Goal: Answer question/provide support: Share knowledge or assist other users

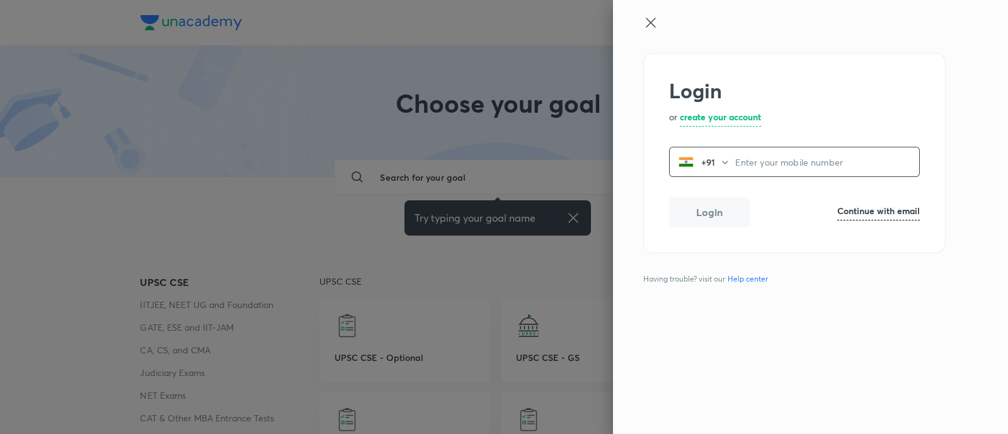
click at [747, 165] on input "tel" at bounding box center [827, 162] width 184 height 26
type input "9550190158"
click at [724, 205] on button "Login" at bounding box center [709, 211] width 81 height 30
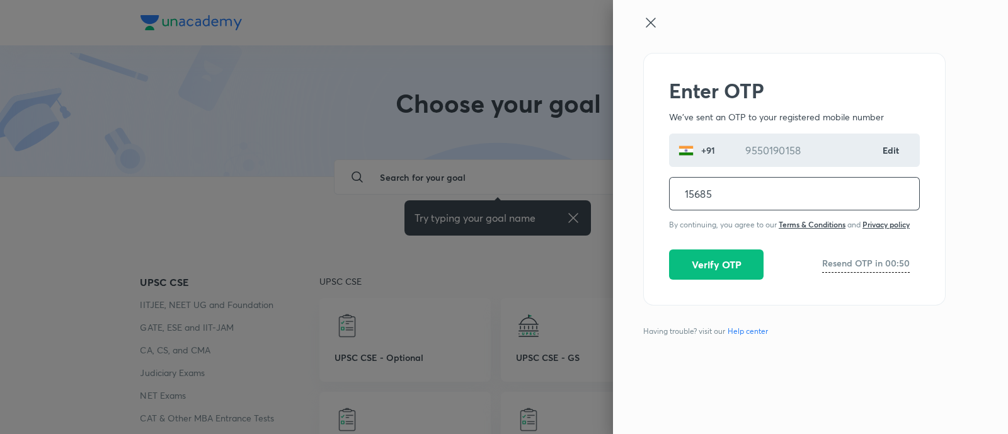
type input "156850"
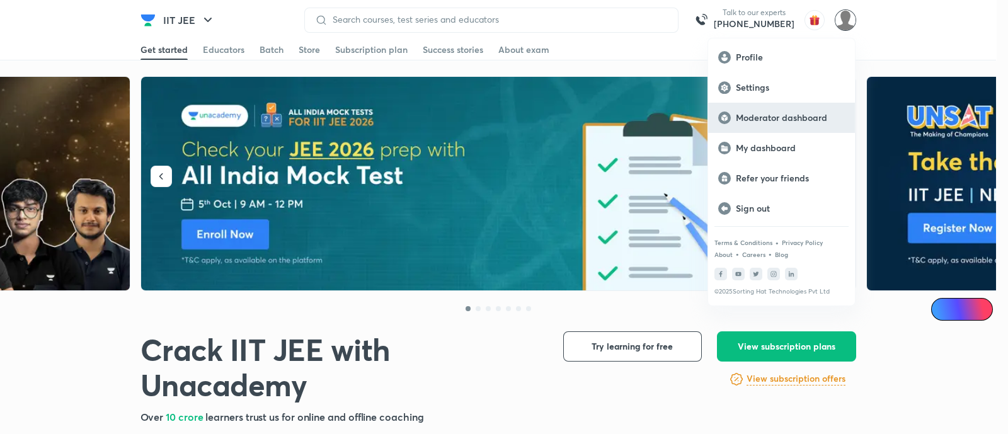
click at [830, 118] on p "Moderator dashboard" at bounding box center [790, 117] width 109 height 11
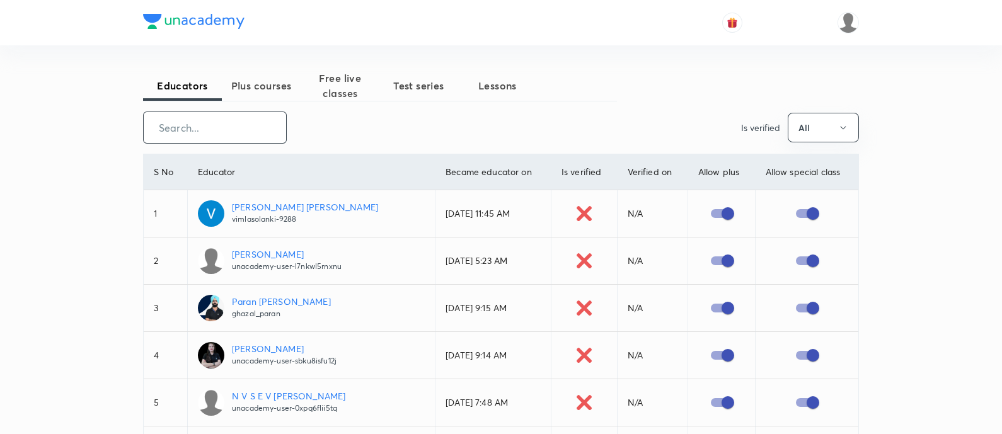
click at [236, 127] on input "text" at bounding box center [215, 127] width 142 height 32
paste input "unacademy-user-6MTRAIRRYWKM"
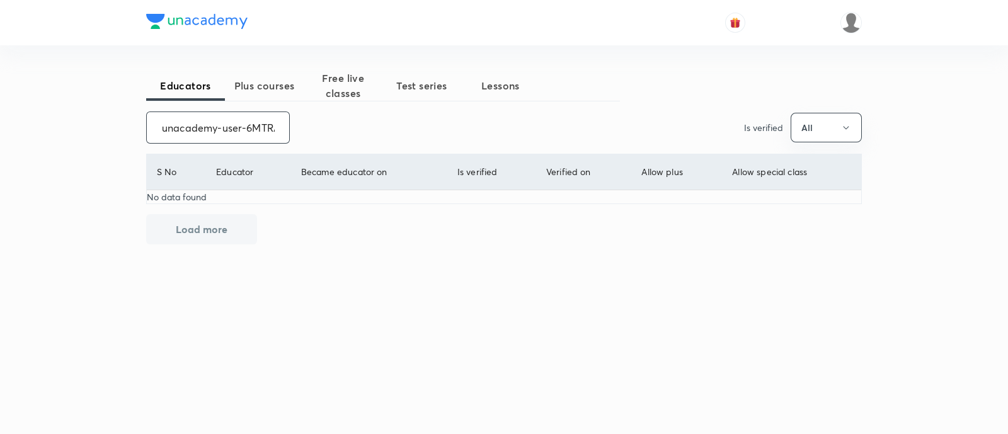
click at [227, 129] on input "unacademy-user-6MTRAIRRYWKM" at bounding box center [218, 127] width 142 height 32
paste input "Rahul Mishra"
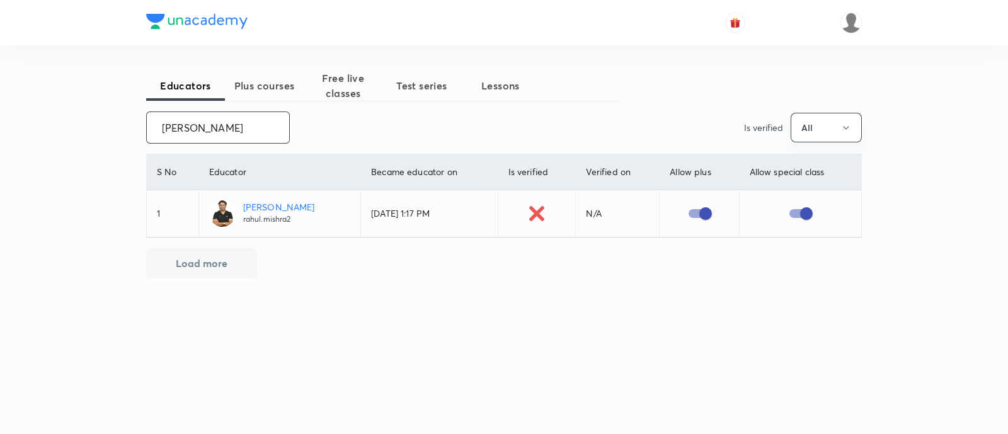
click at [202, 130] on input "Rahul Mishra" at bounding box center [218, 127] width 142 height 32
paste input "Baibhav Kumar"
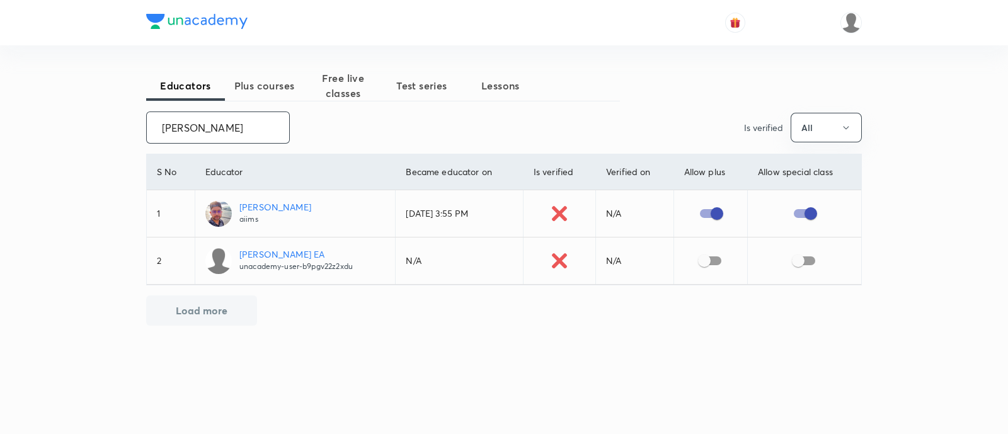
click at [186, 129] on input "Baibhav Kumar" at bounding box center [218, 127] width 142 height 32
paste input "Gaurav Chaudhary"
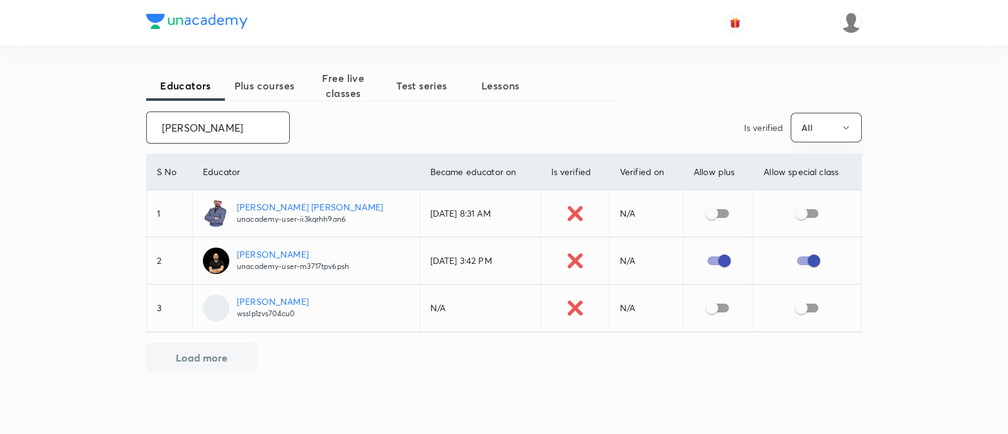
click at [205, 133] on input "Gaurav Chaudhary" at bounding box center [218, 127] width 142 height 32
paste input "yatri Louhkna"
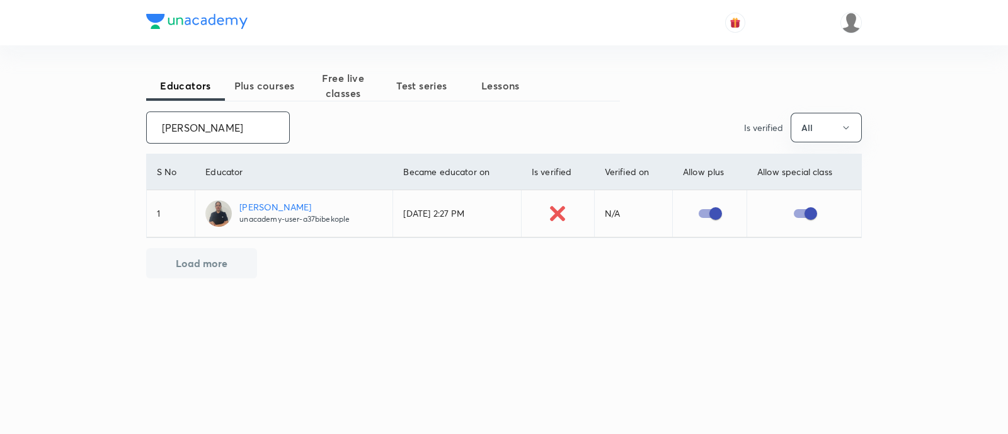
click at [197, 118] on input "Gayatri Louhkna" at bounding box center [218, 127] width 142 height 32
paste input "Manish Kumar Sharm"
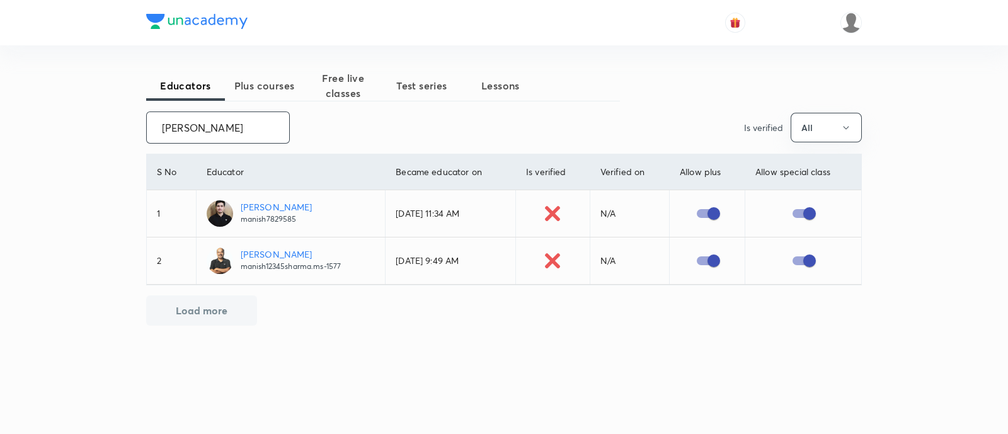
click at [192, 125] on input "Manish Kumar Sharma" at bounding box center [218, 127] width 142 height 32
paste input "Yogender Singh"
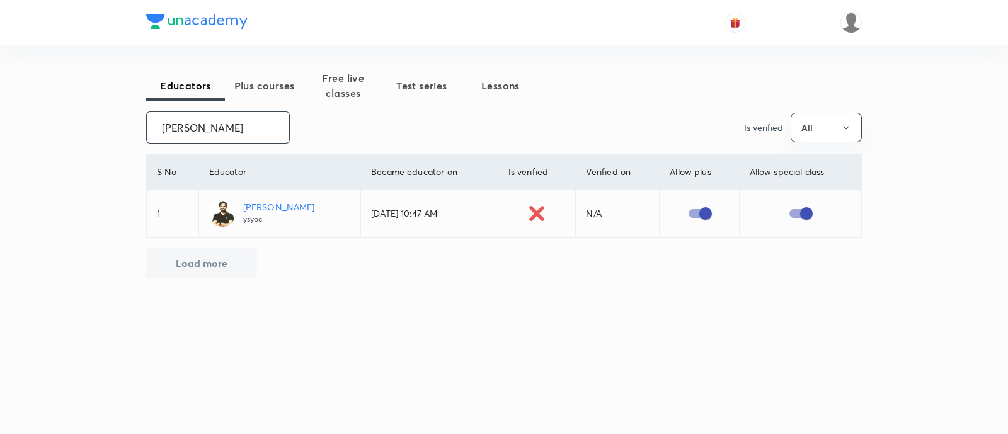
click at [183, 127] on input "Yogender Singh" at bounding box center [218, 127] width 142 height 32
paste input "Ravi Dubey"
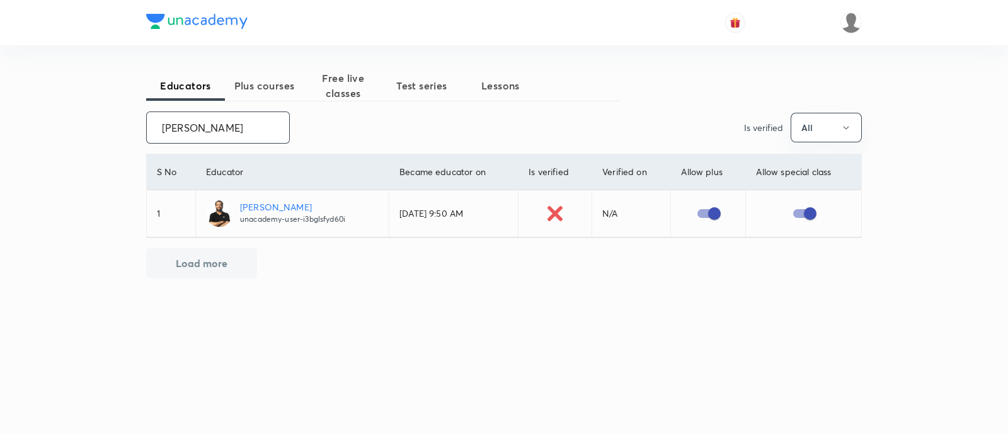
click at [183, 128] on input "Ravi Dubey" at bounding box center [218, 127] width 142 height 32
paste input "Ajit Chandra Divedi"
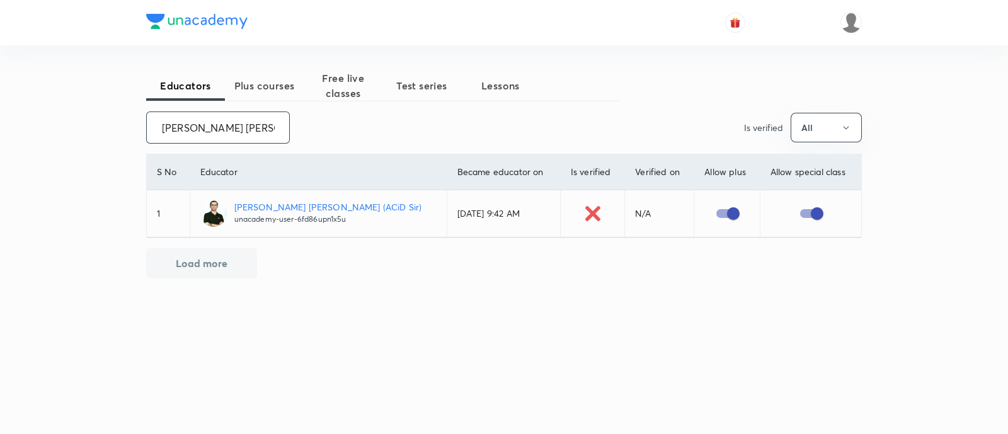
click at [205, 122] on input "Ajit Chandra Divedi" at bounding box center [218, 127] width 142 height 32
paste input "Mahendra Kumar Tiwar"
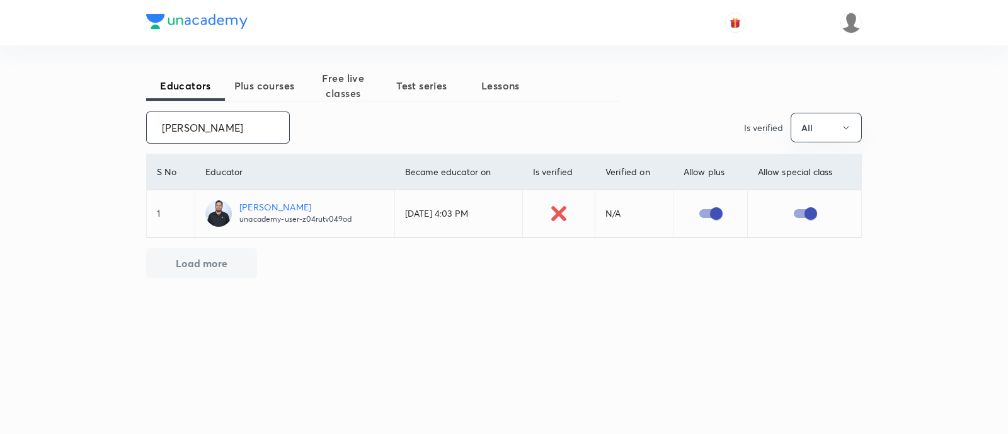
click at [207, 125] on input "Mahendra Kumar Tiwari" at bounding box center [218, 127] width 142 height 32
paste input "Anup Kumar Singh"
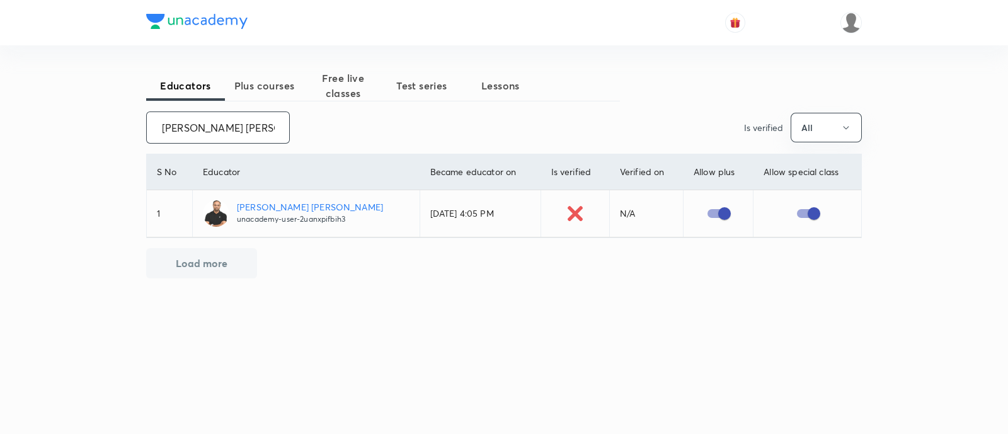
click at [172, 127] on input "Anup Kumar Singh" at bounding box center [218, 127] width 142 height 32
paste input "Gajender Kumar Aggarwal"
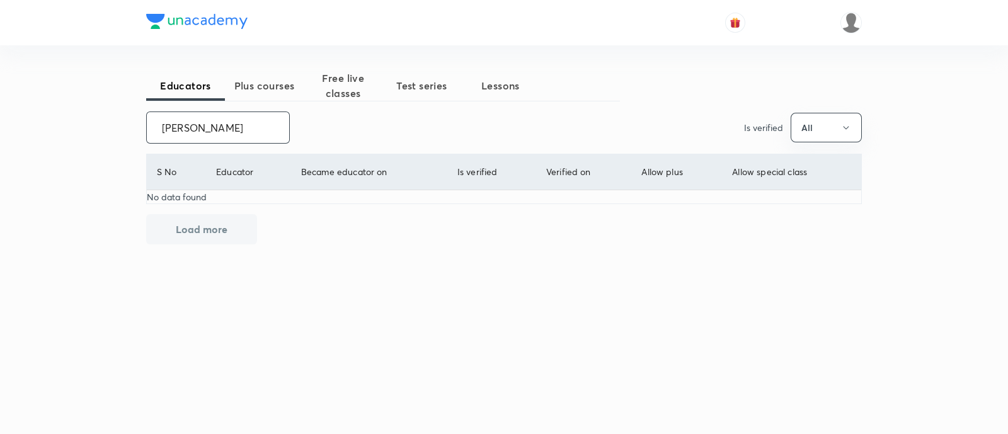
click at [229, 124] on input "Gajender Kumar Agga" at bounding box center [218, 127] width 142 height 32
paste input "Pranav Pundarik"
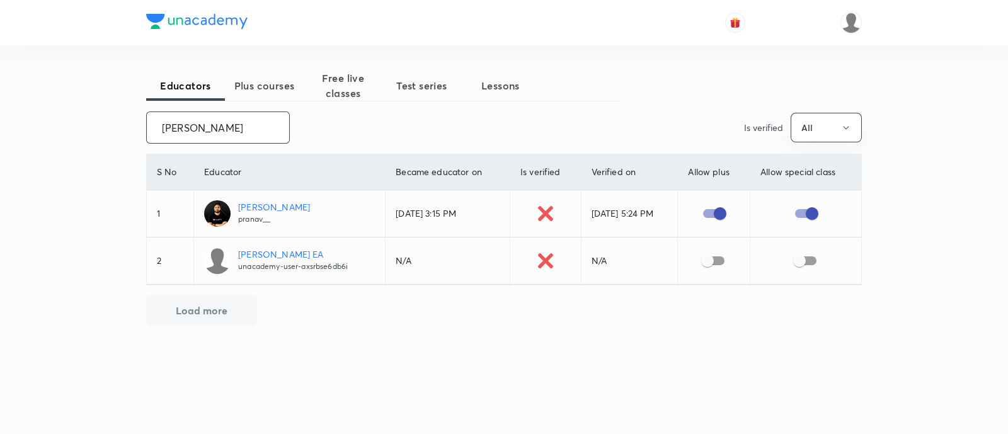
click at [214, 128] on input "Pranav Pundarik" at bounding box center [218, 127] width 142 height 32
paste input "Triyogi Narayan Mishra"
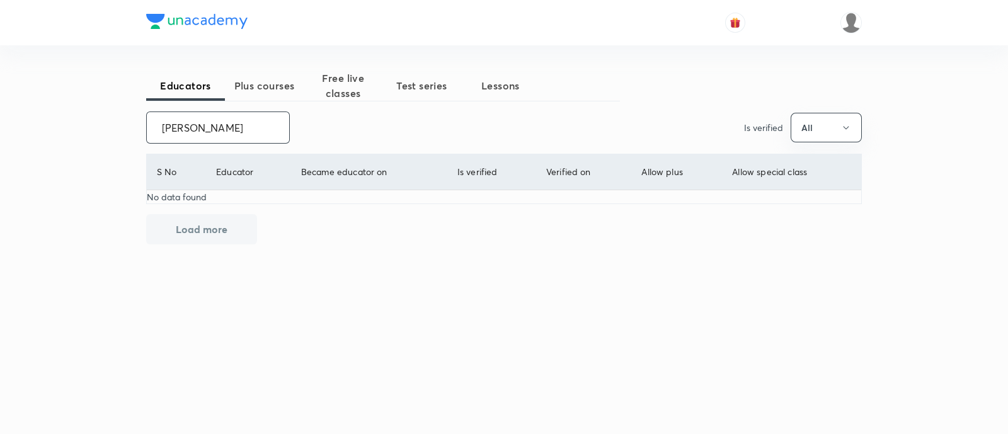
click at [192, 130] on input "Triyogi Narayan Mishra" at bounding box center [218, 127] width 142 height 32
paste input "Praveer Agrawal"
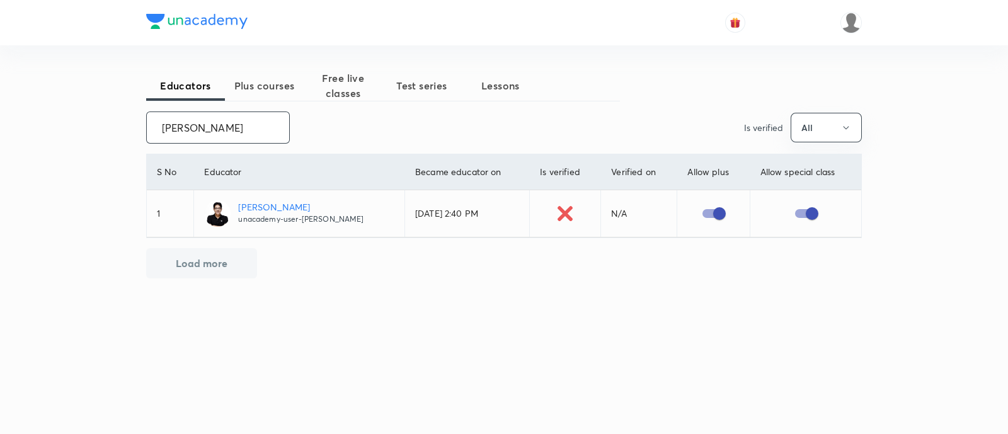
click at [210, 134] on input "Praveer Agrawal" at bounding box center [218, 127] width 142 height 32
paste input "Anurag Sukhija"
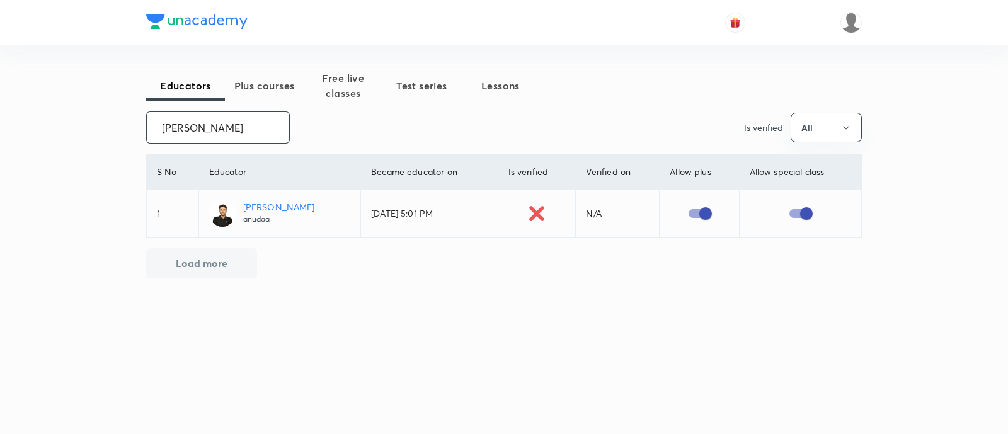
click at [188, 135] on input "Anurag Sukhija" at bounding box center [218, 127] width 142 height 32
paste input "Garg"
click at [195, 130] on input "Anurag Garg" at bounding box center [218, 127] width 142 height 32
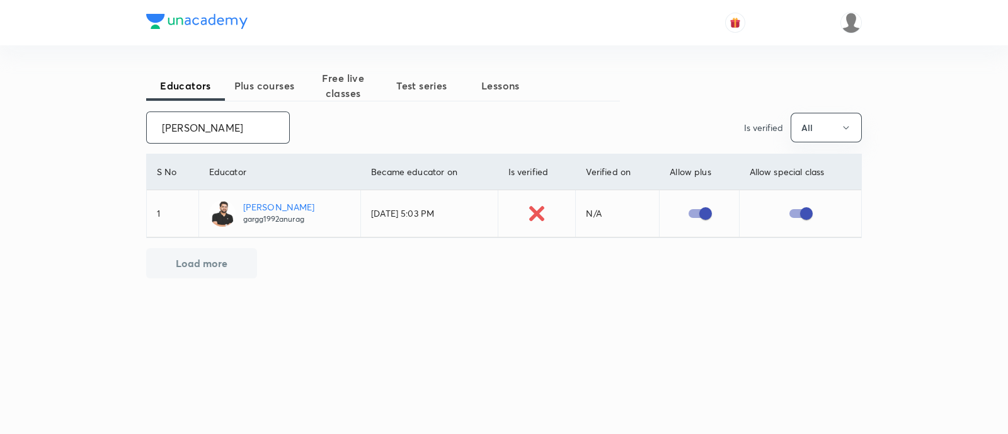
click at [195, 130] on input "Anurag Garg" at bounding box center [218, 127] width 142 height 32
paste input "Satpal Singh"
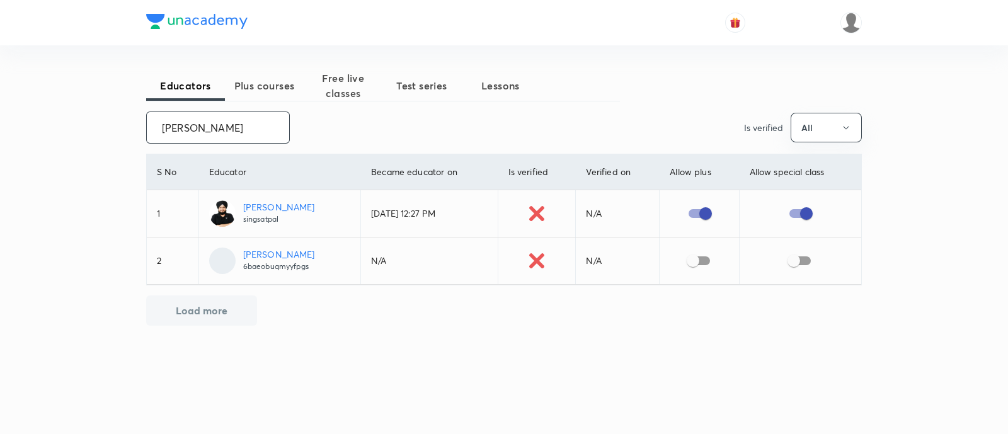
type input "Satpal Singh"
click at [702, 259] on input "checkbox" at bounding box center [693, 261] width 72 height 24
checkbox input "true"
click at [807, 261] on input "checkbox" at bounding box center [794, 261] width 72 height 24
checkbox input "true"
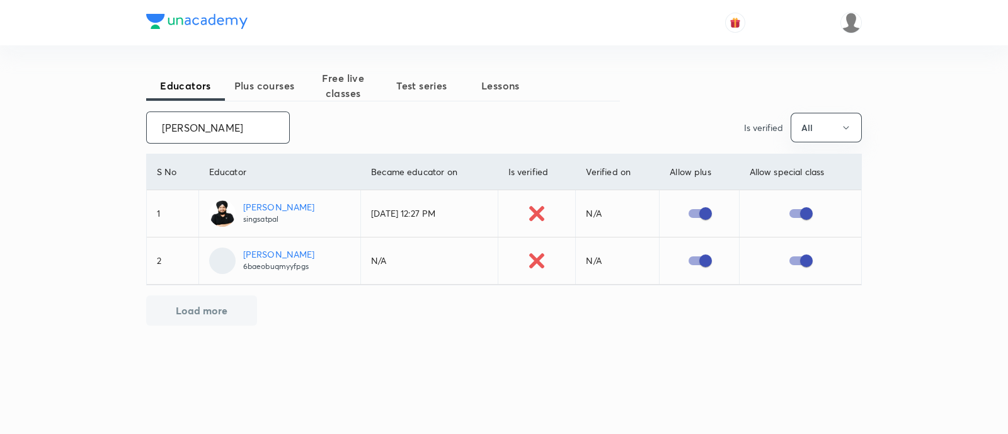
click at [188, 133] on input "Satpal Singh" at bounding box center [218, 127] width 142 height 32
paste input "ourabh Singh Gour"
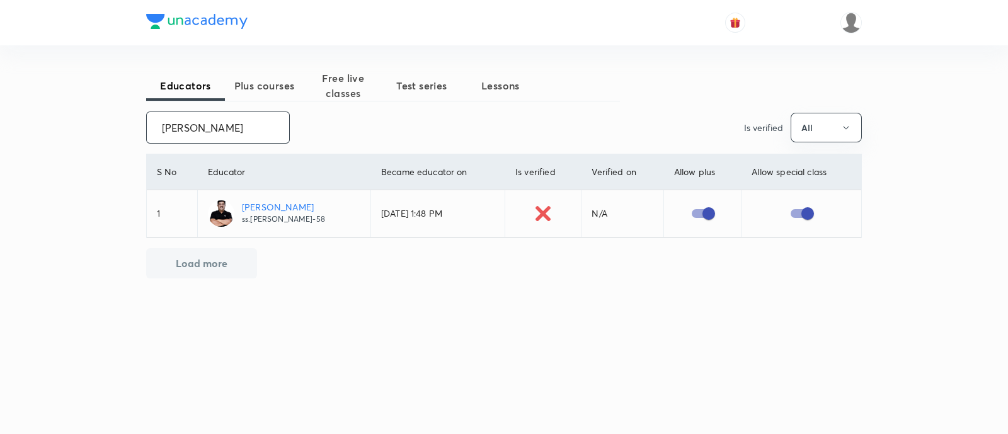
click at [190, 130] on input "Sourabh Singh Gour" at bounding box center [218, 127] width 142 height 32
paste input "Manoj Kumar Sharma"
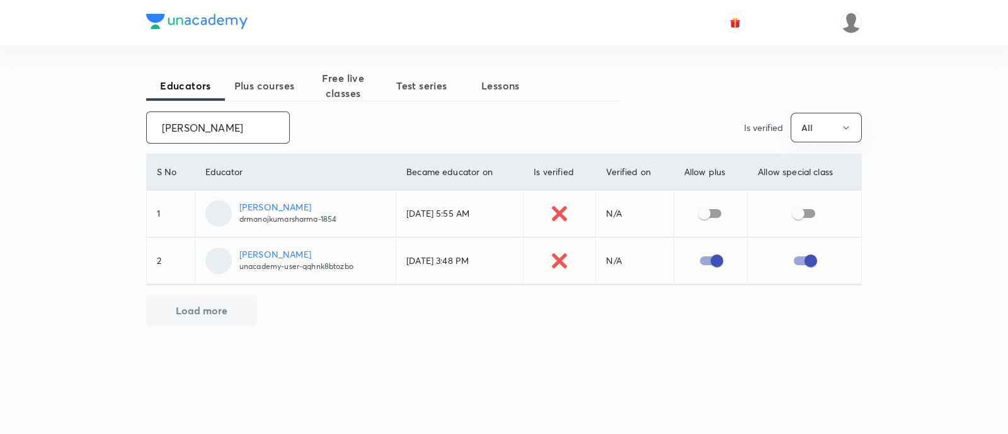
type input "Manoj Kumar Sharma"
click at [719, 209] on input "checkbox" at bounding box center [704, 214] width 72 height 24
checkbox input "true"
click at [812, 212] on input "checkbox" at bounding box center [798, 214] width 72 height 24
checkbox input "true"
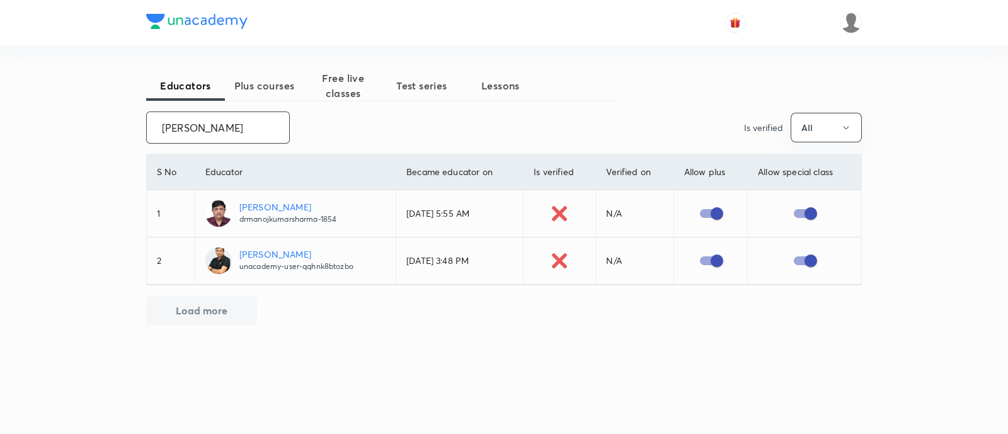
click at [182, 128] on input "Manoj Kumar Sharma" at bounding box center [218, 127] width 142 height 32
paste input "Ankush Anchli"
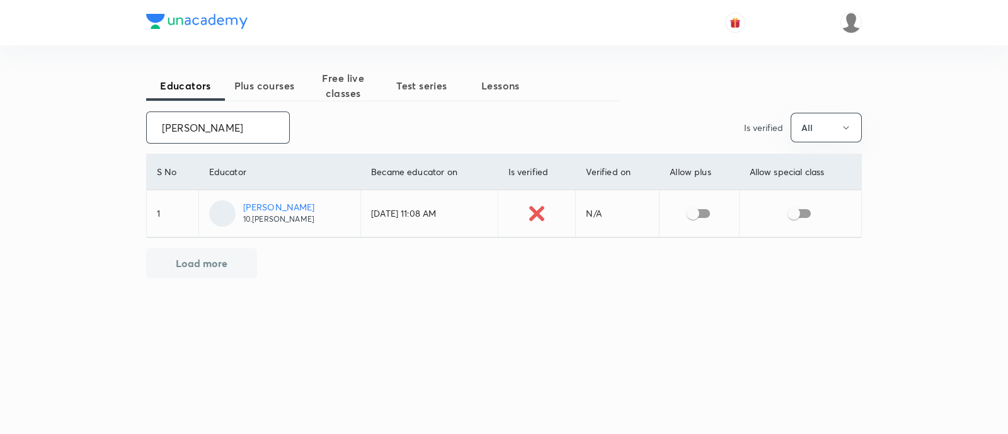
type input "Ankush Anchlia"
click at [706, 214] on input "checkbox" at bounding box center [693, 214] width 72 height 24
checkbox input "true"
click at [806, 213] on input "checkbox" at bounding box center [794, 214] width 72 height 24
checkbox input "true"
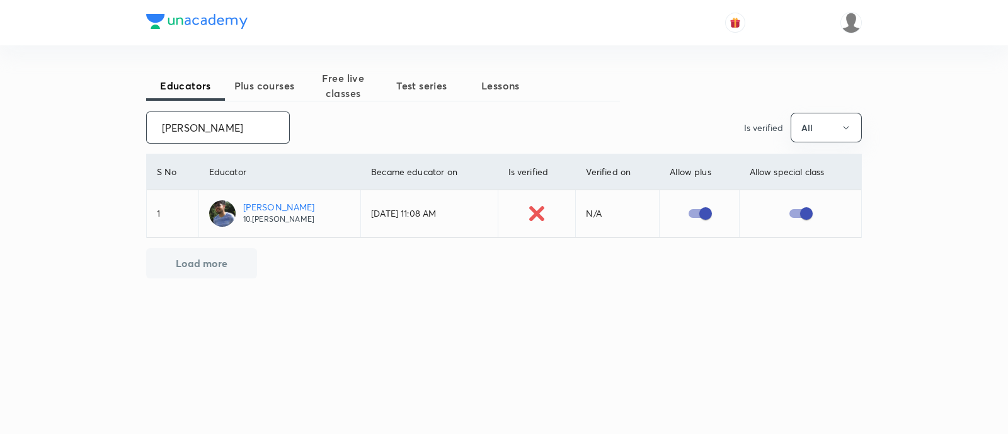
click at [197, 130] on input "Ankush Anchlia" at bounding box center [218, 127] width 142 height 32
paste input "Prafulkumar Meshram"
click at [212, 131] on input "Prafulkumar Meshram" at bounding box center [218, 127] width 142 height 32
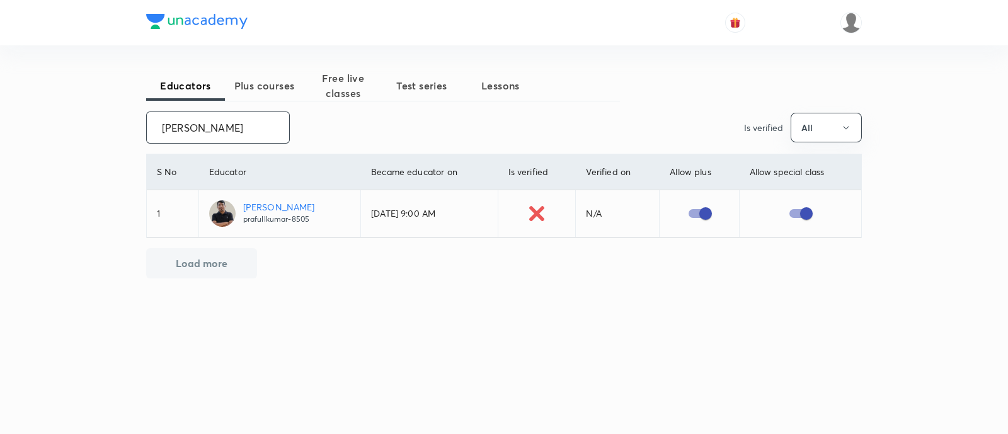
click at [212, 131] on input "Prafulkumar Meshram" at bounding box center [218, 127] width 142 height 32
paste input "Vijai Behari Shukla"
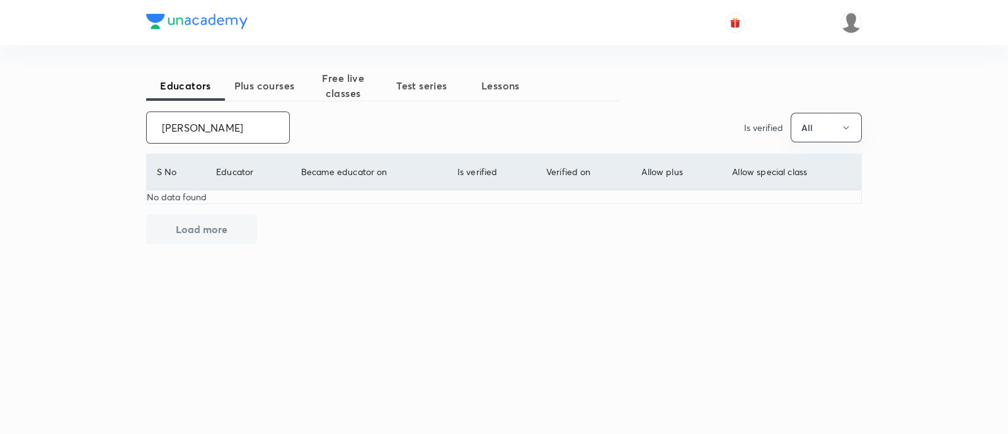
click at [219, 125] on input "Vijai Behari Shukla" at bounding box center [218, 127] width 142 height 32
paste input "Devendra Belani"
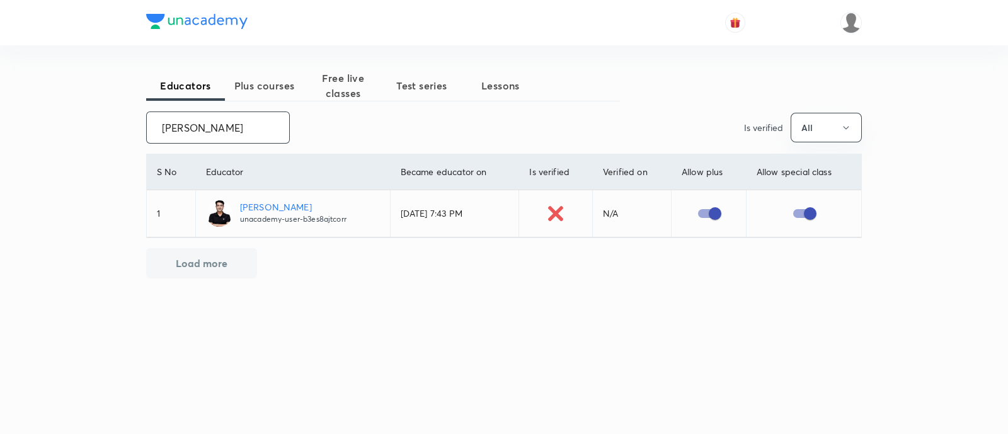
click at [206, 125] on input "Devendra Belani" at bounding box center [218, 127] width 142 height 32
paste input "Rajeev Verma"
click at [190, 127] on input "Rajeev Verma" at bounding box center [218, 127] width 142 height 32
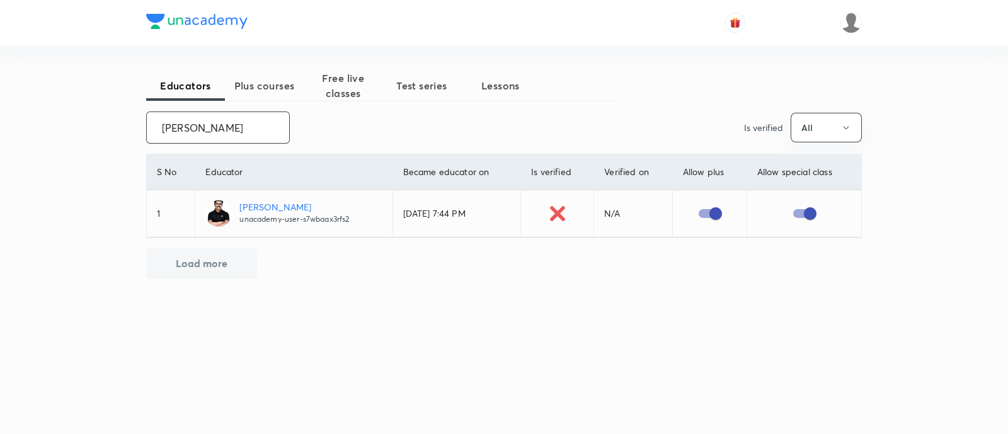
click at [190, 127] on input "Rajeev Verma" at bounding box center [218, 127] width 142 height 32
paste input "Pradeep Kumar Tripathi"
click at [208, 124] on input "Pradeep Kumar Tripathi" at bounding box center [218, 127] width 142 height 32
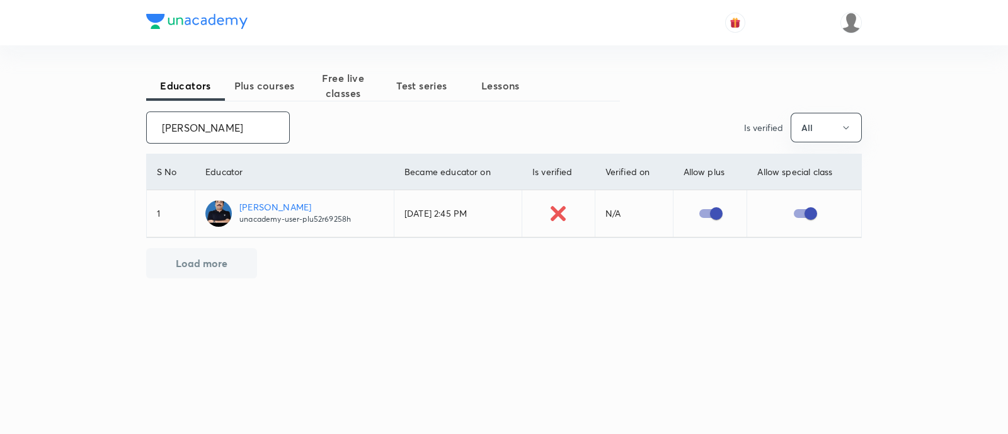
click at [208, 124] on input "Pradeep Kumar Tripathi" at bounding box center [218, 127] width 142 height 32
paste input "emlal Chouhan"
click at [188, 130] on input "Premlal Chouhan" at bounding box center [218, 127] width 142 height 32
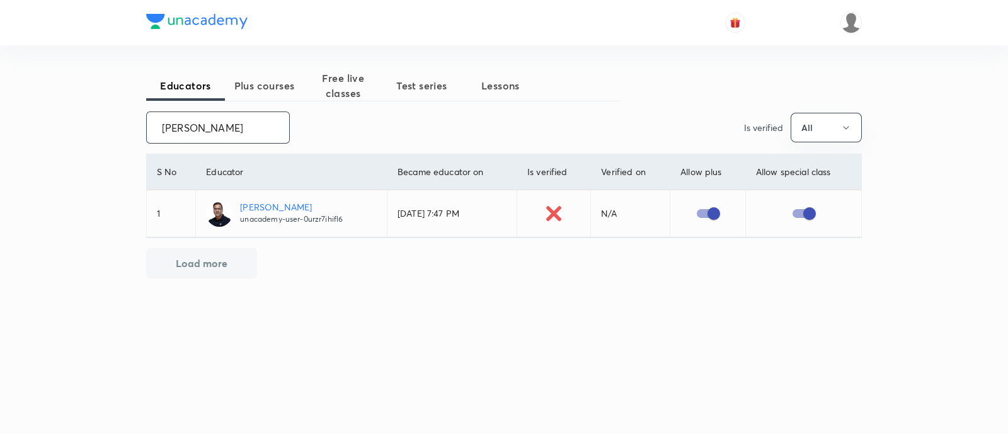
click at [188, 130] on input "Premlal Chouhan" at bounding box center [218, 127] width 142 height 32
paste input "Niraj Kumar"
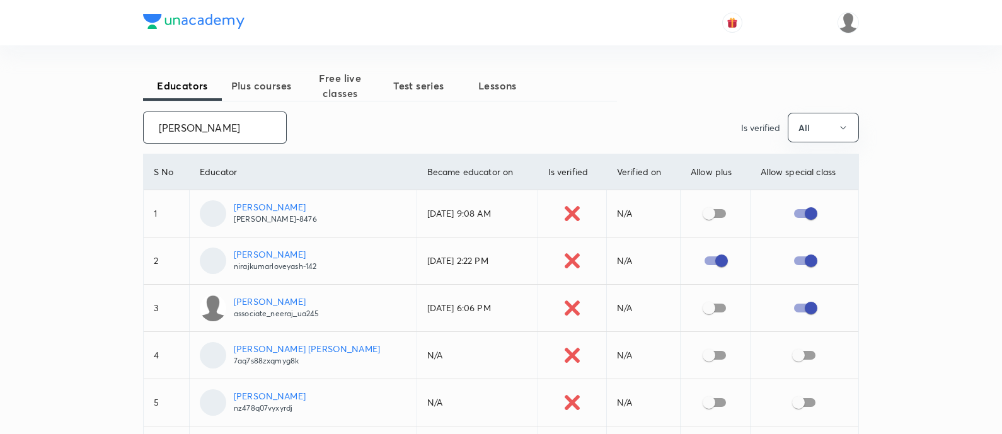
type input "Niraj Kumar"
click at [703, 210] on input "checkbox" at bounding box center [709, 214] width 72 height 24
checkbox input "true"
click at [705, 310] on input "checkbox" at bounding box center [709, 308] width 72 height 24
checkbox input "true"
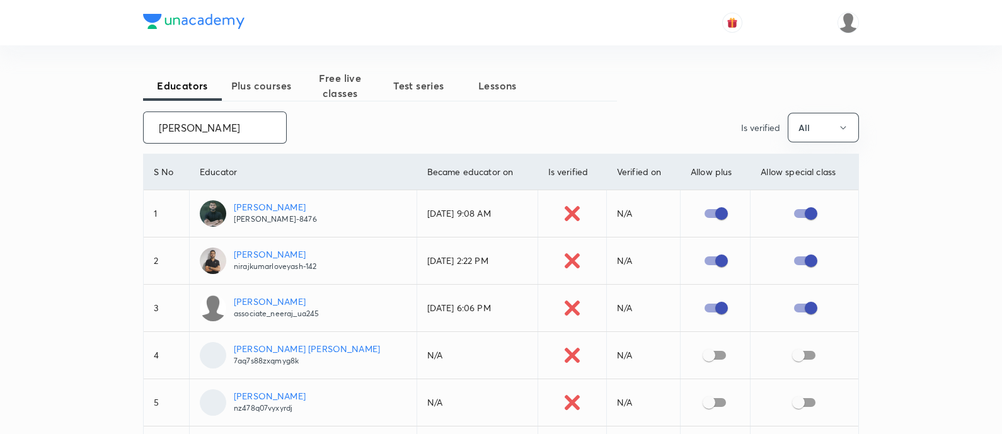
click at [187, 134] on input "Niraj Kumar" at bounding box center [215, 127] width 142 height 32
paste input "Kuldeep Kumar Pandey"
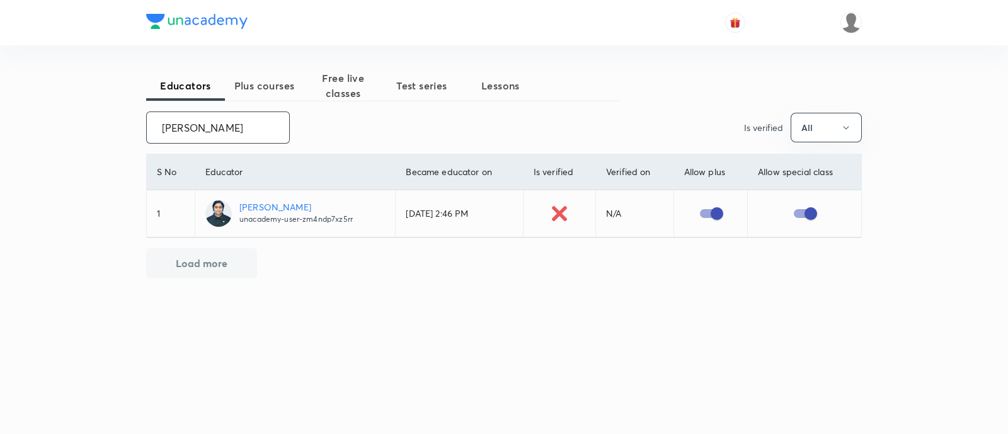
click at [223, 125] on input "Kuldeep Kumar Pandey" at bounding box center [218, 127] width 142 height 32
paste input "Sanjay Chauhan"
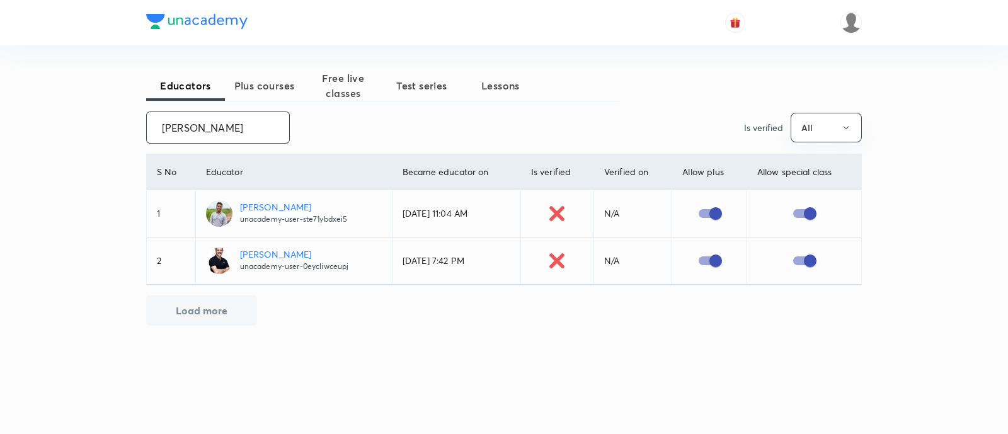
click at [183, 130] on input "Sanjay Chauhan" at bounding box center [218, 127] width 142 height 32
paste input "Manish Joshi"
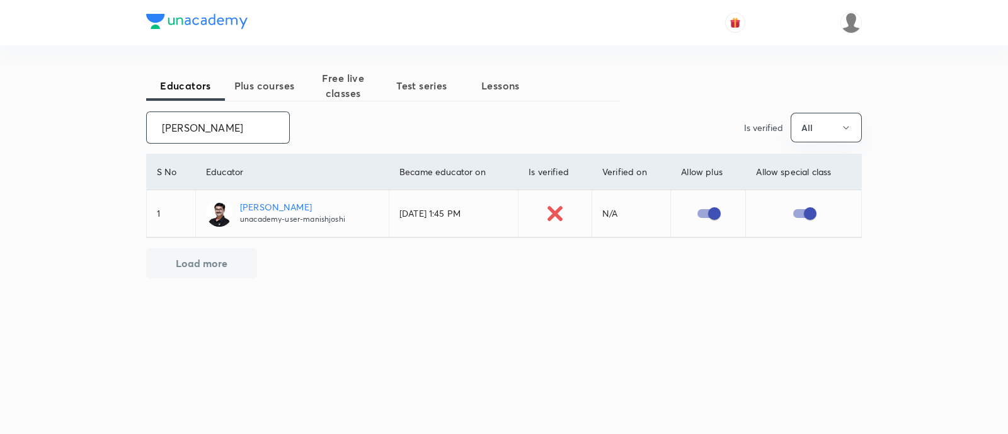
click at [167, 128] on input "Manish Joshi" at bounding box center [218, 127] width 142 height 32
paste input "Pradeep Kumar"
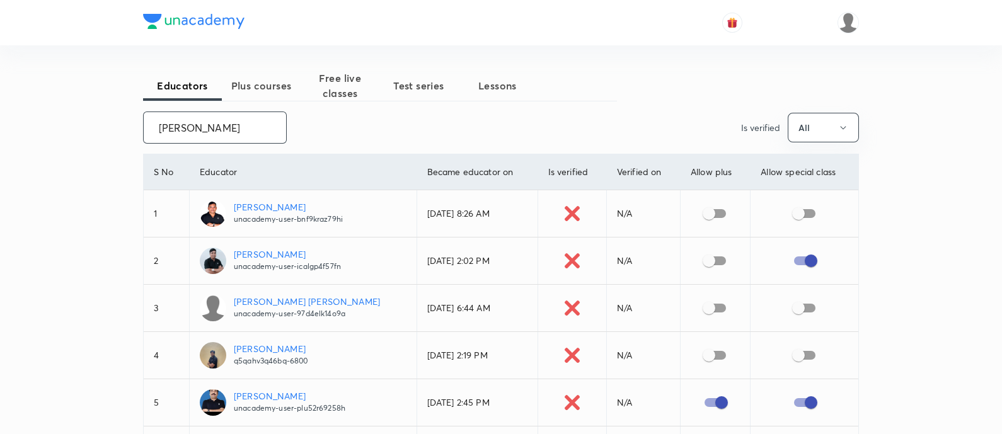
type input "Pradeep Kumar"
click at [714, 214] on input "checkbox" at bounding box center [709, 214] width 72 height 24
checkbox input "true"
click at [804, 214] on input "checkbox" at bounding box center [798, 214] width 72 height 24
checkbox input "true"
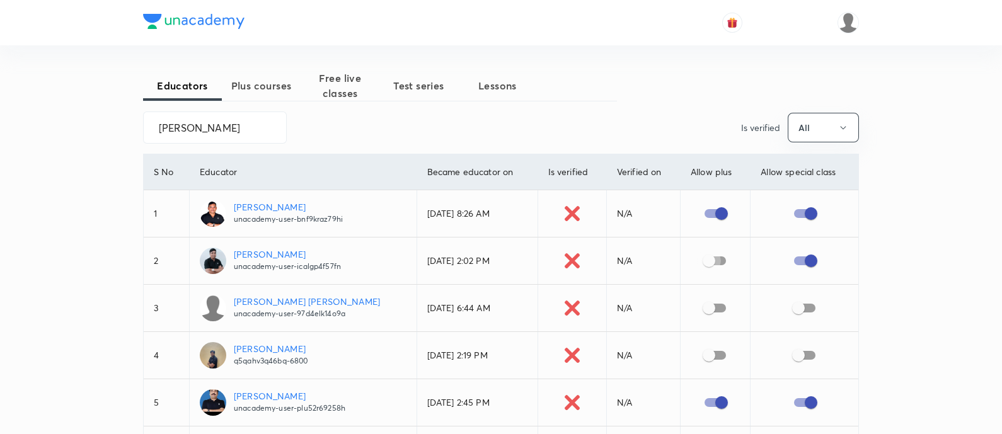
click at [714, 260] on input "checkbox" at bounding box center [709, 261] width 72 height 24
checkbox input "true"
click at [713, 357] on input "checkbox" at bounding box center [709, 355] width 72 height 24
checkbox input "true"
click at [813, 351] on input "checkbox" at bounding box center [798, 355] width 72 height 24
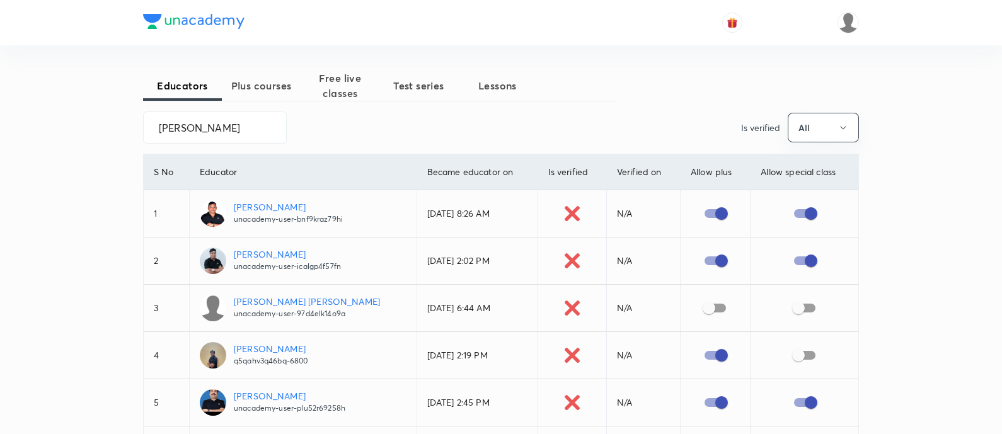
checkbox input "true"
click at [714, 307] on input "checkbox" at bounding box center [709, 308] width 72 height 24
checkbox input "true"
click at [806, 308] on input "checkbox" at bounding box center [798, 308] width 72 height 24
checkbox input "true"
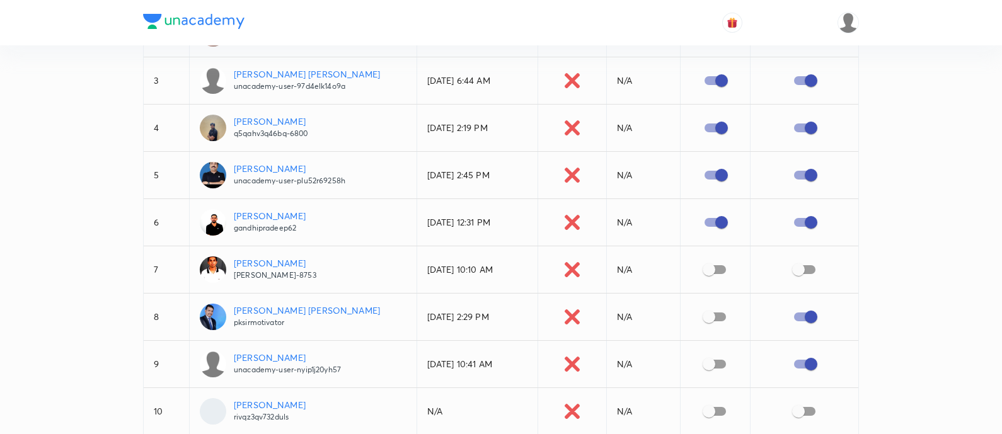
scroll to position [228, 0]
click at [712, 360] on input "checkbox" at bounding box center [709, 363] width 72 height 24
checkbox input "true"
click at [709, 266] on input "checkbox" at bounding box center [709, 269] width 72 height 24
checkbox input "true"
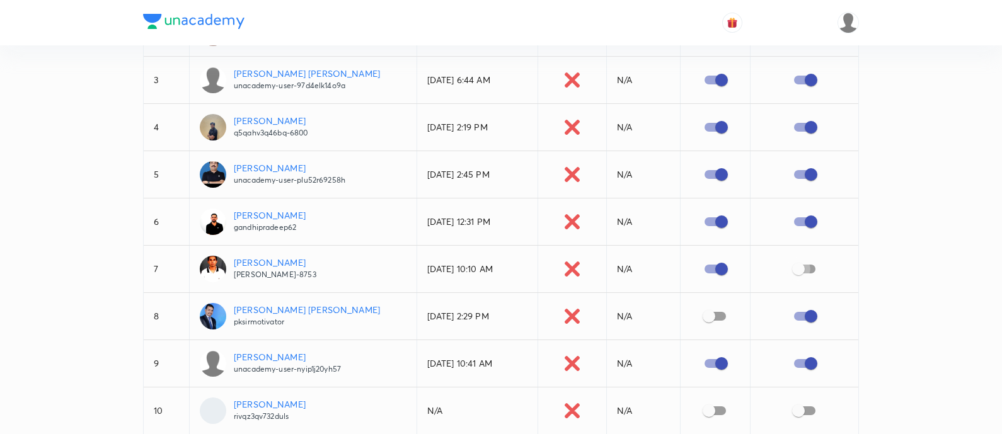
click at [809, 269] on input "checkbox" at bounding box center [798, 269] width 72 height 24
checkbox input "true"
click at [716, 316] on input "checkbox" at bounding box center [709, 316] width 72 height 24
checkbox input "true"
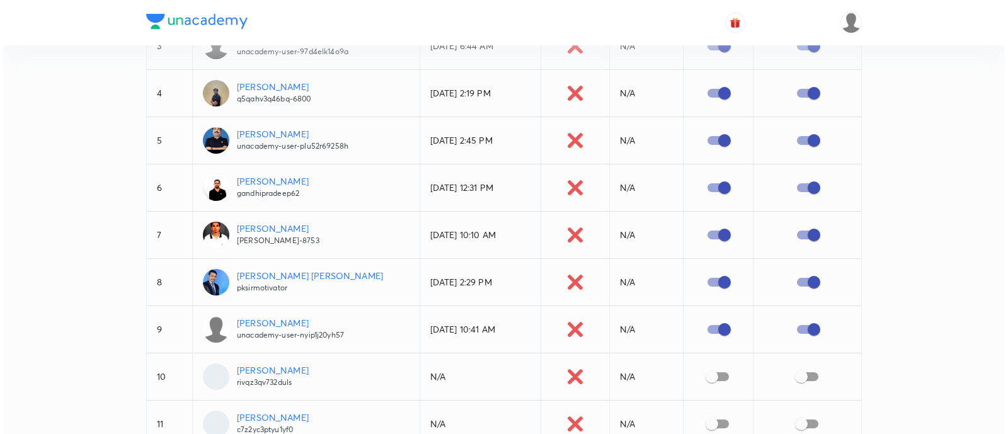
scroll to position [0, 0]
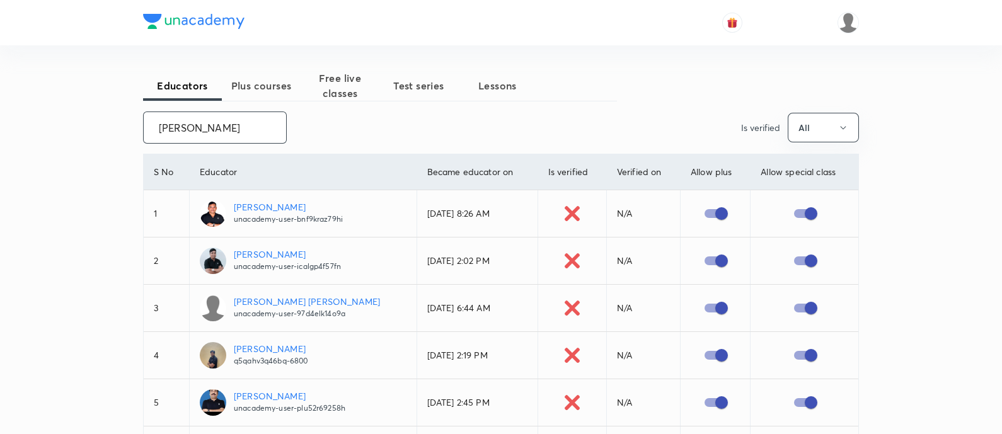
click at [184, 123] on input "Pradeep Kumar" at bounding box center [215, 127] width 142 height 32
paste input "Yogendra Nag"
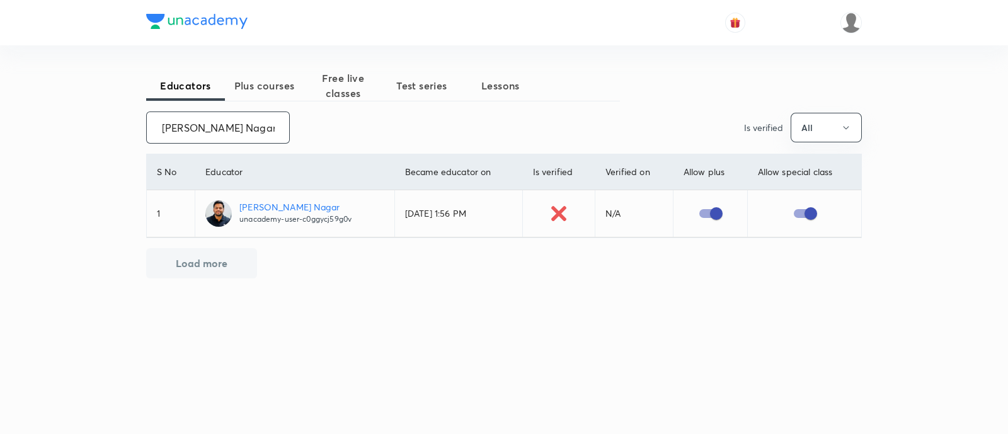
click at [221, 130] on input "Yogendra Nagar" at bounding box center [218, 127] width 142 height 32
paste input "Shiv Prakash Pareek"
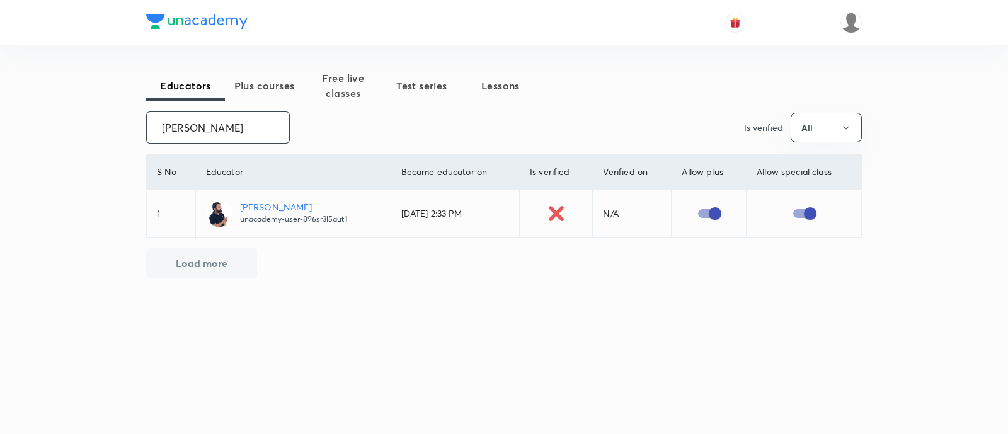
click at [213, 134] on input "Shiv Prakash Pareek" at bounding box center [218, 127] width 142 height 32
paste input "Devi Singh"
click at [213, 134] on input "Shiv Prakash Pareek" at bounding box center [218, 127] width 142 height 32
click at [183, 130] on input "Devi Singh" at bounding box center [218, 127] width 142 height 32
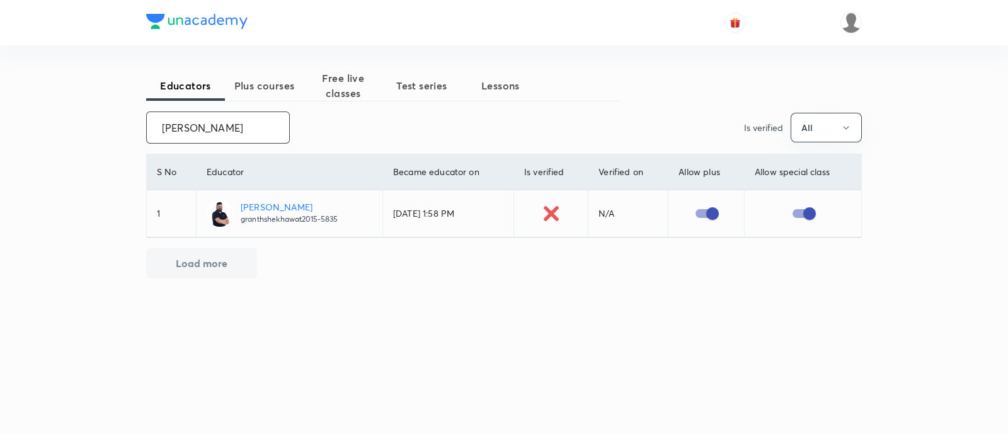
click at [183, 130] on input "Devi Singh" at bounding box center [218, 127] width 142 height 32
paste input "Prashant Sharma"
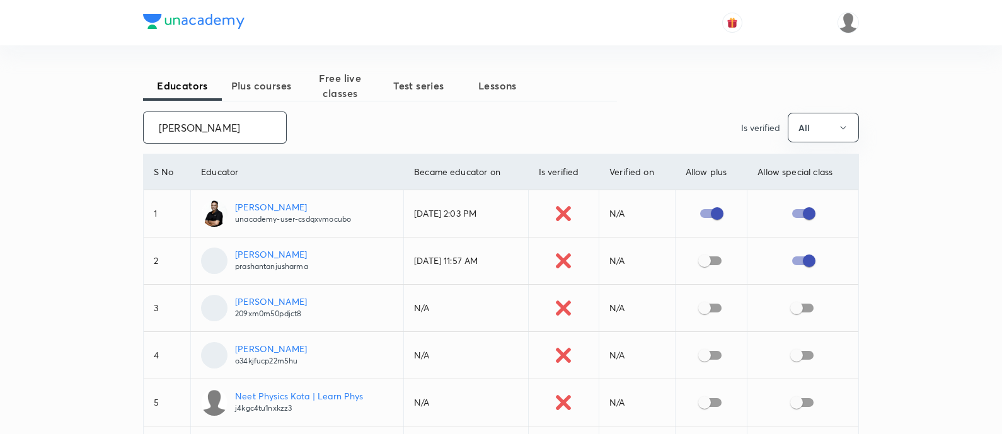
type input "Prashant Sharma"
click at [711, 256] on input "checkbox" at bounding box center [704, 261] width 72 height 24
checkbox input "true"
click at [712, 309] on input "checkbox" at bounding box center [704, 308] width 72 height 24
checkbox input "true"
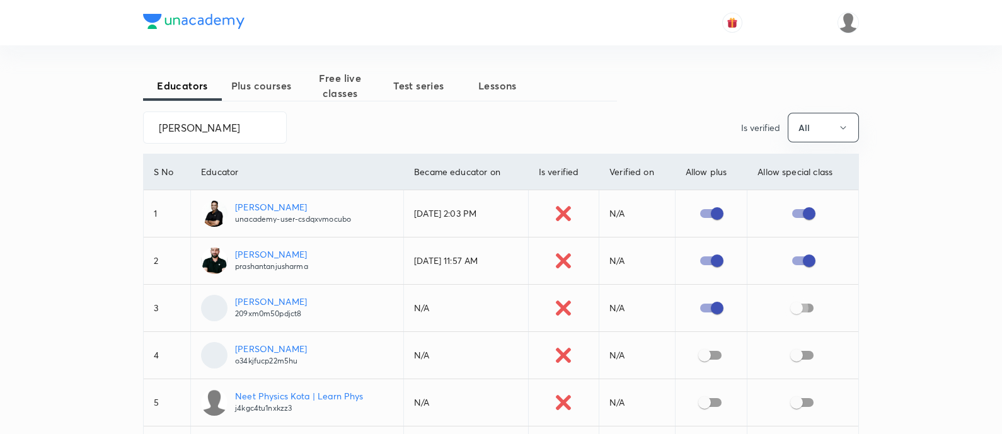
click at [810, 307] on input "checkbox" at bounding box center [796, 308] width 72 height 24
checkbox input "true"
click at [718, 353] on input "checkbox" at bounding box center [704, 355] width 72 height 24
checkbox input "true"
click at [813, 353] on input "checkbox" at bounding box center [796, 355] width 72 height 24
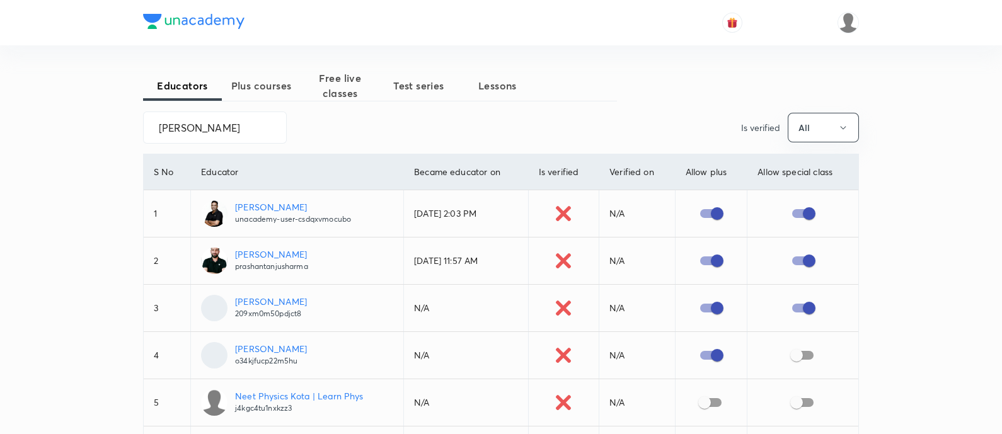
checkbox input "true"
click at [176, 124] on input "Prashant Sharma" at bounding box center [215, 127] width 142 height 32
paste input "avish Bansal"
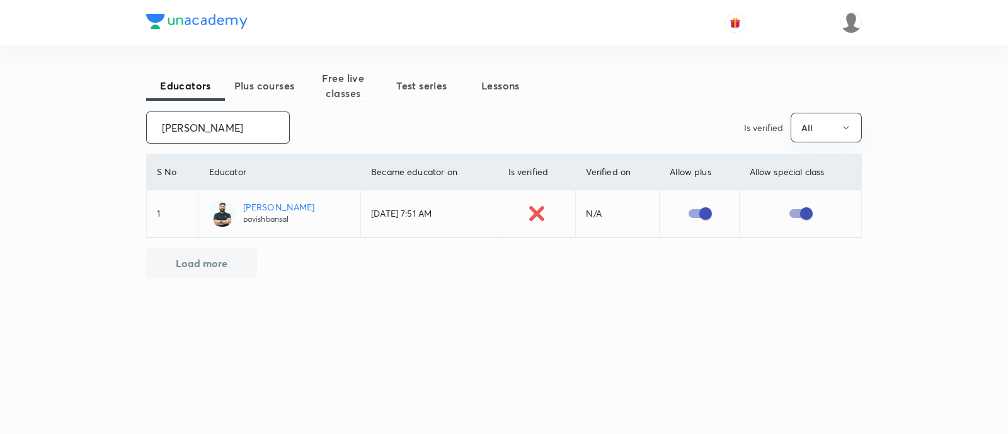
click at [191, 128] on input "Pavish Bansal" at bounding box center [218, 127] width 142 height 32
paste input "Jitesh Motwani"
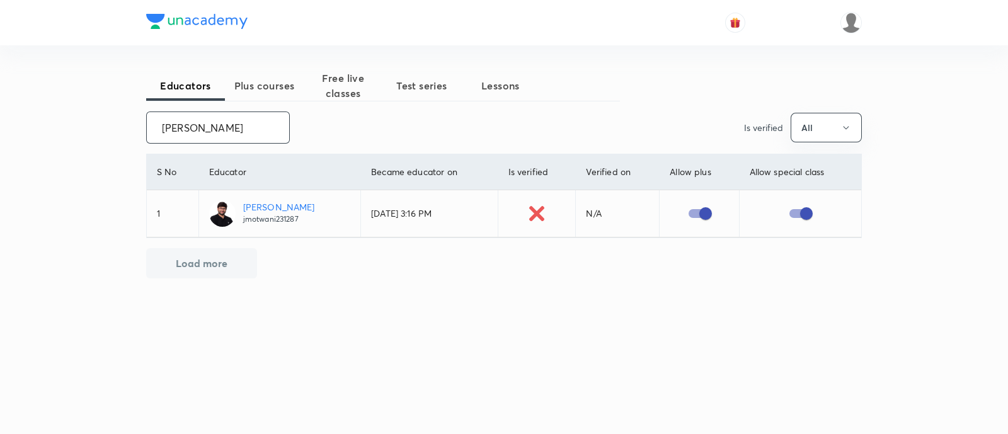
click at [193, 127] on input "Jitesh Motwani" at bounding box center [218, 127] width 142 height 32
paste input "Anshul Goyal"
click at [174, 130] on input "Anshul Goyal" at bounding box center [218, 127] width 142 height 32
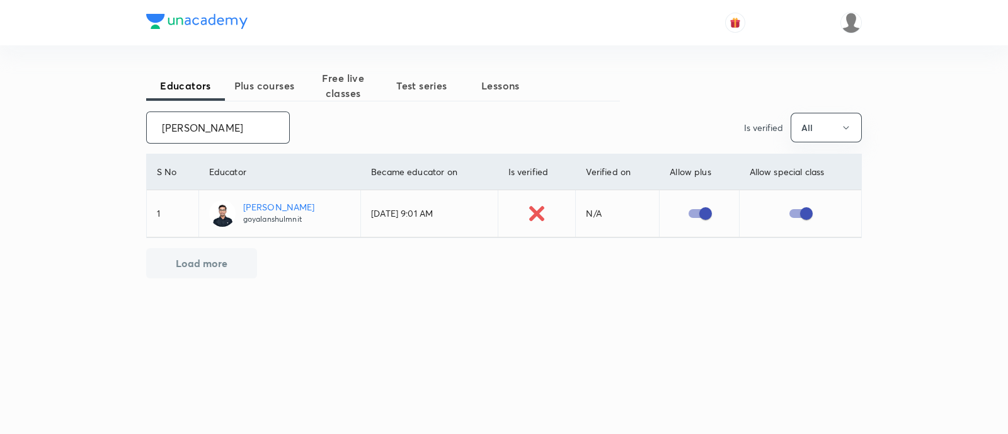
click at [174, 130] on input "Anshul Goyal" at bounding box center [218, 127] width 142 height 32
paste input "Shweta Parashar"
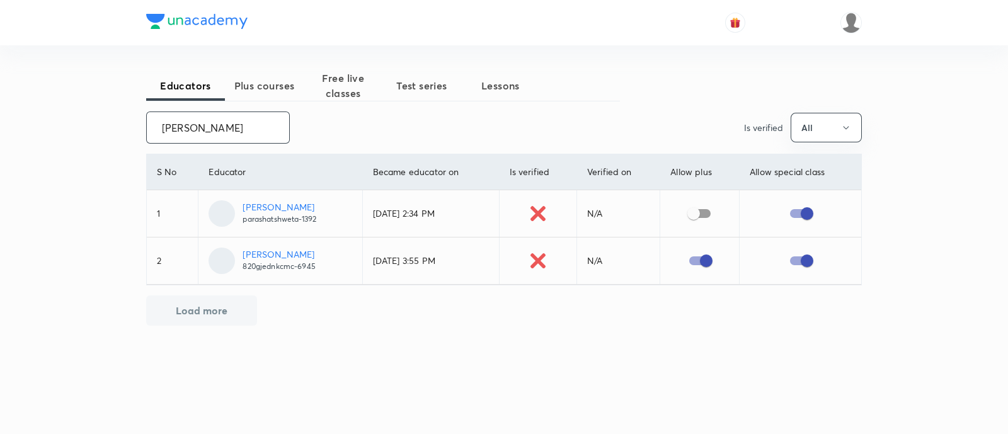
type input "Shweta Parashar"
click at [709, 213] on input "checkbox" at bounding box center [694, 214] width 72 height 24
checkbox input "true"
click at [208, 130] on input "Shweta Parashar" at bounding box center [218, 127] width 142 height 32
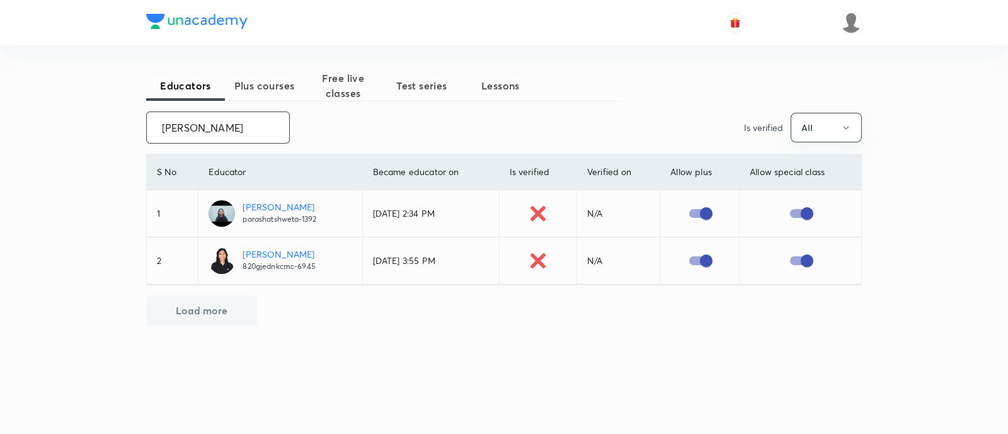
click at [208, 130] on input "Shweta Parashar" at bounding box center [218, 127] width 142 height 32
paste input "ailendra Tanw"
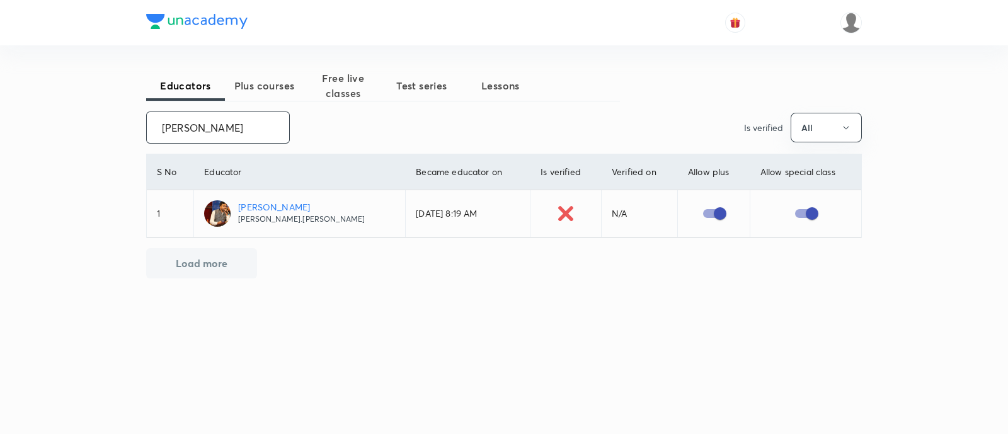
click at [199, 131] on input "Shailendra Tanwar" at bounding box center [218, 127] width 142 height 32
paste input "anjay Chaurasia"
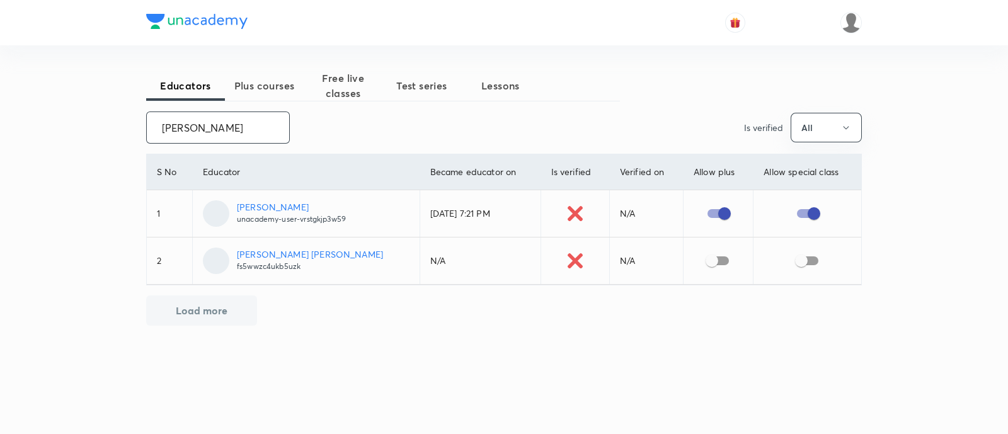
type input "Sanjay Chaurasia"
click at [716, 261] on input "checkbox" at bounding box center [712, 261] width 72 height 24
checkbox input "true"
click at [813, 260] on input "checkbox" at bounding box center [801, 261] width 72 height 24
checkbox input "true"
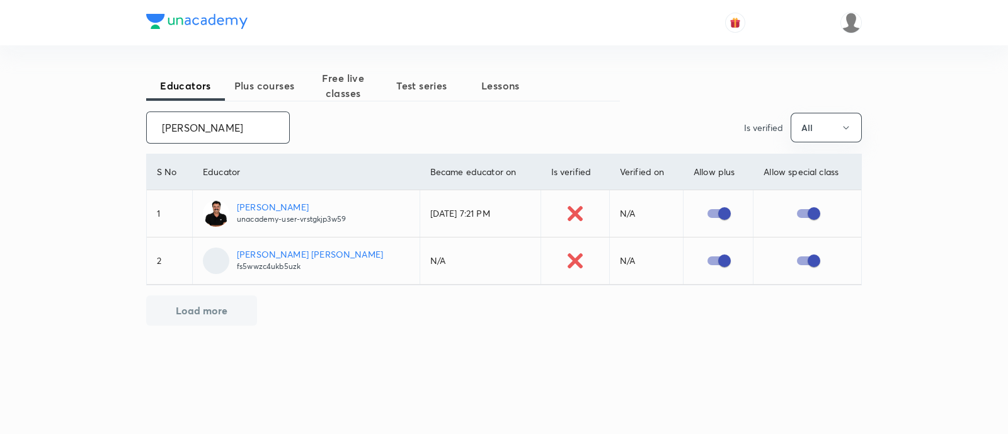
click at [218, 132] on input "Sanjay Chaurasia" at bounding box center [218, 127] width 142 height 32
paste input "Verender Singh Ahlawat"
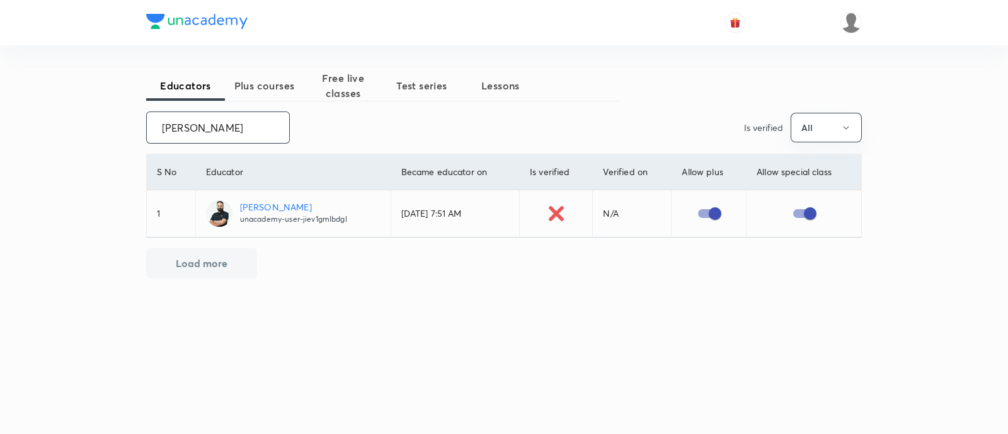
click at [220, 127] on input "Verender Singh Ahlawat" at bounding box center [218, 127] width 142 height 32
paste input "Sripati Surya Dilip"
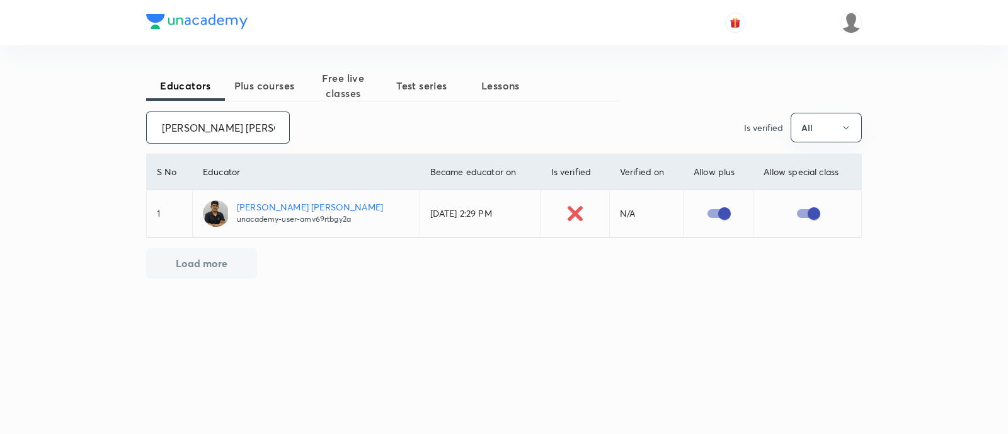
click at [195, 126] on input "Sripati Surya Dilip" at bounding box center [218, 127] width 142 height 32
paste input "Namo Narayan Pathak"
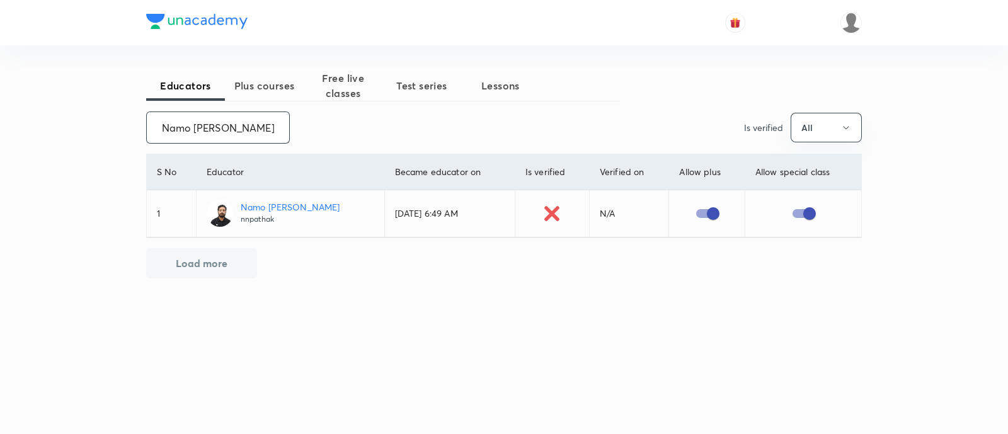
click at [197, 124] on input "Namo Narayan Pathak" at bounding box center [218, 127] width 142 height 32
paste input "Lokesh Kumar Yadav"
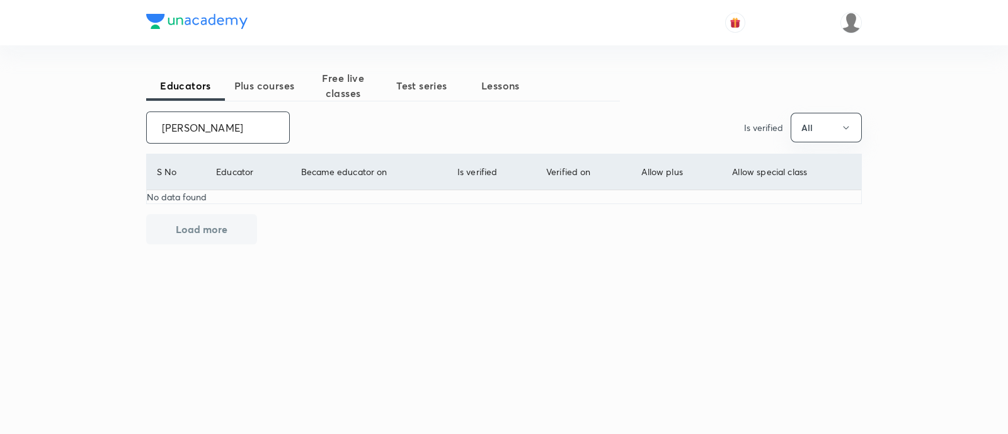
click at [220, 126] on input "Lokesh Kumar Yadav" at bounding box center [218, 127] width 142 height 32
paste input "Pankaj Bahrani"
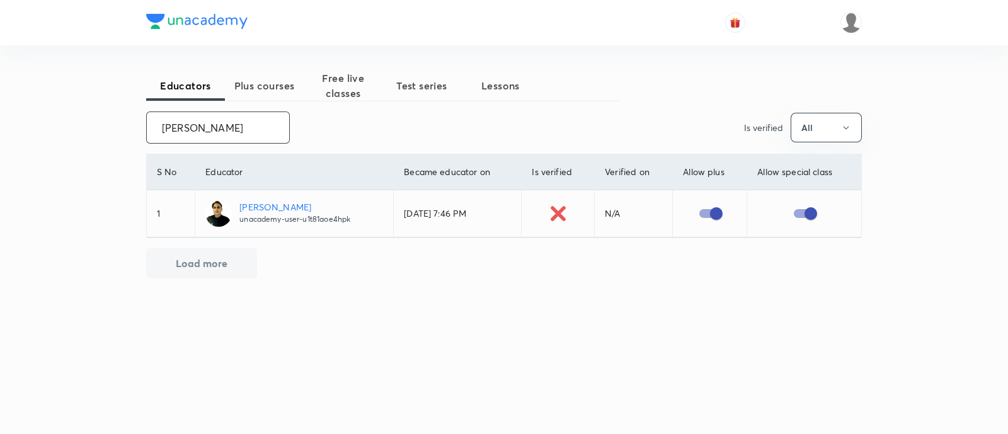
click at [195, 125] on input "Pankaj Bahrani" at bounding box center [218, 127] width 142 height 32
paste input "Deepansh Arora"
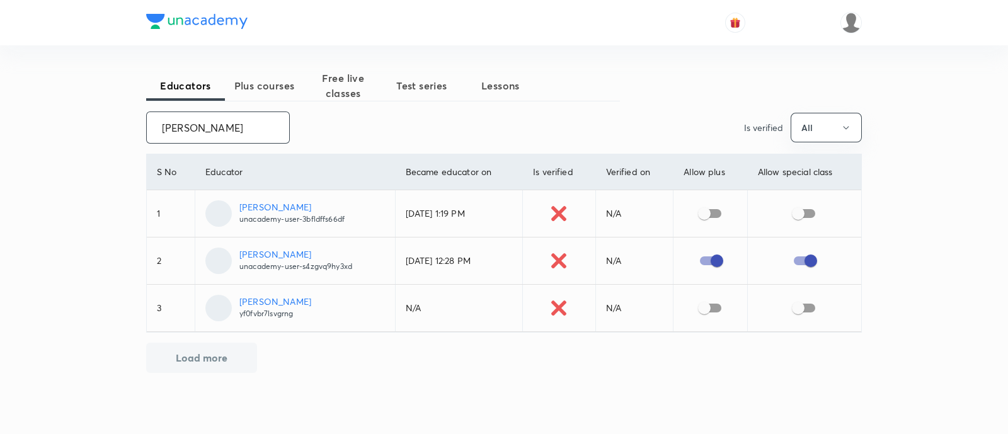
type input "Deepansh Arora"
click at [719, 210] on input "checkbox" at bounding box center [704, 214] width 72 height 24
checkbox input "true"
click at [811, 212] on input "checkbox" at bounding box center [798, 214] width 72 height 24
checkbox input "true"
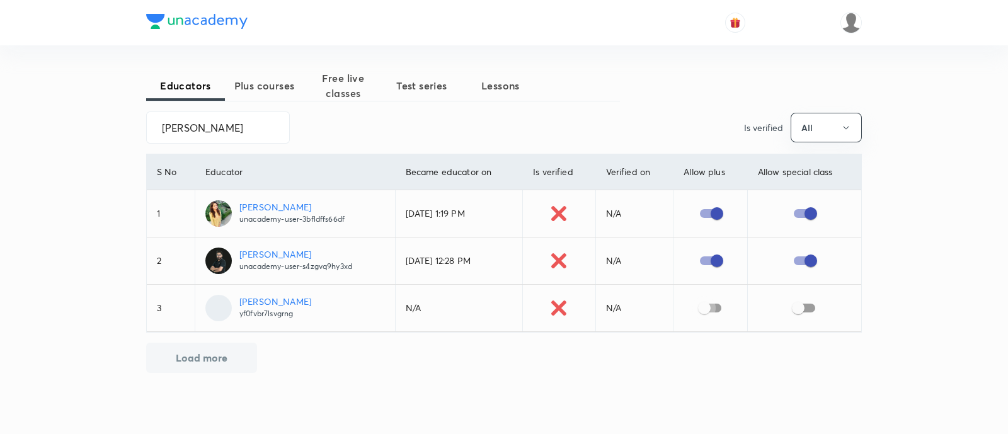
click at [714, 309] on input "checkbox" at bounding box center [704, 308] width 72 height 24
checkbox input "true"
click at [806, 307] on input "checkbox" at bounding box center [798, 308] width 72 height 24
checkbox input "true"
click at [202, 127] on input "Deepansh Arora" at bounding box center [218, 127] width 142 height 32
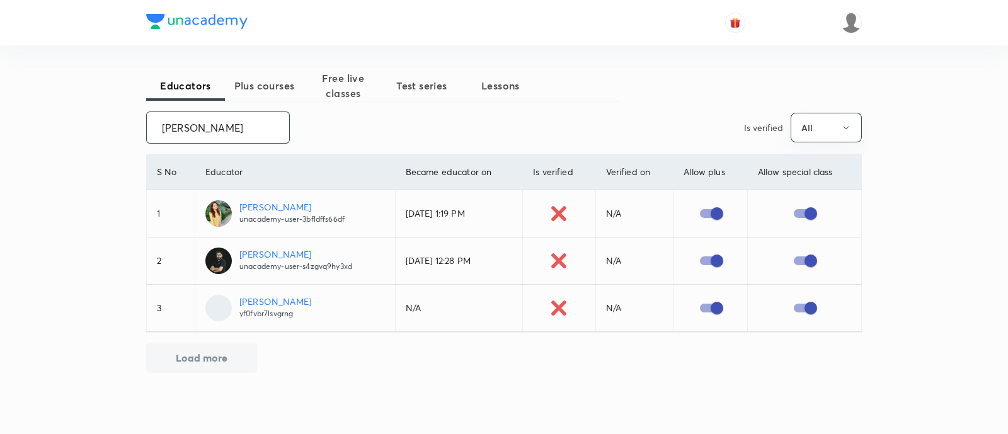
click at [202, 127] on input "Deepansh Arora" at bounding box center [218, 127] width 142 height 32
paste input "Sandeep Shankar"
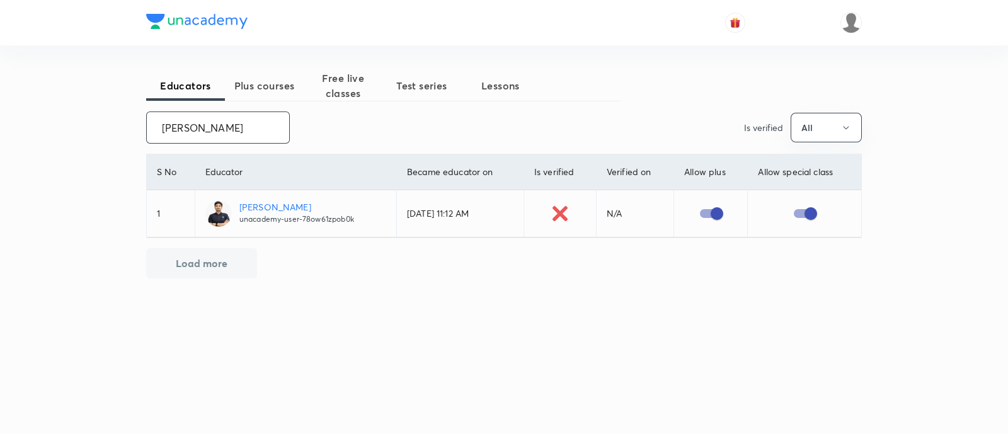
click at [205, 125] on input "Sandeep Shankar" at bounding box center [218, 127] width 142 height 32
paste input "Ajay Kumar Verma"
click at [198, 125] on input "Ajay Kumar Verma" at bounding box center [218, 127] width 142 height 32
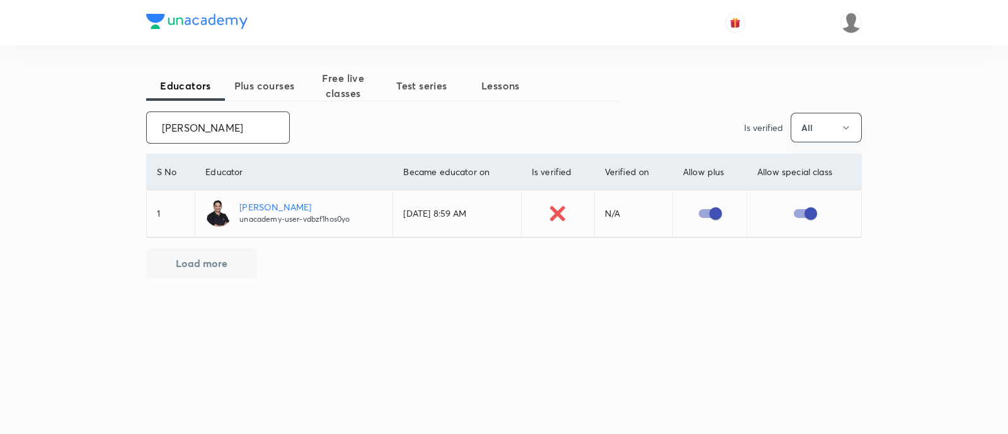
click at [198, 125] on input "Ajay Kumar Verma" at bounding box center [218, 127] width 142 height 32
paste input "Chandrashekar Reddy Ravul"
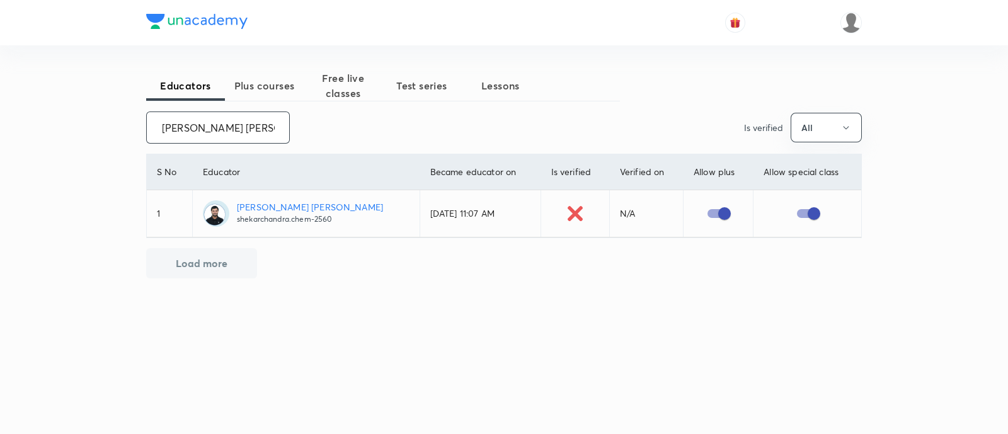
click at [205, 124] on input "Chandrashekar Reddy Ravula" at bounding box center [218, 127] width 142 height 32
paste input "Sunil Kumar Suman"
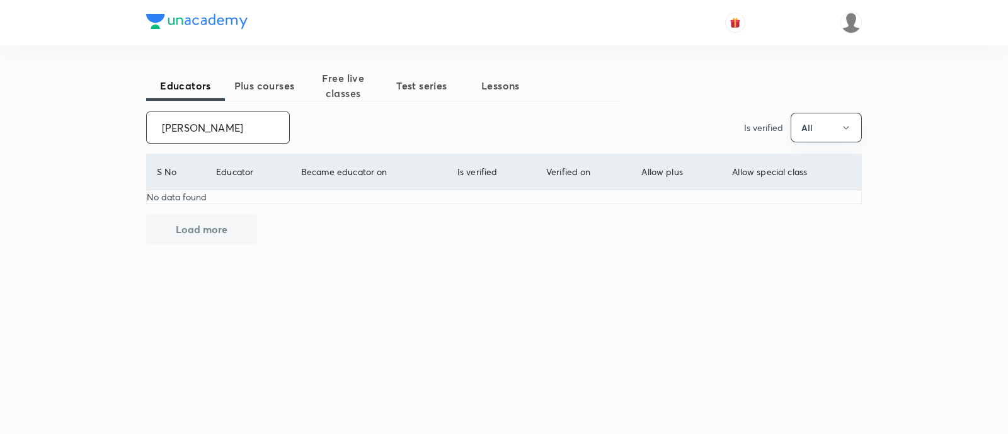
click at [205, 121] on input "Sunil Kumar Suman" at bounding box center [218, 127] width 142 height 32
paste input "Vinod Yadav"
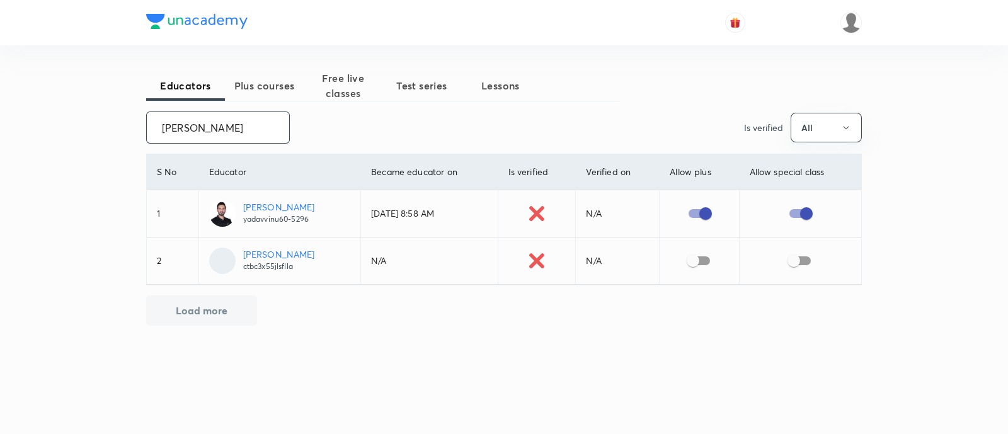
type input "Vinod Yadav"
click at [707, 256] on input "checkbox" at bounding box center [693, 261] width 72 height 24
checkbox input "true"
click at [809, 257] on input "checkbox" at bounding box center [794, 261] width 72 height 24
checkbox input "true"
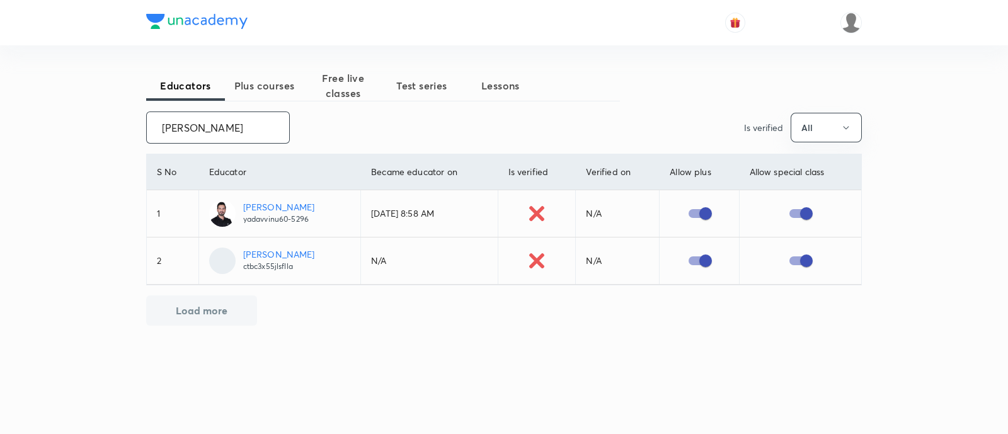
click at [197, 131] on input "Vinod Yadav" at bounding box center [218, 127] width 142 height 32
paste input "[PERSON_NAME]"
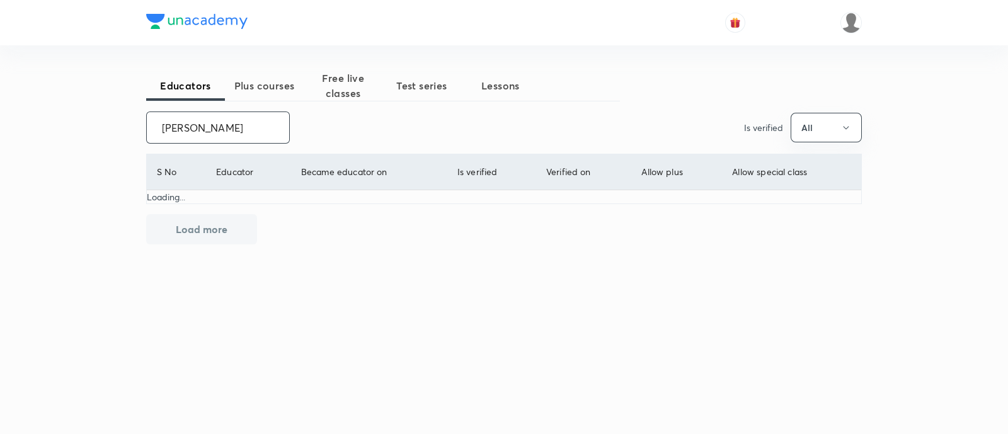
type input "[PERSON_NAME]"
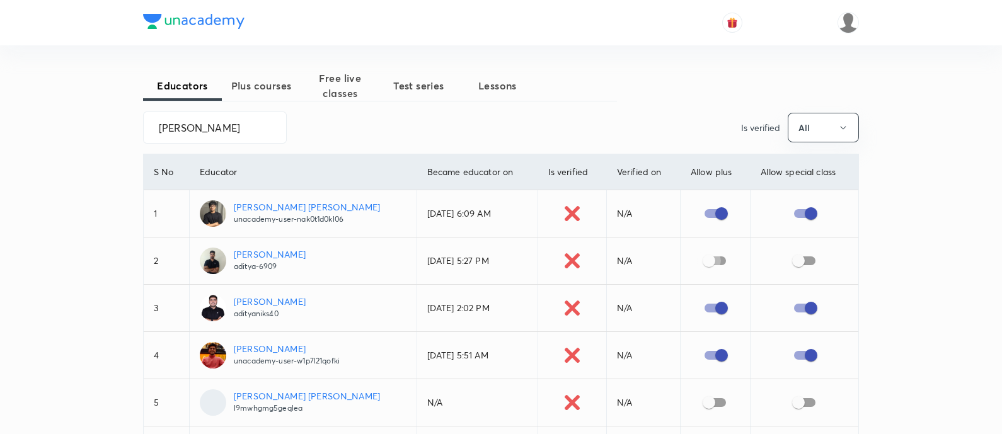
click at [713, 260] on input "checkbox" at bounding box center [709, 261] width 72 height 24
checkbox input "true"
click at [806, 262] on input "checkbox" at bounding box center [798, 261] width 72 height 24
checkbox input "true"
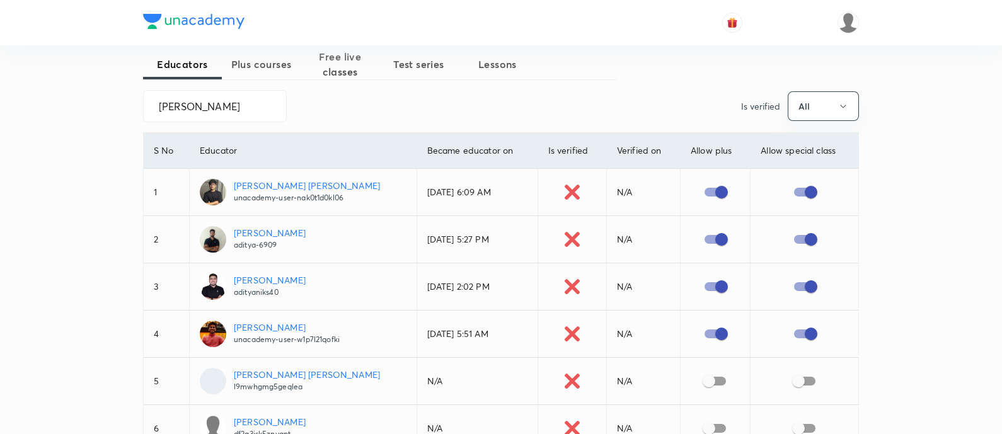
scroll to position [26, 0]
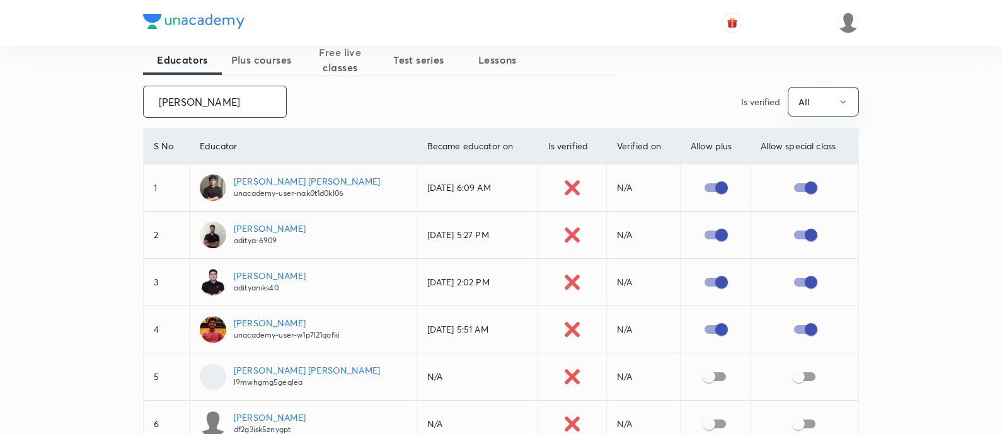
click at [176, 100] on input "[PERSON_NAME]" at bounding box center [215, 102] width 142 height 32
paste input "Krishna Kumar Mishra"
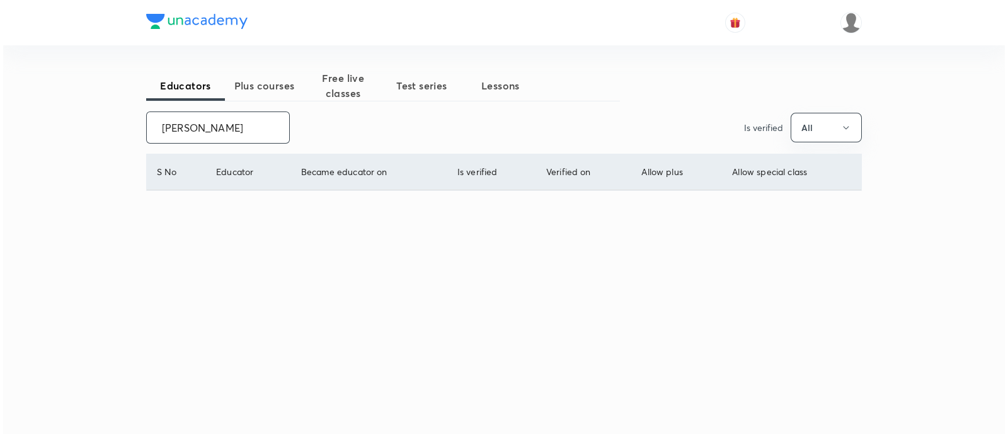
scroll to position [0, 0]
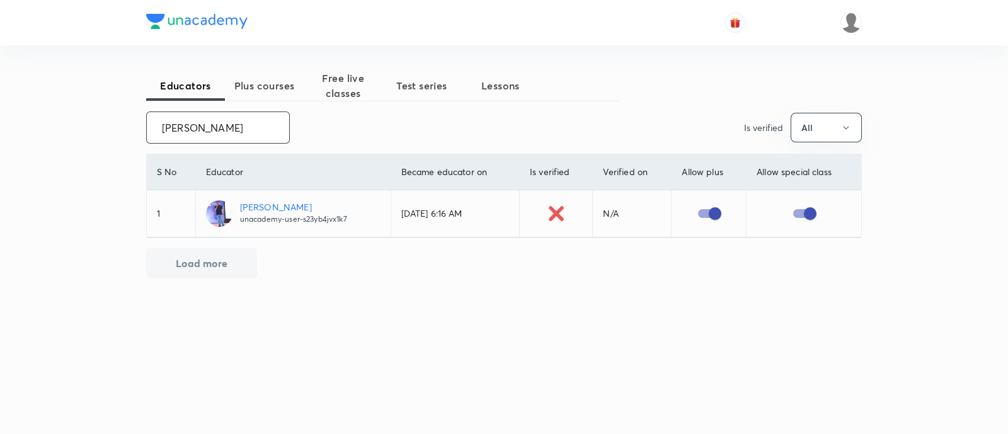
click at [202, 123] on input "Krishna Kumar Mishra" at bounding box center [218, 127] width 142 height 32
paste input "aran Kumawat"
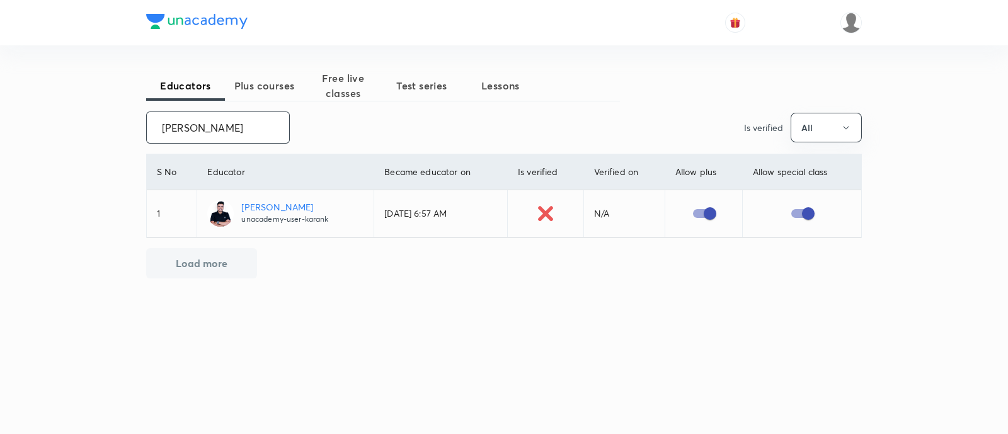
click at [207, 126] on input "[PERSON_NAME]" at bounding box center [218, 127] width 142 height 32
paste input "Ajay Singh"
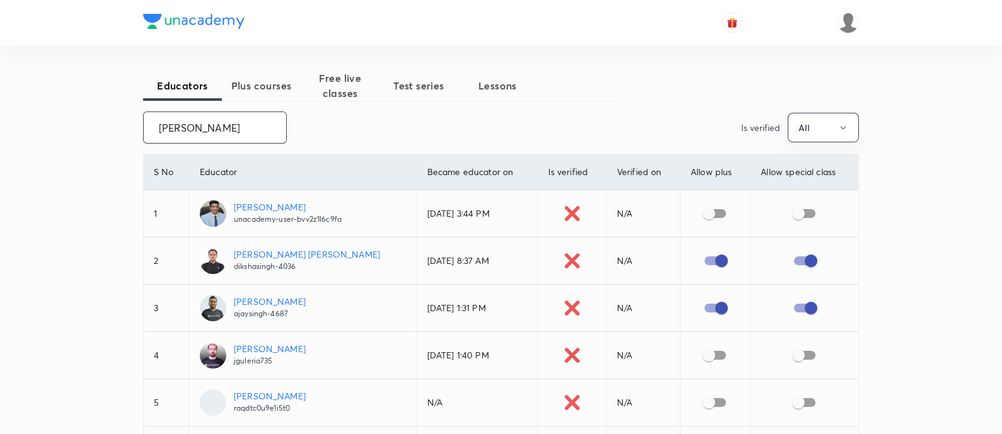
type input "Ajay Singh"
click at [712, 209] on input "checkbox" at bounding box center [709, 214] width 72 height 24
checkbox input "true"
click at [809, 216] on input "checkbox" at bounding box center [798, 214] width 72 height 24
checkbox input "true"
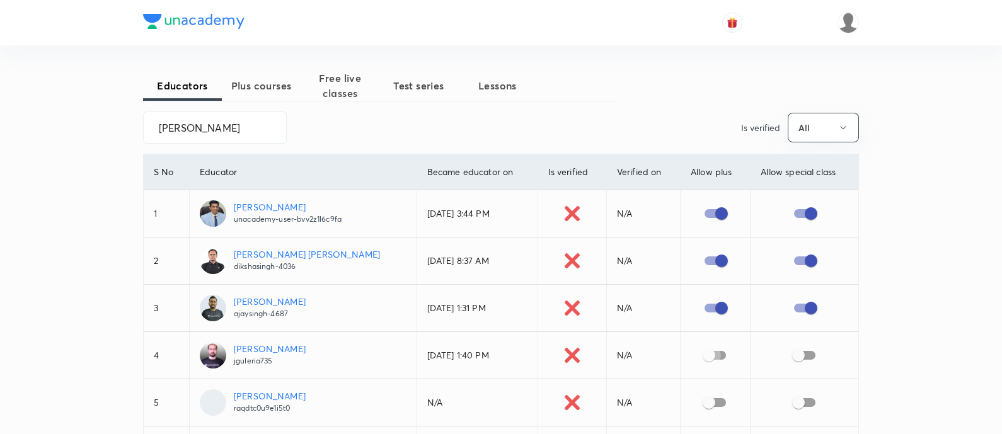
click at [707, 359] on input "checkbox" at bounding box center [709, 355] width 72 height 24
checkbox input "true"
click at [808, 351] on input "checkbox" at bounding box center [798, 355] width 72 height 24
checkbox input "true"
click at [183, 124] on input "Ajay Singh" at bounding box center [215, 127] width 142 height 32
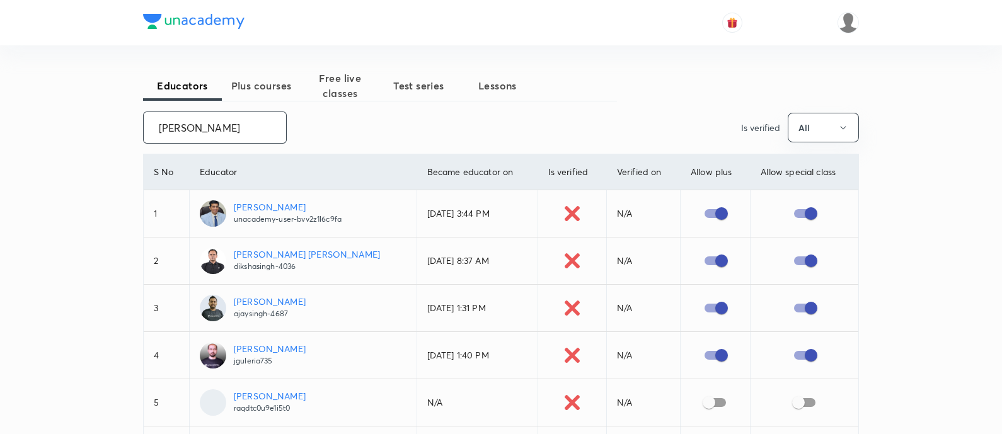
click at [183, 124] on input "Ajay Singh" at bounding box center [215, 127] width 142 height 32
paste input "Saurabh Sharma"
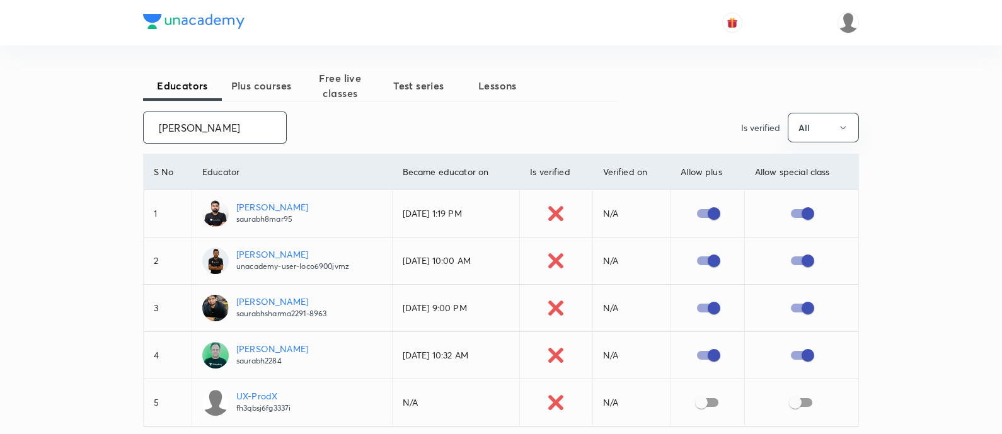
click at [186, 125] on input "Saurabh Sharma" at bounding box center [215, 127] width 142 height 32
paste input "Bhartendu Kumar"
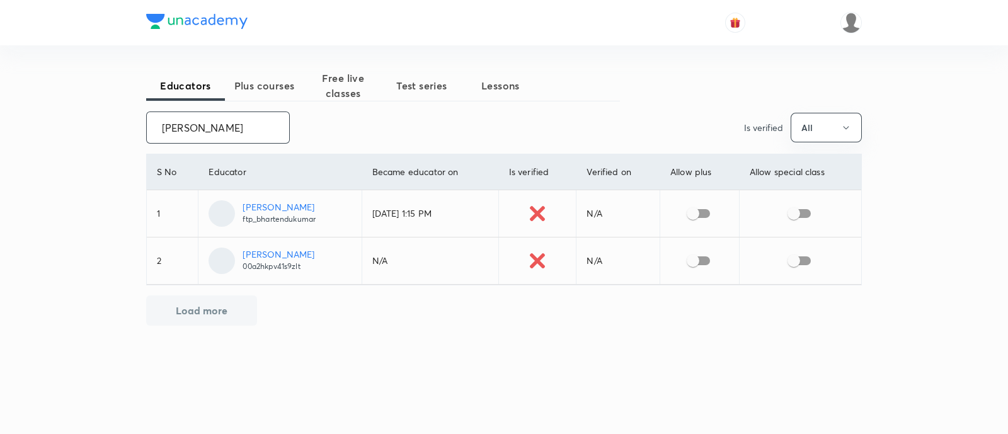
type input "Bhartendu Kumar"
click at [705, 214] on input "checkbox" at bounding box center [693, 214] width 72 height 24
checkbox input "true"
click at [806, 215] on input "checkbox" at bounding box center [794, 214] width 72 height 24
checkbox input "true"
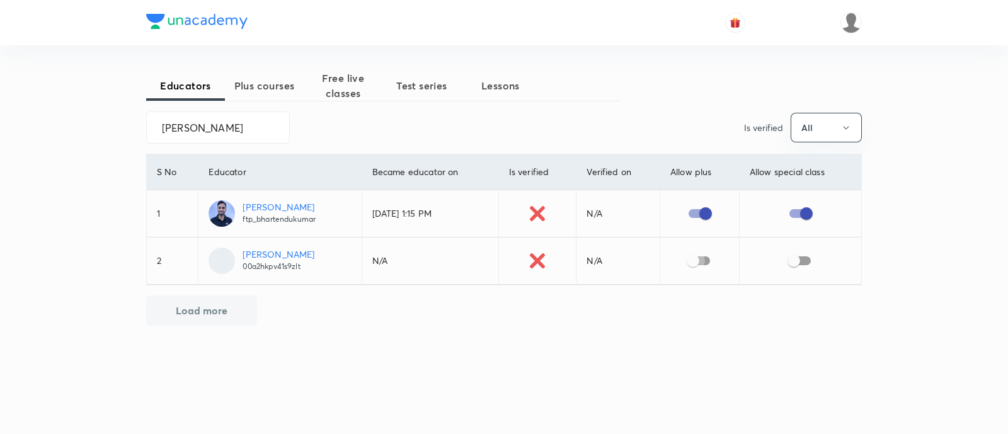
click at [701, 258] on input "checkbox" at bounding box center [693, 261] width 72 height 24
checkbox input "true"
click at [806, 257] on input "checkbox" at bounding box center [794, 261] width 72 height 24
checkbox input "true"
click at [184, 127] on input "Bhartendu Kumar" at bounding box center [218, 127] width 142 height 32
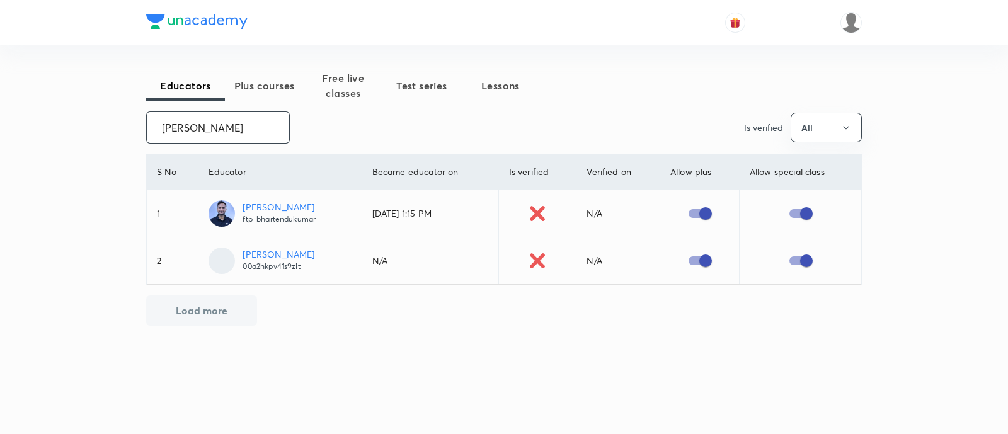
click at [184, 127] on input "Bhartendu Kumar" at bounding box center [218, 127] width 142 height 32
paste input "Jayanti Maheshwari"
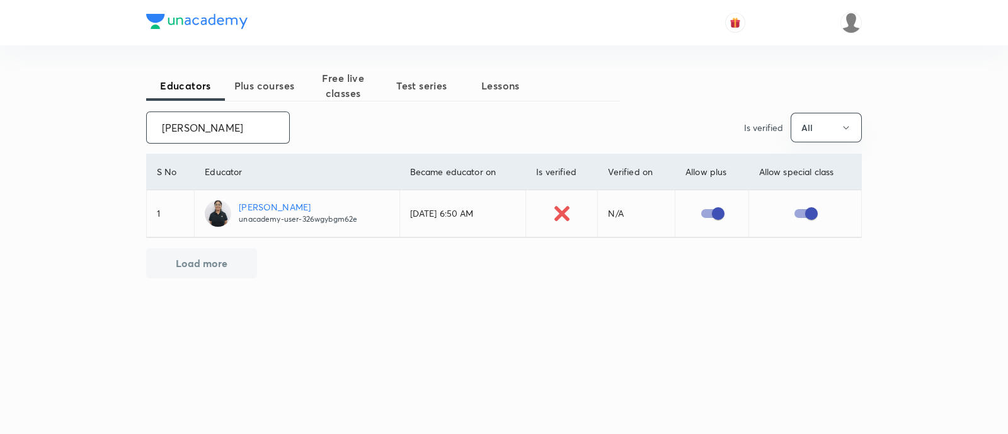
click at [200, 124] on input "Jayanti Maheshwari" at bounding box center [218, 127] width 142 height 32
paste input "Sukhbir Singh Sandhu"
type input "Sukhbir Singh Sandhu"
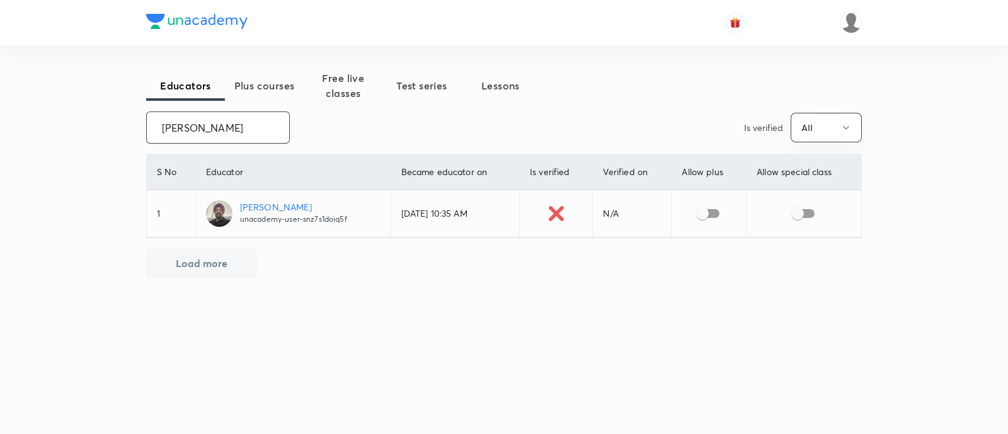
click at [715, 214] on input "checkbox" at bounding box center [702, 214] width 72 height 24
checkbox input "true"
click at [811, 214] on input "checkbox" at bounding box center [798, 214] width 72 height 24
checkbox input "true"
click at [193, 125] on input "Sukhbir Singh Sandhu" at bounding box center [218, 127] width 142 height 32
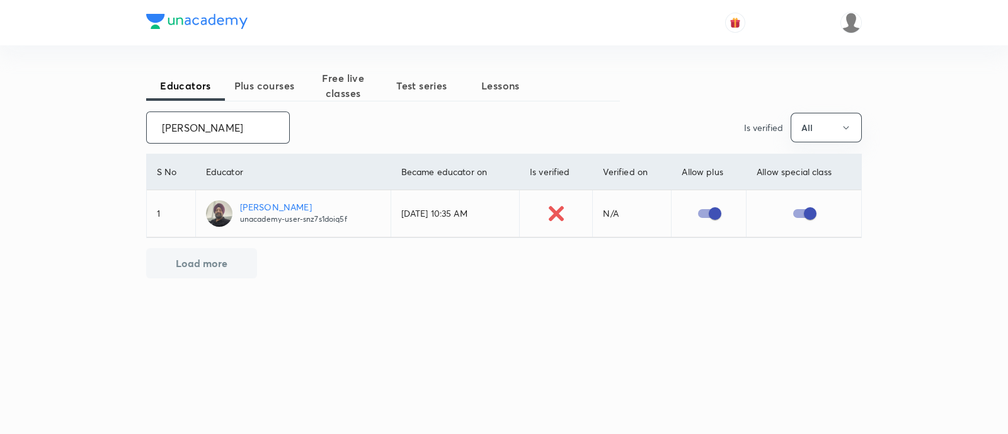
click at [193, 125] on input "Sukhbir Singh Sandhu" at bounding box center [218, 127] width 142 height 32
paste input "Wachespati Arya"
click at [208, 127] on input "Wachespati Arya" at bounding box center [218, 127] width 142 height 32
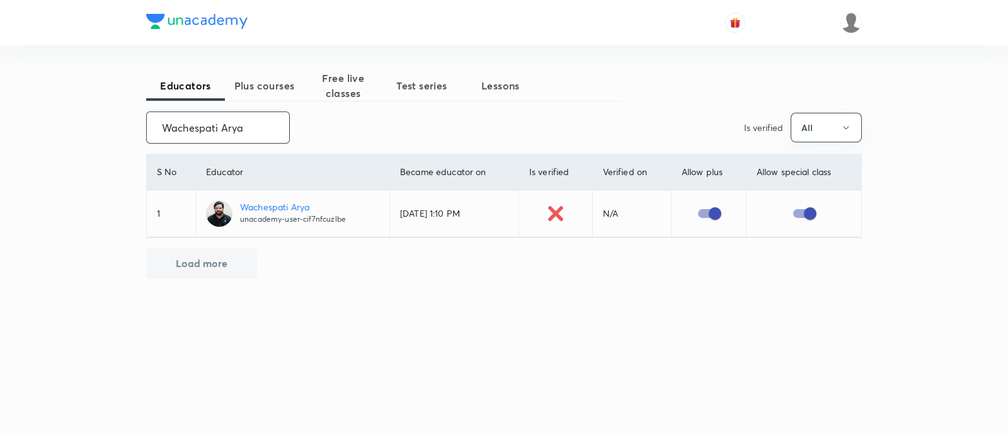
click at [208, 127] on input "Wachespati Arya" at bounding box center [218, 127] width 142 height 32
paste input "Sanjoli Mobar"
click at [208, 127] on input "Wachespati Arya" at bounding box center [218, 127] width 142 height 32
click at [204, 132] on input "Sanjoli Mobar" at bounding box center [218, 127] width 142 height 32
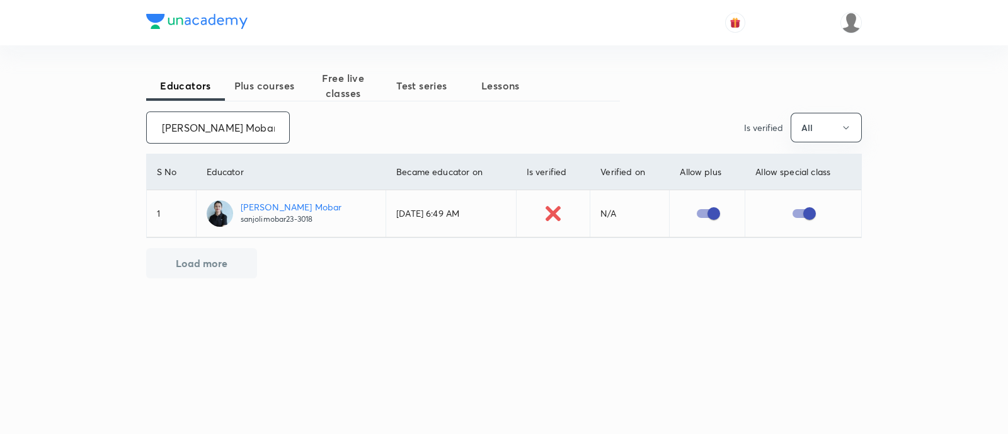
click at [204, 132] on input "Sanjoli Mobar" at bounding box center [218, 127] width 142 height 32
paste input "S S S SRINIVASASASTRY"
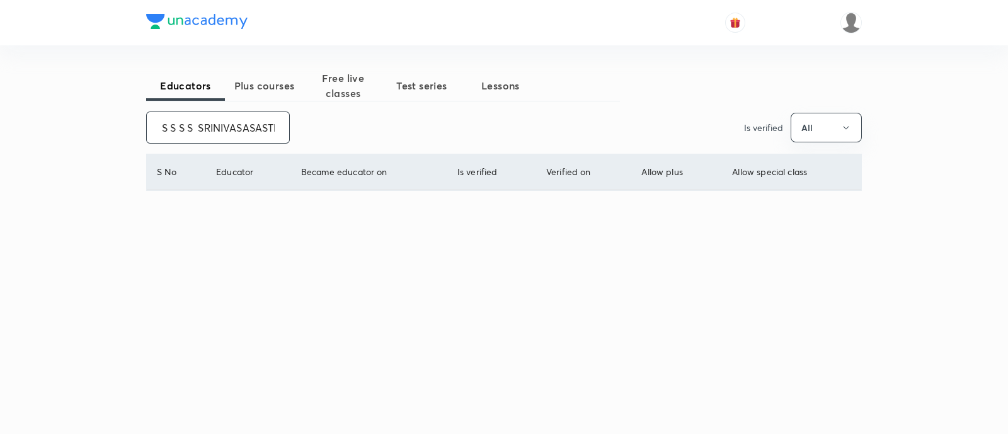
scroll to position [0, 16]
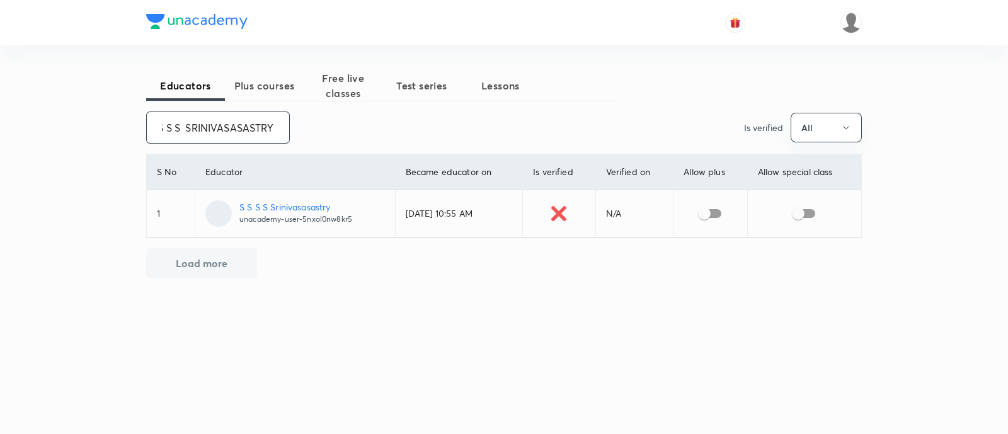
type input "S S S S SRINIVASASASTRY"
click at [712, 213] on input "checkbox" at bounding box center [704, 214] width 72 height 24
checkbox input "true"
click at [808, 215] on input "checkbox" at bounding box center [798, 214] width 72 height 24
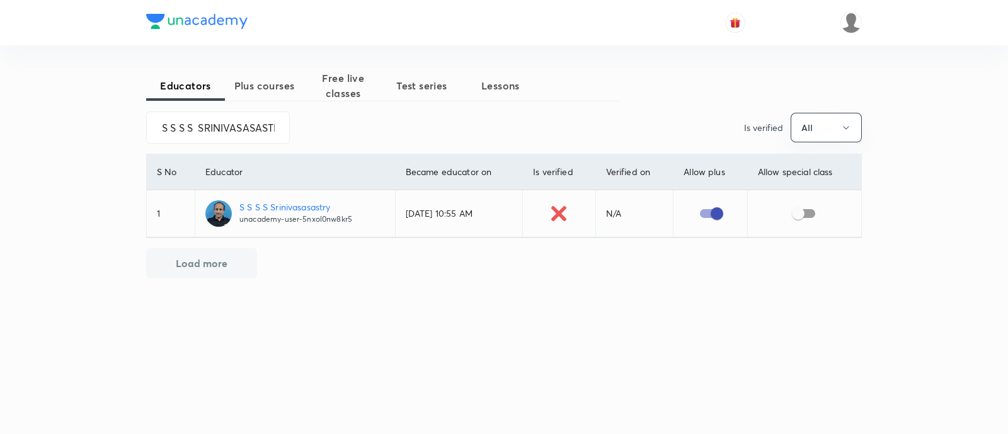
checkbox input "true"
click at [196, 124] on input "S S S S SRINIVASASASTRY" at bounding box center [218, 127] width 142 height 32
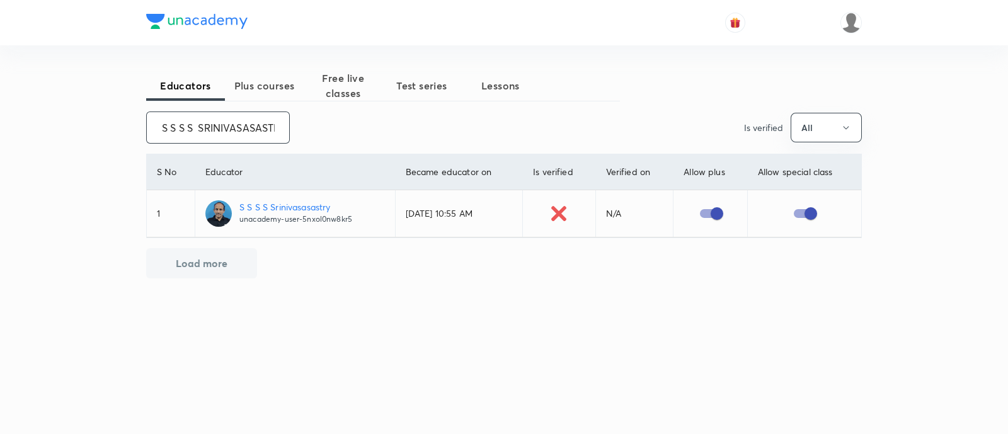
paste input "K. Mrutyunjayarao"
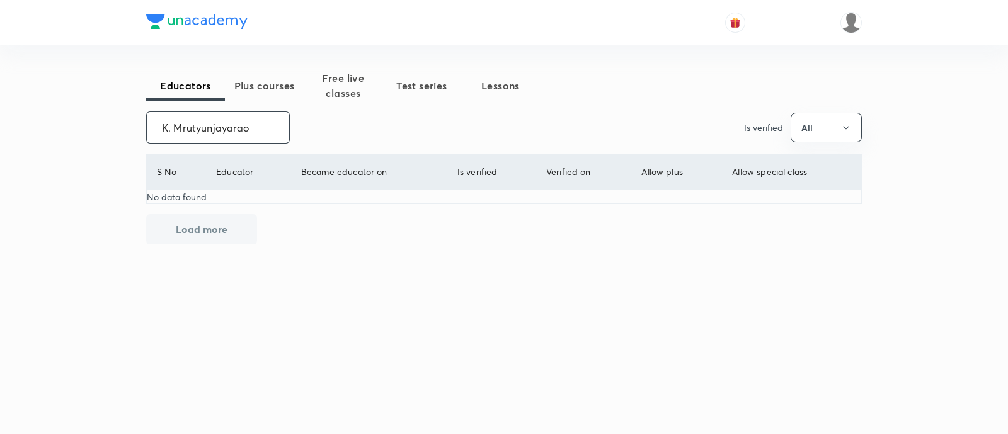
click at [174, 128] on input "K. Mrutyunjayarao" at bounding box center [218, 127] width 142 height 32
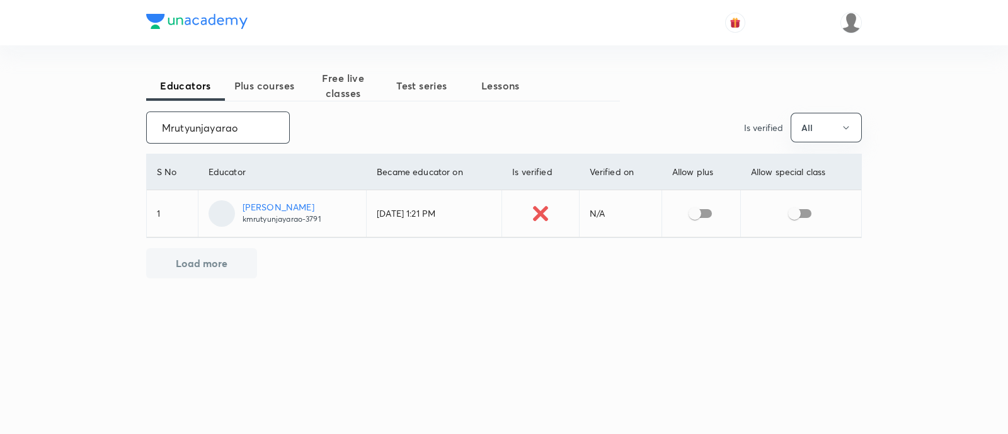
type input "Mrutyunjayarao"
click at [711, 211] on input "checkbox" at bounding box center [695, 214] width 72 height 24
checkbox input "true"
click at [812, 214] on input "checkbox" at bounding box center [794, 214] width 72 height 24
checkbox input "true"
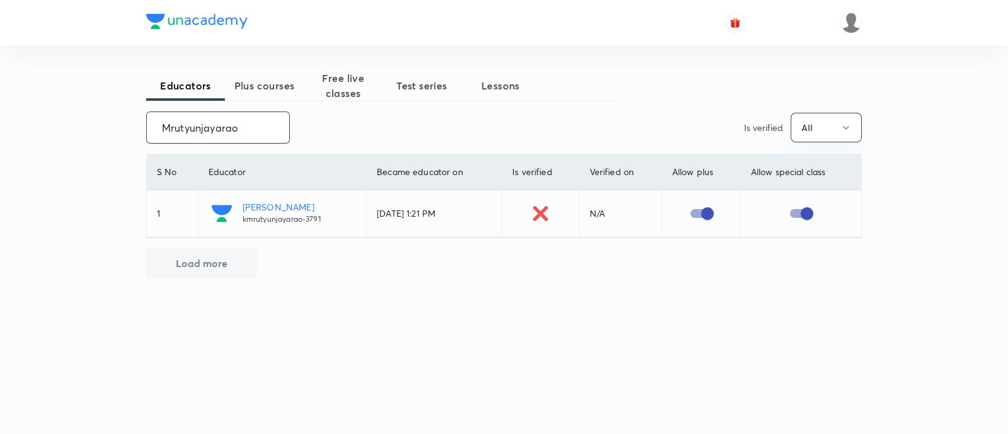
click at [195, 133] on input "Mrutyunjayarao" at bounding box center [218, 127] width 142 height 32
paste input "Gopala Krishna Irrinki"
click at [195, 133] on input "Mrutyunjayarao" at bounding box center [218, 127] width 142 height 32
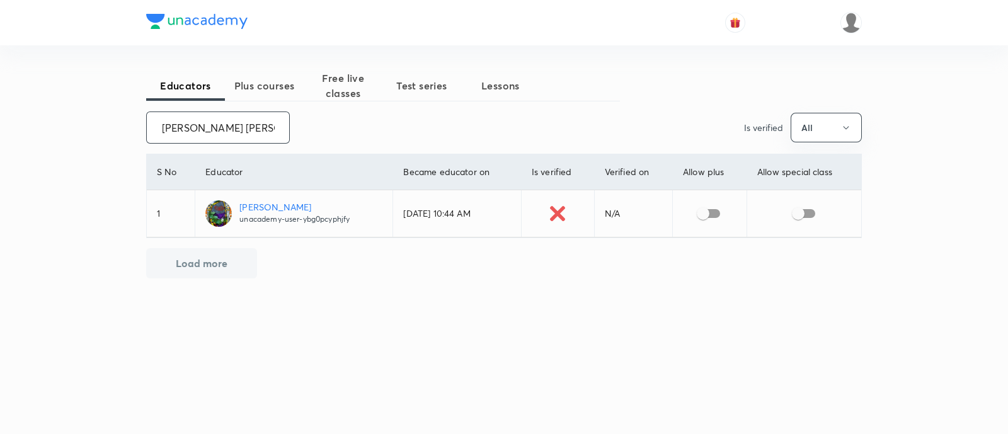
type input "Gopala Krishna Irrinki"
click at [715, 212] on input "checkbox" at bounding box center [703, 214] width 72 height 24
checkbox input "true"
click at [808, 211] on input "checkbox" at bounding box center [798, 214] width 72 height 24
checkbox input "true"
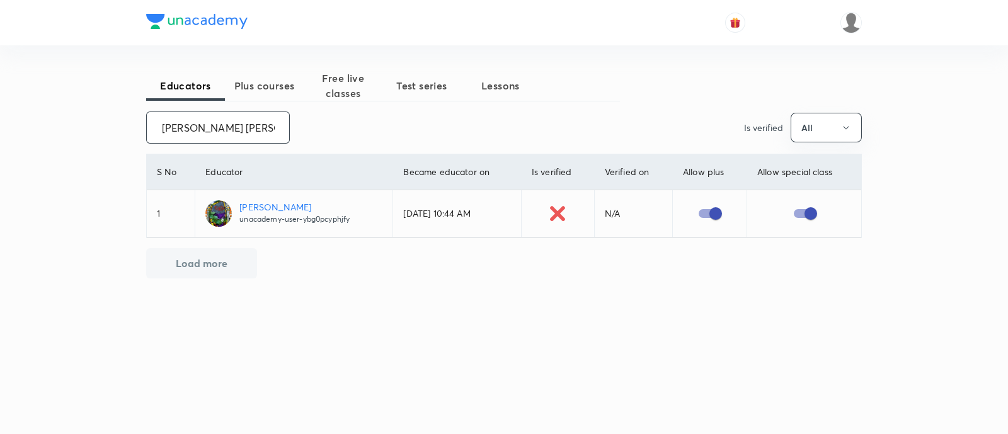
click at [189, 127] on input "Gopala Krishna Irrinki" at bounding box center [218, 127] width 142 height 32
paste input "KMRUTYUNJAYARAO-3791"
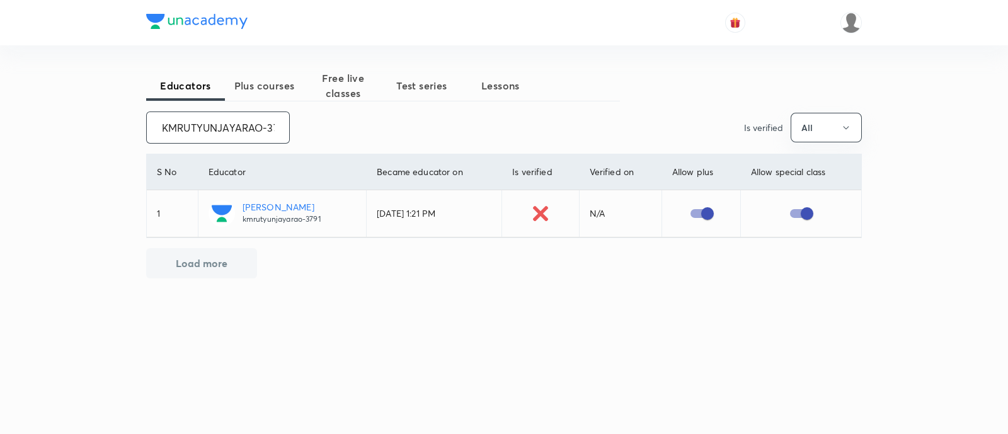
click at [219, 126] on input "KMRUTYUNJAYARAO-3791" at bounding box center [218, 127] width 142 height 32
paste input "Abhishek Shankar"
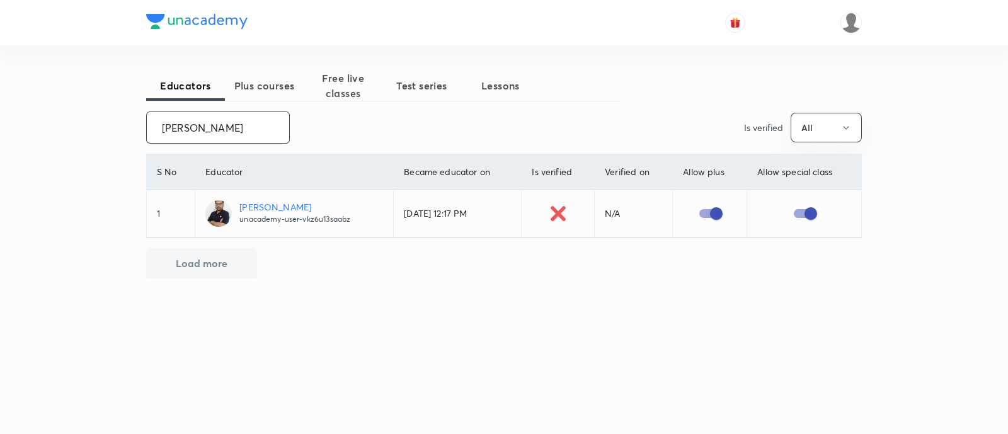
click at [222, 132] on input "Abhishek Shankar" at bounding box center [218, 127] width 142 height 32
paste input "Piyush Chandra"
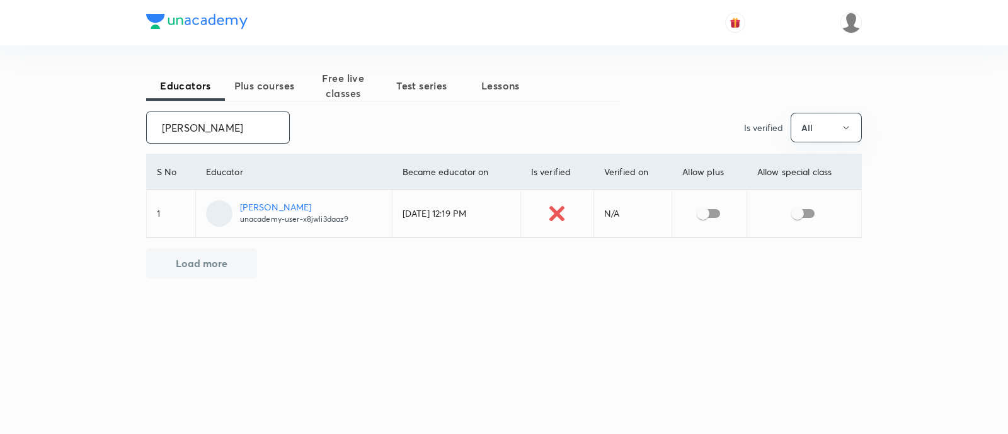
type input "Piyush Chandra"
click at [712, 210] on input "checkbox" at bounding box center [703, 214] width 72 height 24
checkbox input "true"
click at [809, 213] on input "checkbox" at bounding box center [798, 214] width 72 height 24
checkbox input "true"
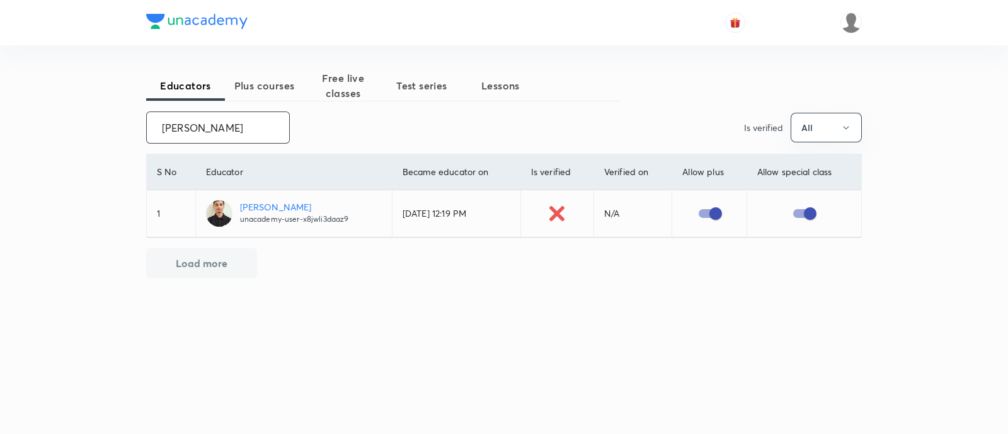
click at [217, 127] on input "Piyush Chandra" at bounding box center [218, 127] width 142 height 32
paste input "Mekala Santhosh Kumar"
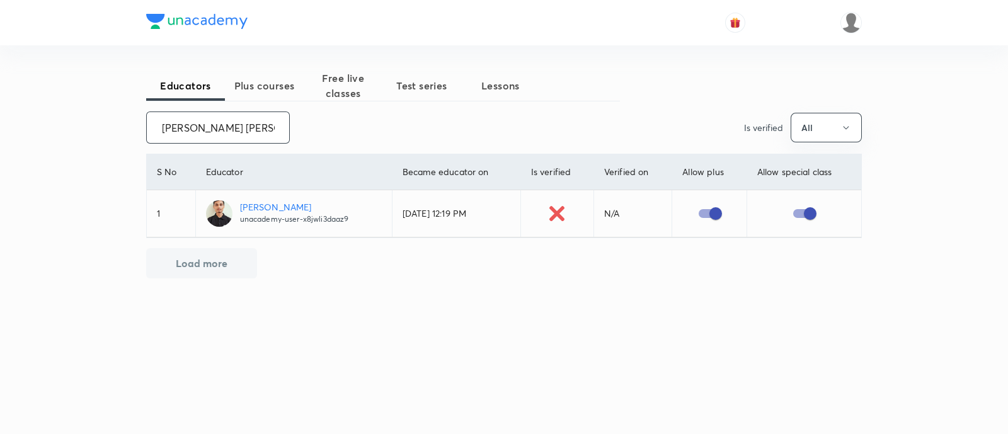
scroll to position [0, 5]
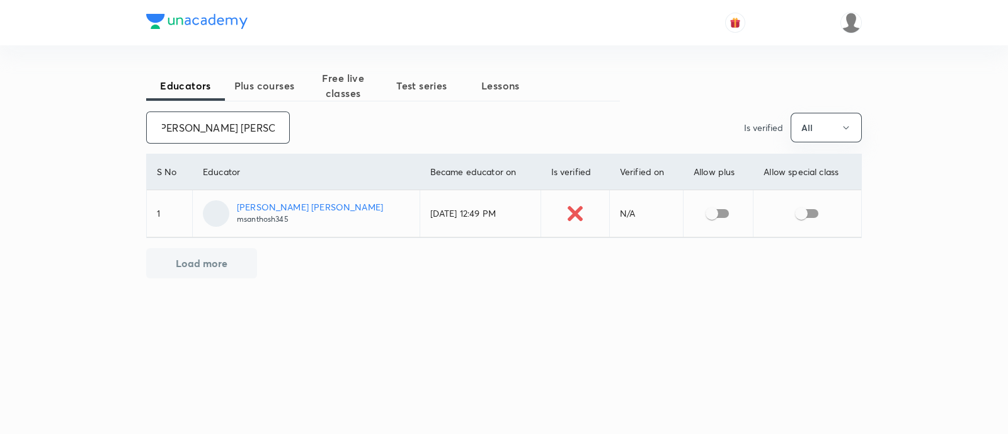
type input "Mekala Santhosh Kumar"
click at [711, 216] on input "checkbox" at bounding box center [712, 214] width 72 height 24
checkbox input "true"
click at [809, 206] on input "checkbox" at bounding box center [801, 214] width 72 height 24
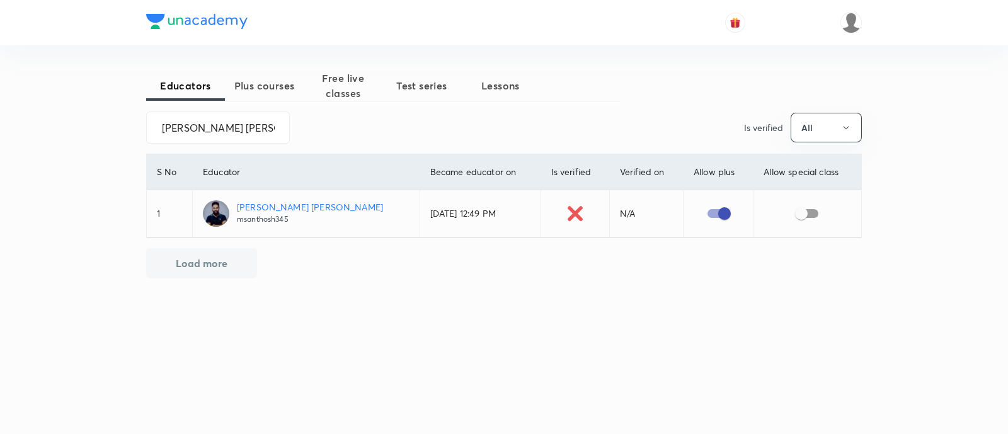
checkbox input "true"
click at [215, 127] on input "Mekala Santhosh Kumar" at bounding box center [218, 127] width 142 height 32
paste input "FTP_SmitMorawala"
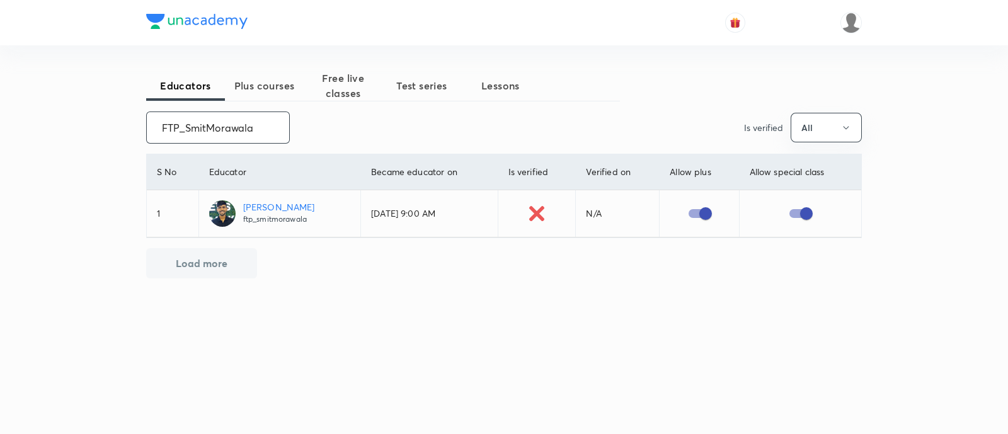
click at [211, 130] on input "FTP_SmitMorawala" at bounding box center [218, 127] width 142 height 32
paste input "RiteshRaghavRajput"
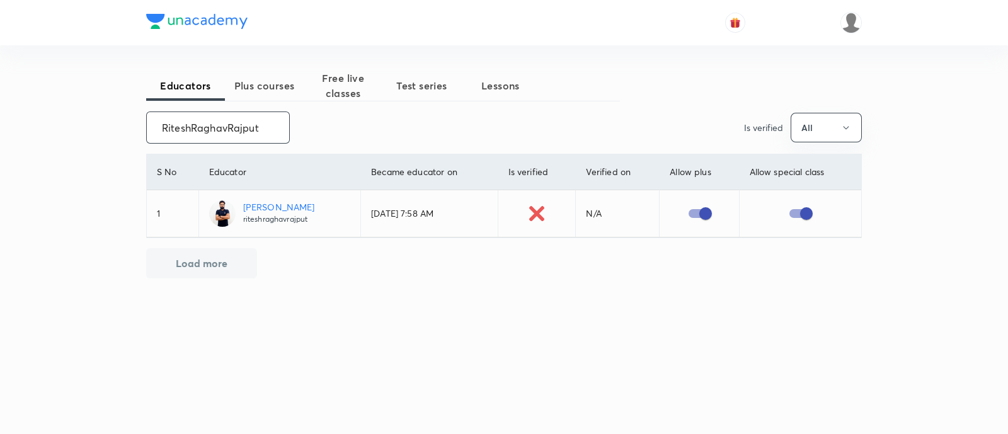
click at [221, 130] on input "RiteshRaghavRajput" at bounding box center [218, 127] width 142 height 32
paste input "aagtrip"
type input "aagtrip"
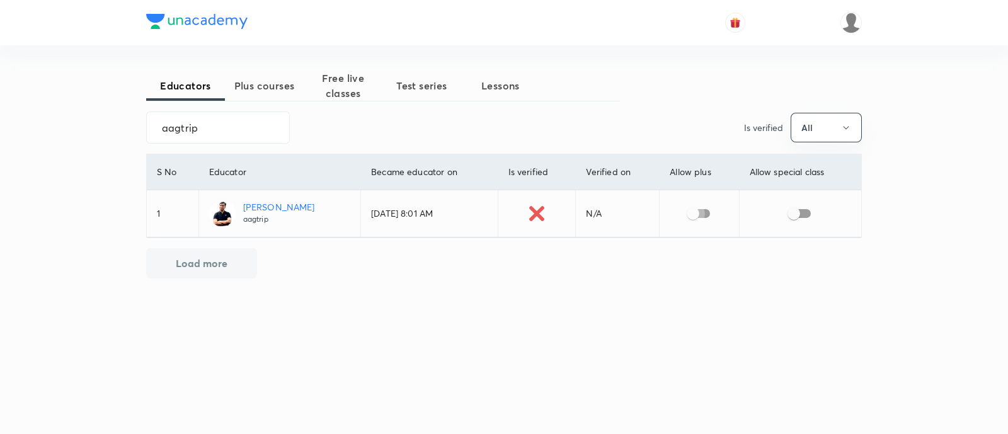
click at [705, 215] on input "checkbox" at bounding box center [693, 214] width 72 height 24
checkbox input "true"
click at [806, 213] on input "checkbox" at bounding box center [794, 214] width 72 height 24
checkbox input "true"
click at [191, 125] on input "aagtrip" at bounding box center [218, 127] width 142 height 32
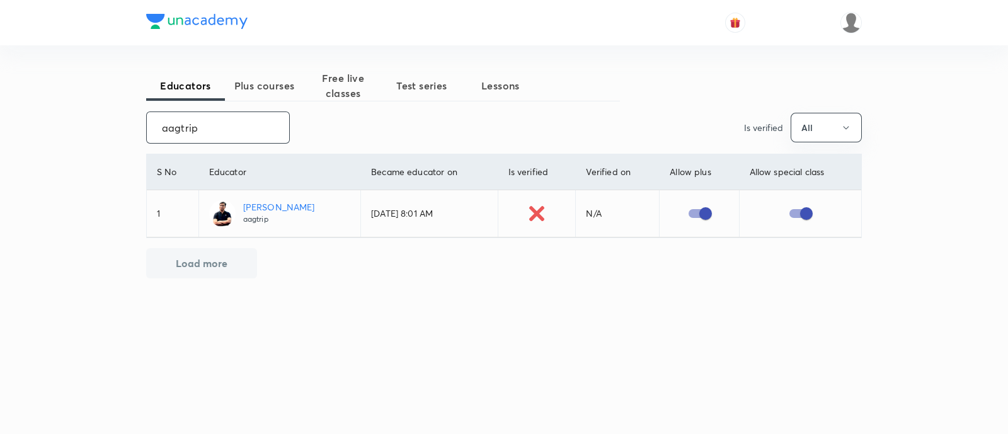
click at [191, 125] on input "aagtrip" at bounding box center [218, 127] width 142 height 32
paste input "unacademy-user-L2BZRQPQCFRK"
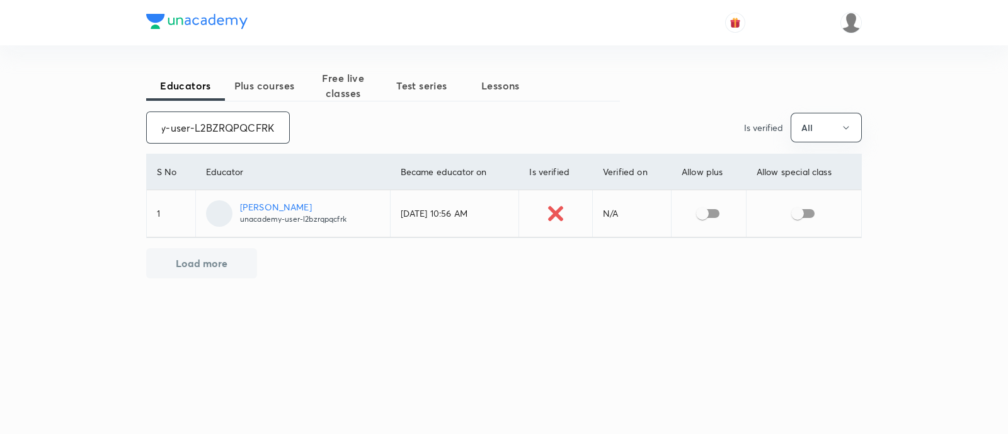
type input "unacademy-user-L2BZRQPQCFRK"
click at [712, 216] on input "checkbox" at bounding box center [702, 214] width 72 height 24
checkbox input "true"
click at [809, 214] on input "checkbox" at bounding box center [798, 214] width 72 height 24
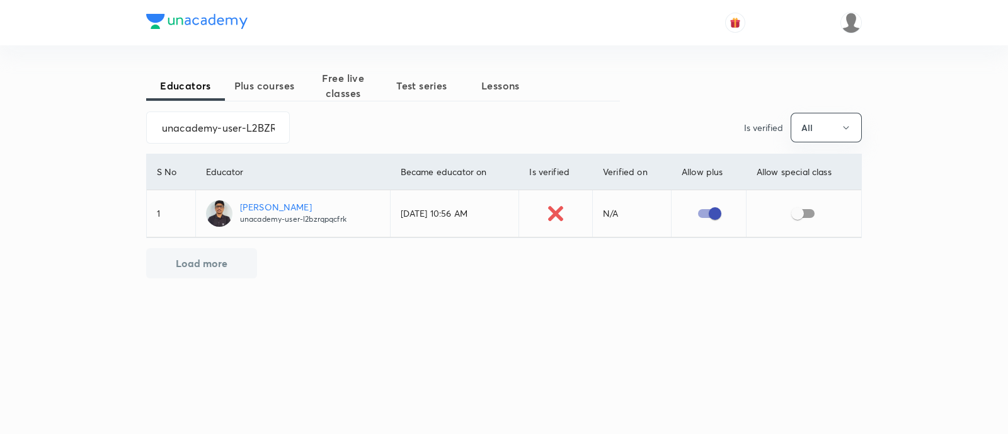
checkbox input "true"
click at [214, 123] on input "unacademy-user-L2BZRQPQCFRK" at bounding box center [218, 127] width 142 height 32
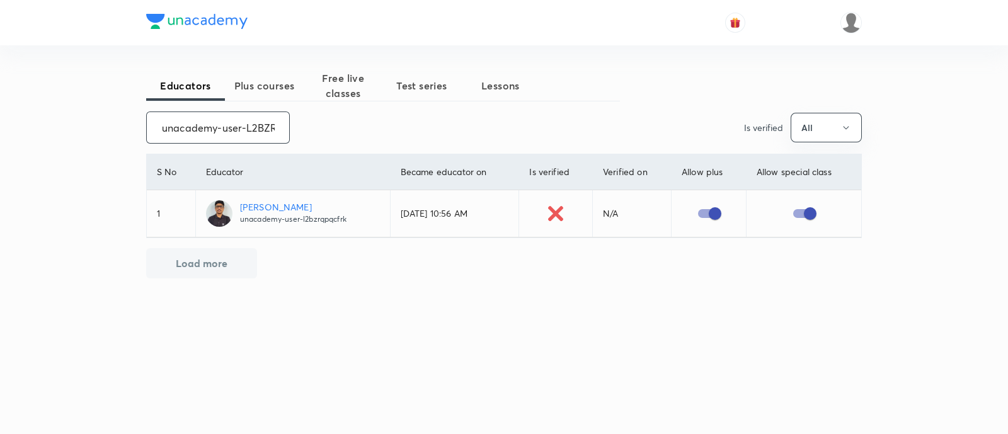
click at [214, 123] on input "unacademy-user-L2BZRQPQCFRK" at bounding box center [218, 127] width 142 height 32
paste input "9T9TF7VK2KHD"
type input "unacademy-user-9T9TF7VK2KHD"
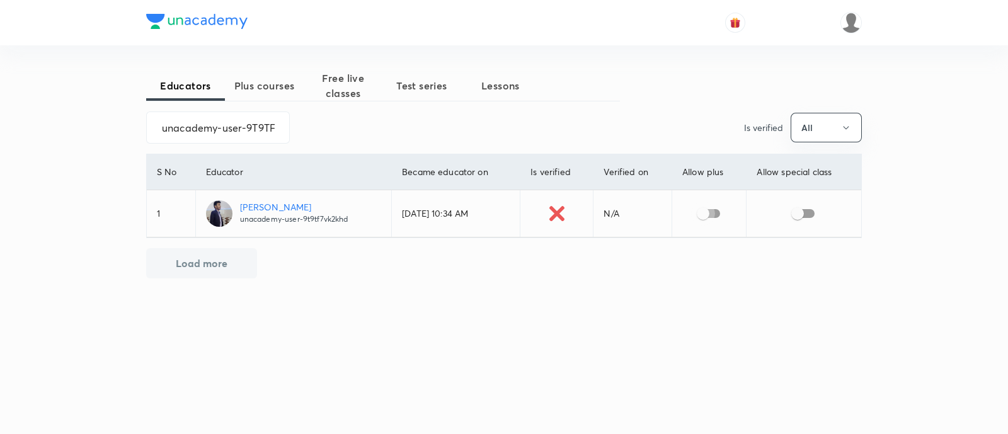
click at [711, 209] on input "checkbox" at bounding box center [703, 214] width 72 height 24
checkbox input "true"
click at [815, 214] on input "checkbox" at bounding box center [798, 214] width 72 height 24
checkbox input "true"
click at [195, 130] on input "unacademy-user-9T9TF7VK2KHD" at bounding box center [218, 127] width 142 height 32
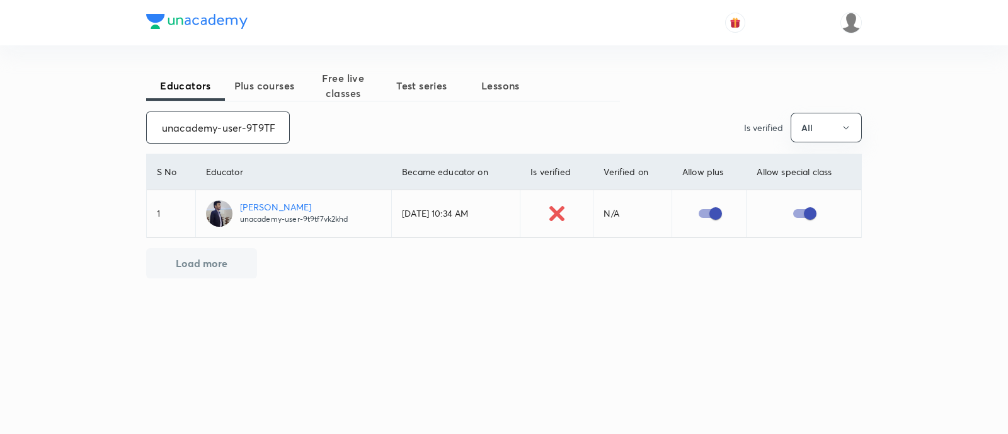
click at [195, 130] on input "unacademy-user-9T9TF7VK2KHD" at bounding box center [218, 127] width 142 height 32
paste input "physicsbabaarpit"
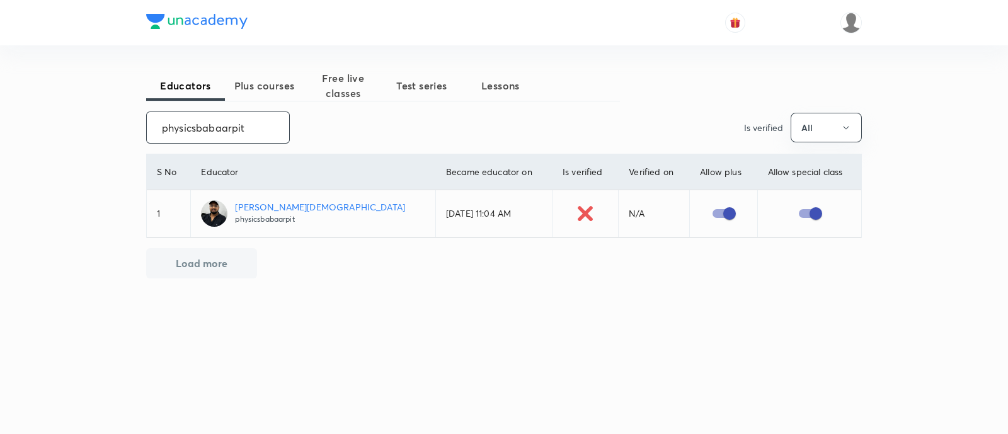
click at [205, 128] on input "physicsbabaarpit" at bounding box center [218, 127] width 142 height 32
paste input "unacademy-user-JT9FCA1PIHUE"
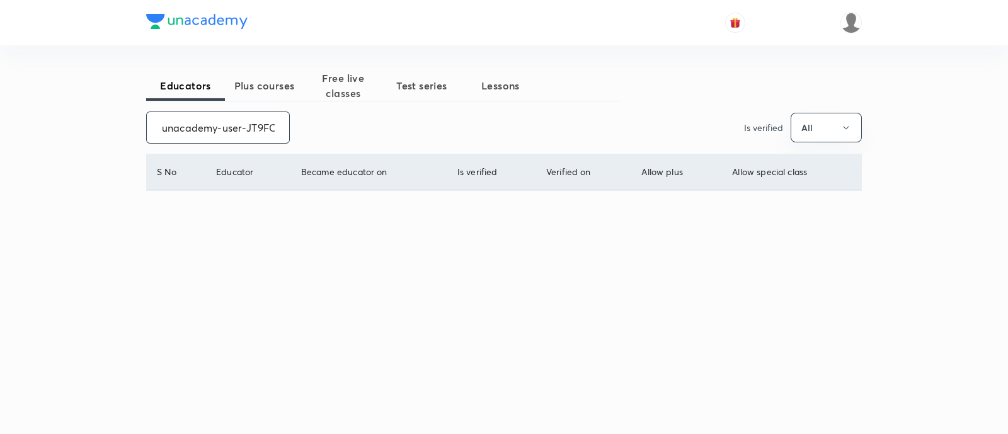
scroll to position [0, 42]
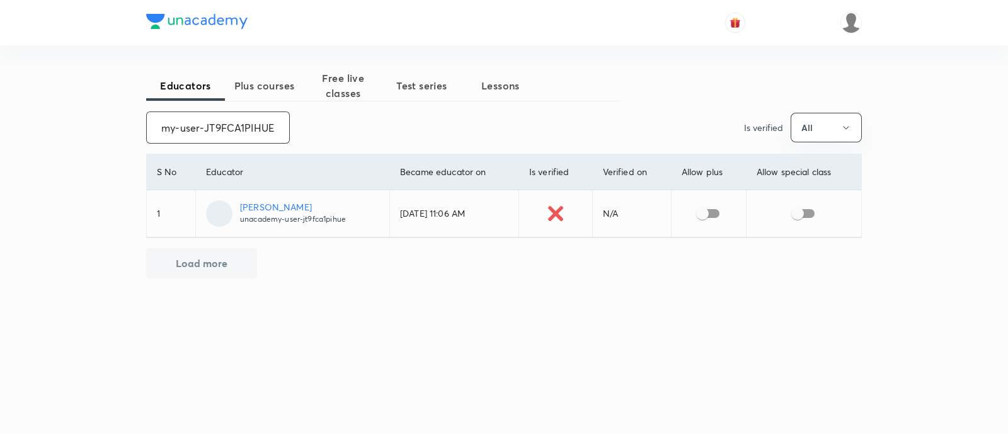
type input "unacademy-user-JT9FCA1PIHUE"
click at [712, 215] on input "checkbox" at bounding box center [702, 214] width 72 height 24
checkbox input "true"
click at [810, 209] on input "checkbox" at bounding box center [798, 214] width 72 height 24
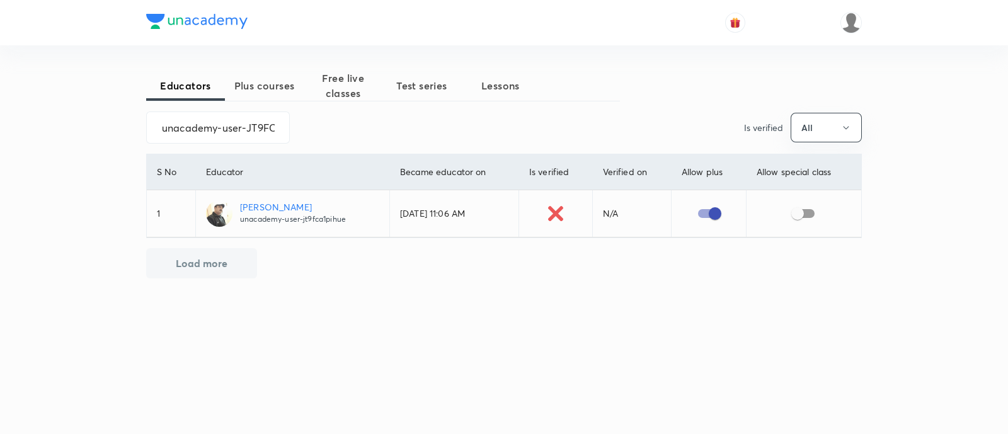
checkbox input "true"
click at [224, 125] on input "unacademy-user-JT9FCA1PIHUE" at bounding box center [218, 127] width 142 height 32
paste input "Z0NJ498M4NPC"
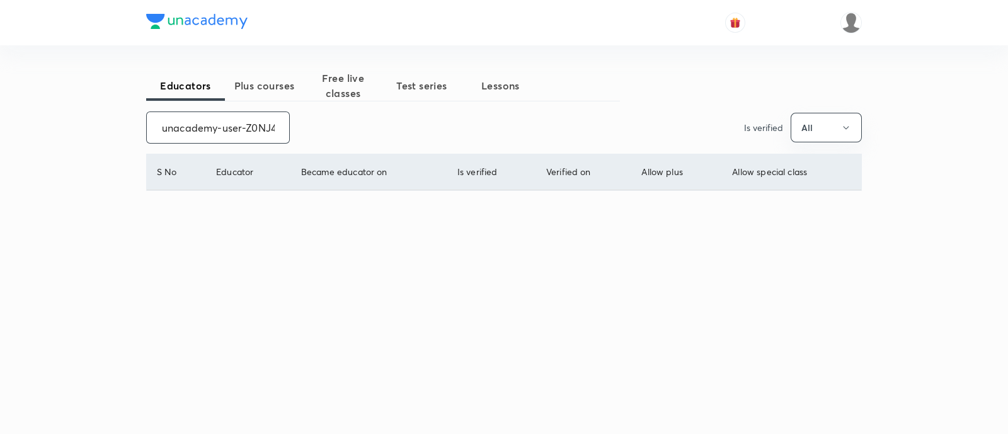
scroll to position [0, 50]
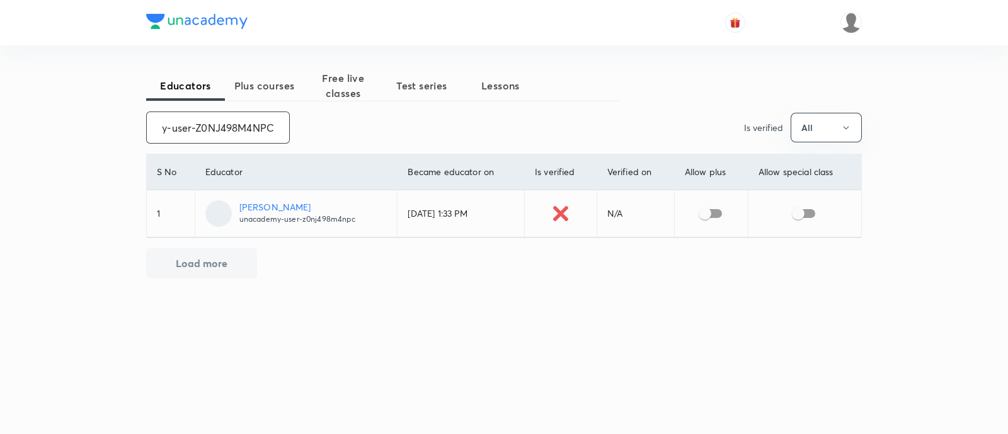
type input "unacademy-user-Z0NJ498M4NPC"
click at [712, 211] on input "checkbox" at bounding box center [705, 214] width 72 height 24
checkbox input "true"
click at [806, 214] on input "checkbox" at bounding box center [798, 214] width 72 height 24
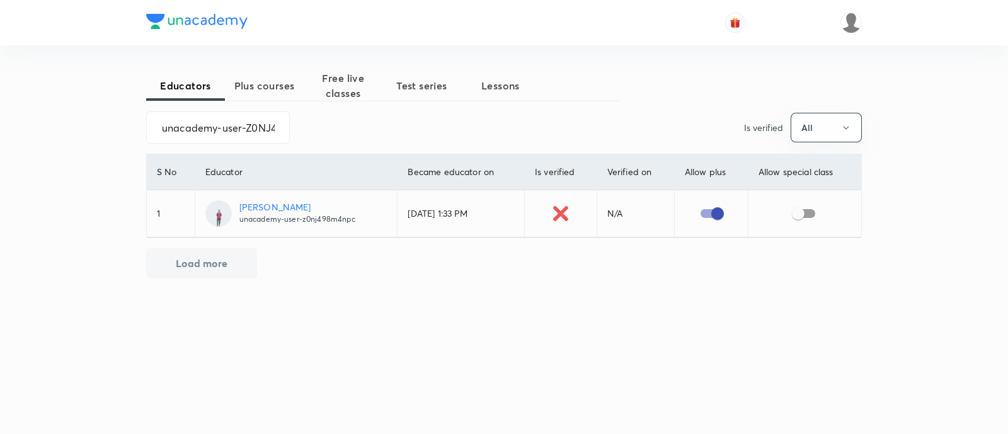
checkbox input "true"
click at [234, 128] on input "unacademy-user-Z0NJ498M4NPC" at bounding box center [218, 127] width 142 height 32
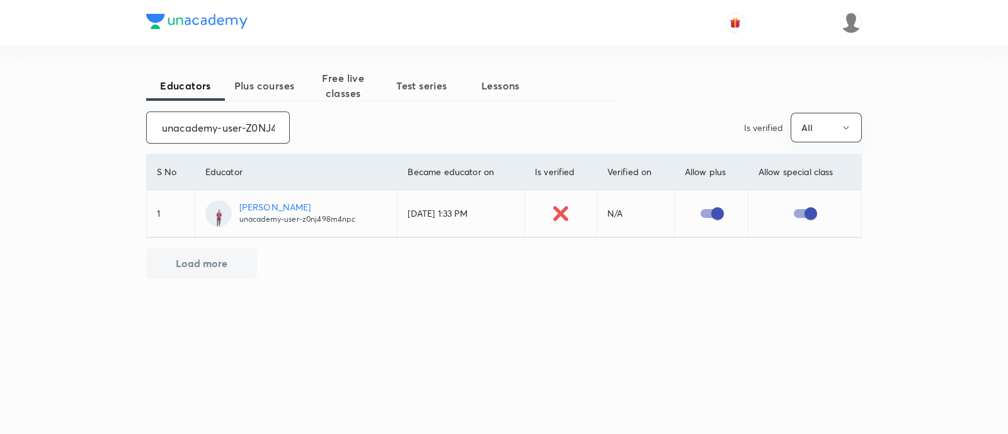
paste input "TWG8N0DBZRP9"
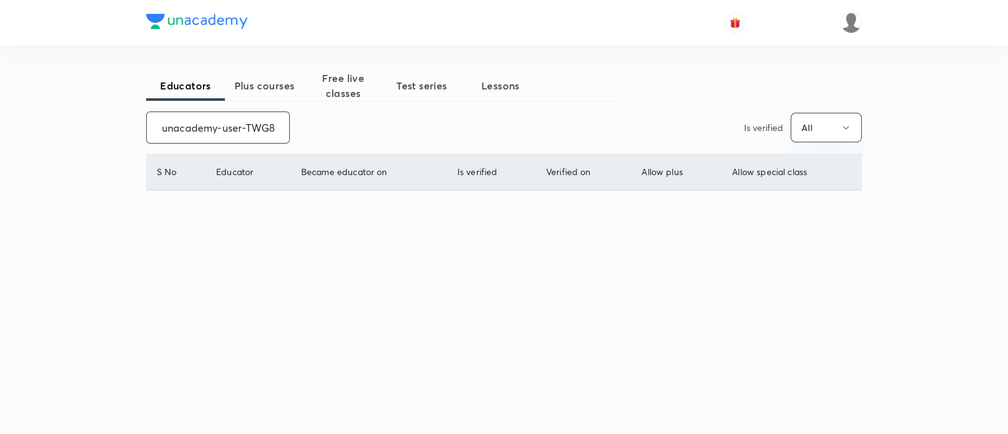
scroll to position [0, 54]
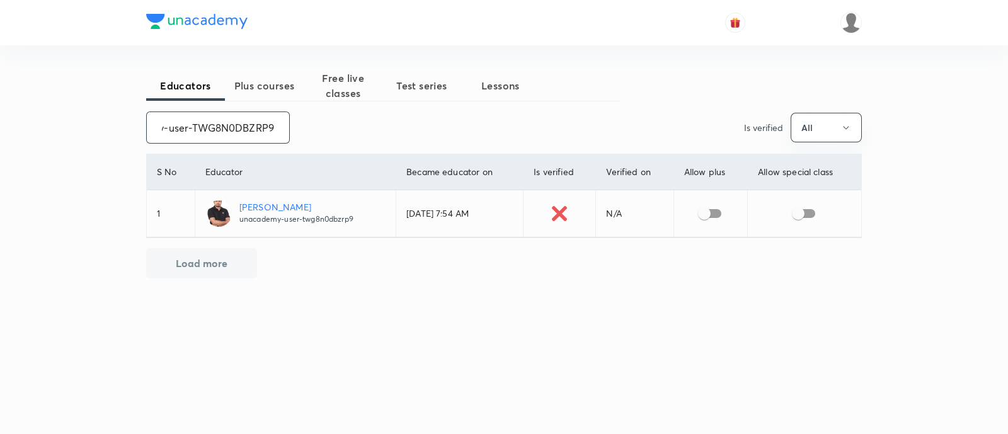
type input "unacademy-user-TWG8N0DBZRP9"
click at [719, 210] on input "checkbox" at bounding box center [704, 214] width 72 height 24
checkbox input "true"
click at [808, 211] on input "checkbox" at bounding box center [798, 214] width 72 height 24
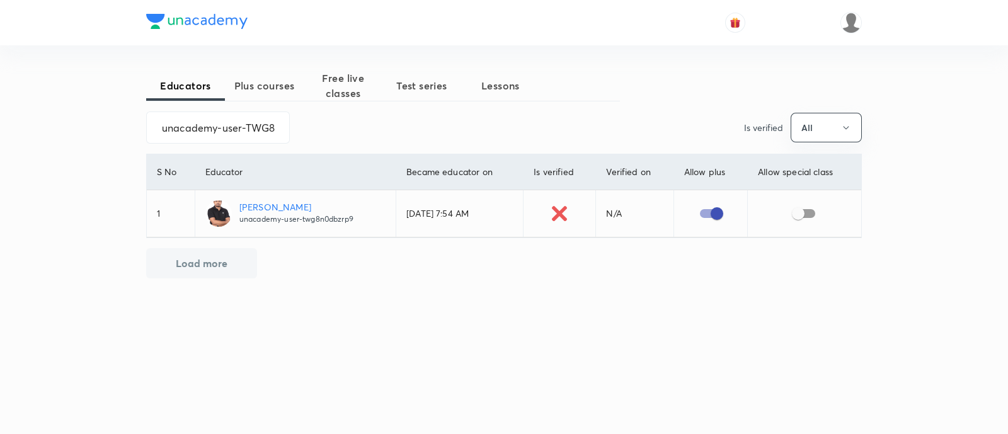
checkbox input "true"
click at [193, 125] on input "unacademy-user-TWG8N0DBZRP9" at bounding box center [218, 127] width 142 height 32
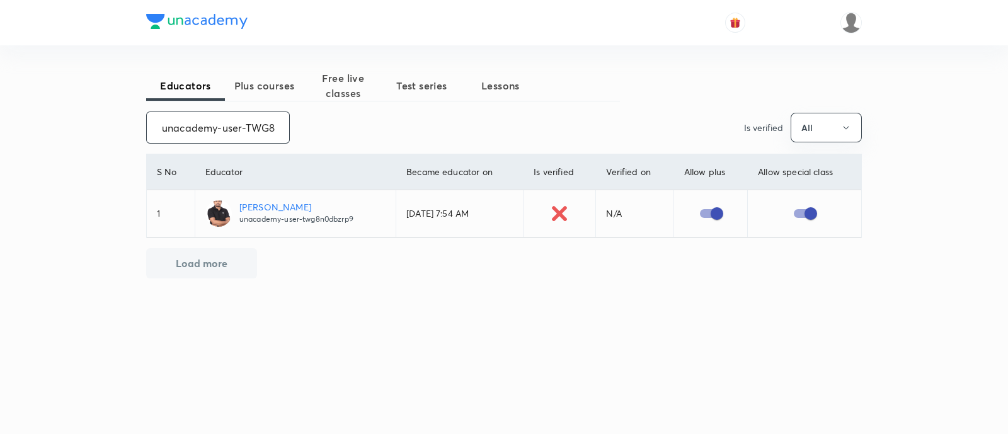
paste input "PiyushBaranwal-3199-4987"
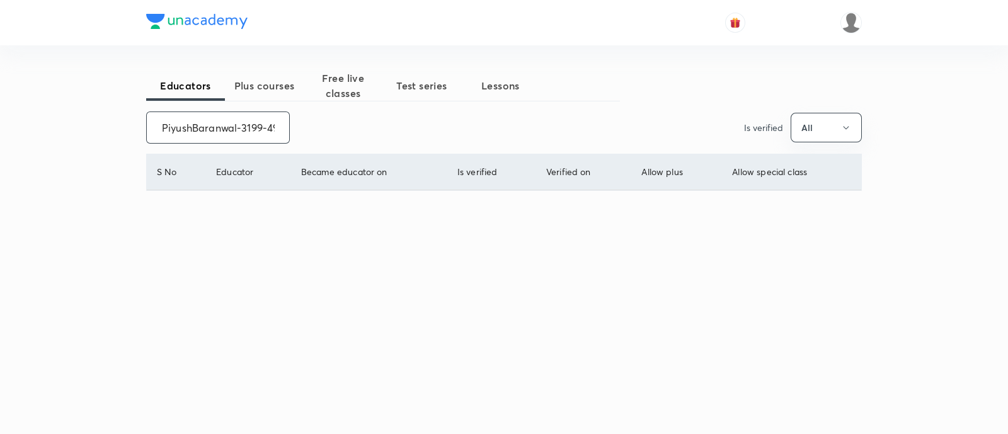
scroll to position [0, 16]
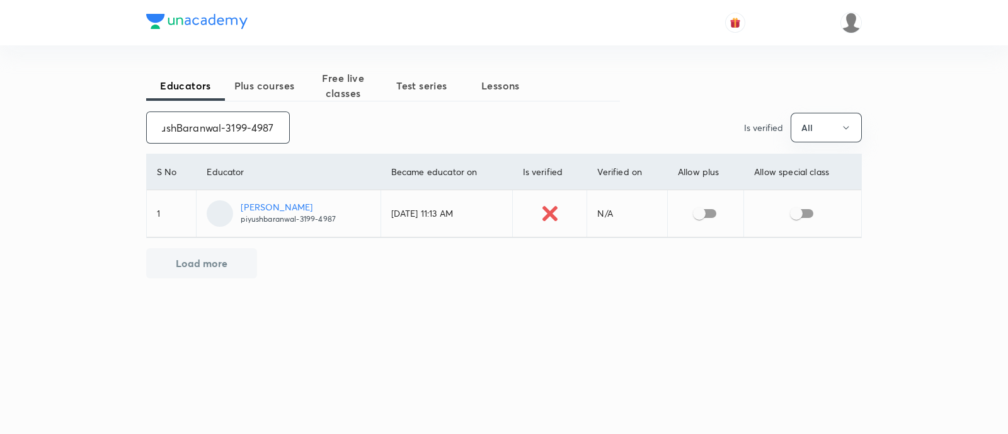
type input "PiyushBaranwal-3199-4987"
click at [705, 211] on input "checkbox" at bounding box center [699, 214] width 72 height 24
checkbox input "true"
click at [808, 215] on input "checkbox" at bounding box center [796, 214] width 72 height 24
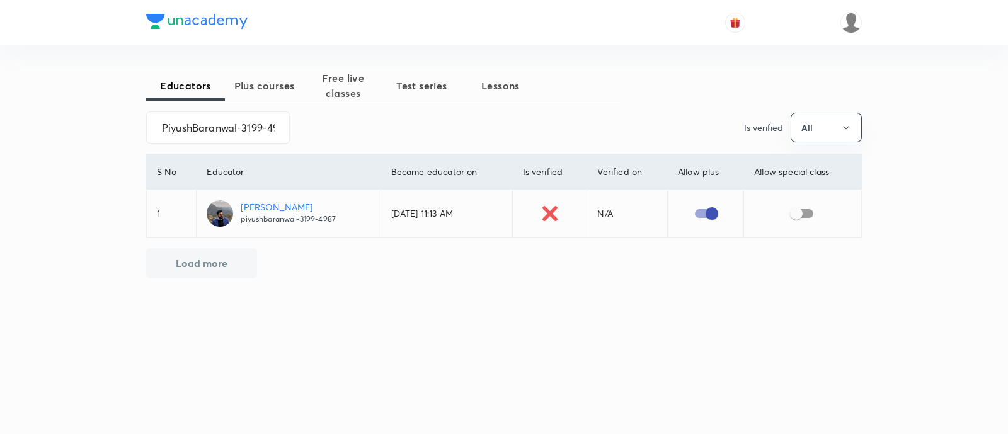
checkbox input "true"
click at [207, 129] on input "PiyushBaranwal-3199-4987" at bounding box center [218, 127] width 142 height 32
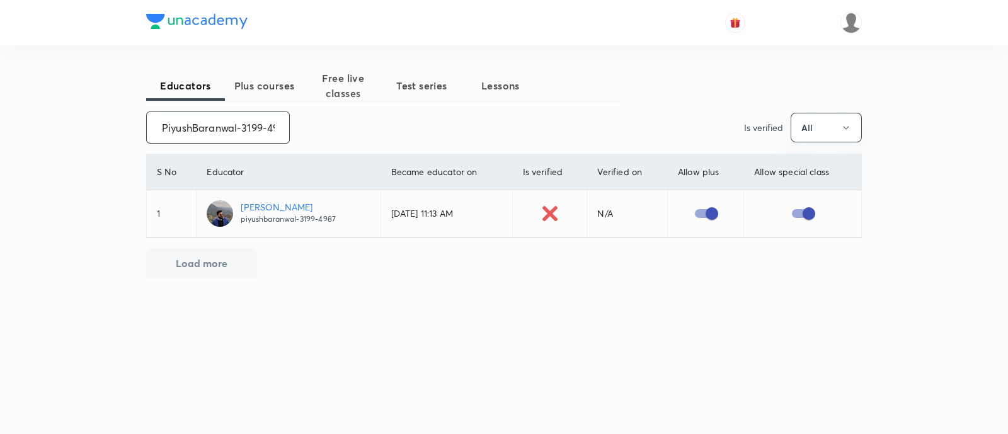
paste input "unacademy-user-VPSGLZKH10RH"
type input "unacademy-user-VPSGLZKH10RH"
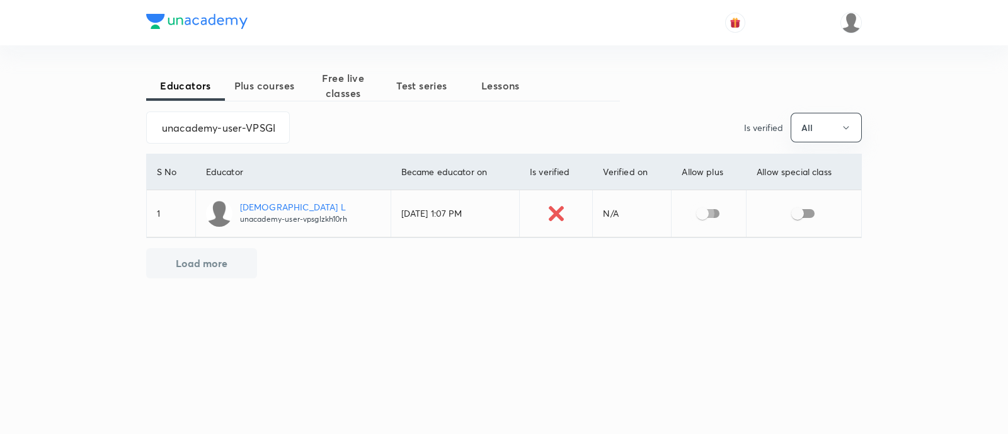
click at [709, 211] on input "checkbox" at bounding box center [702, 214] width 72 height 24
checkbox input "true"
click at [809, 215] on input "checkbox" at bounding box center [798, 214] width 72 height 24
checkbox input "true"
click at [202, 129] on input "unacademy-user-VPSGLZKH10RH" at bounding box center [218, 127] width 142 height 32
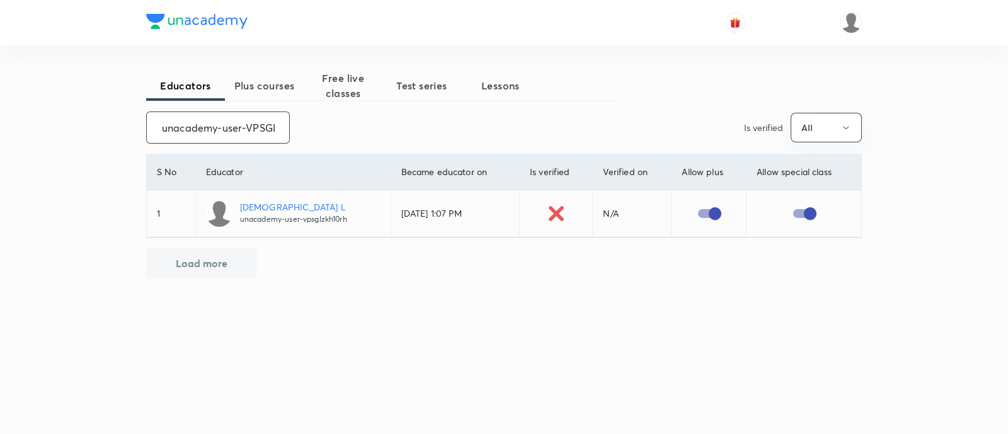
click at [202, 129] on input "unacademy-user-VPSGLZKH10RH" at bounding box center [218, 127] width 142 height 32
paste input "abhishek.pdp"
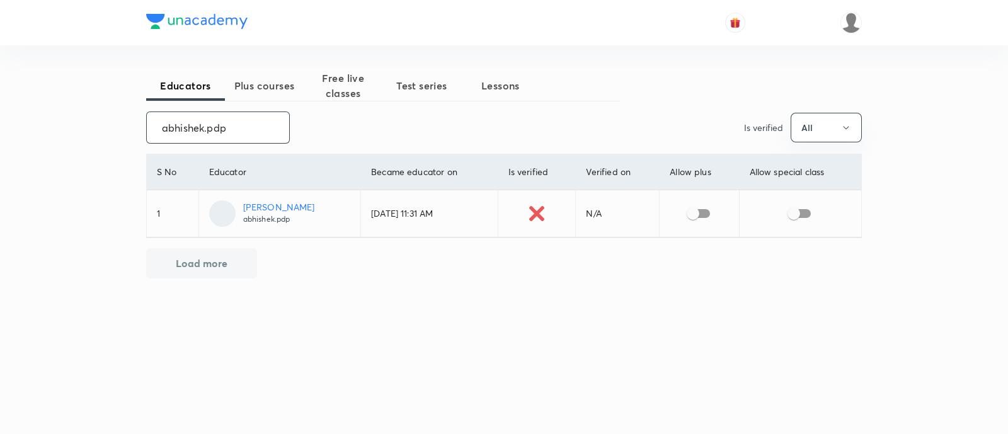
type input "abhishek.pdp"
click at [703, 210] on input "checkbox" at bounding box center [693, 214] width 72 height 24
checkbox input "true"
click at [809, 214] on input "checkbox" at bounding box center [794, 214] width 72 height 24
checkbox input "true"
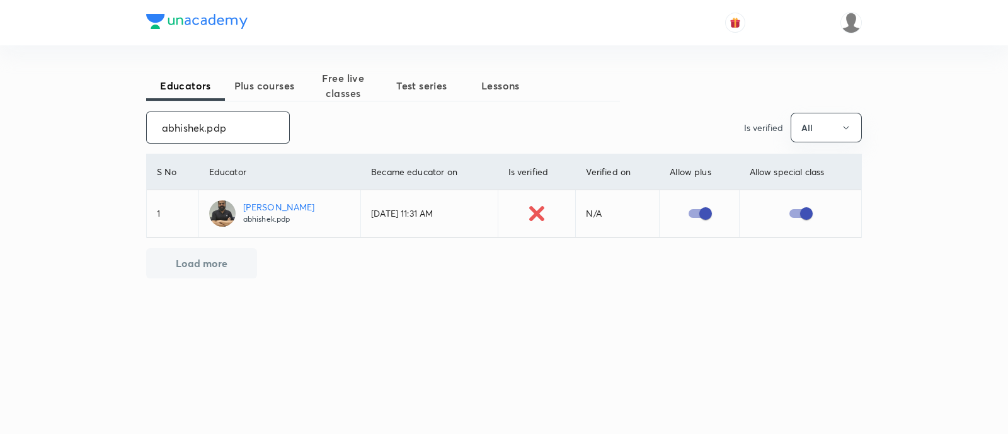
click at [185, 132] on input "abhishek.pdp" at bounding box center [218, 127] width 142 height 32
click at [185, 125] on input "abhishek.pdp" at bounding box center [218, 127] width 142 height 32
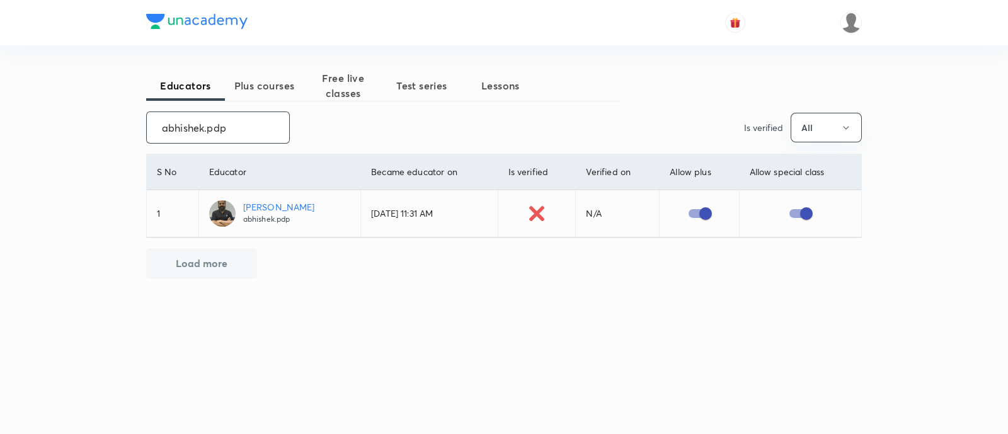
paste input "unacademy-user-MJUG3HORX1ZI"
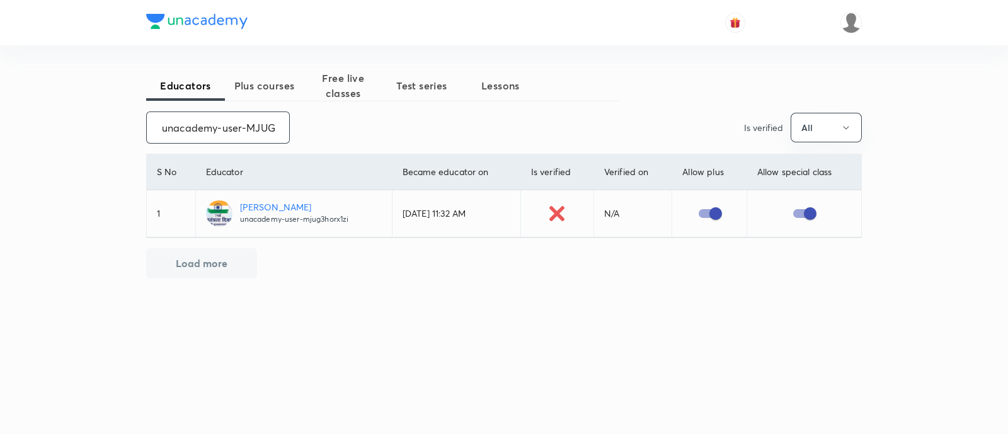
click at [199, 130] on input "unacademy-user-MJUG3HORX1ZI" at bounding box center [218, 127] width 142 height 32
paste input "NeelamBhedasgaonkar"
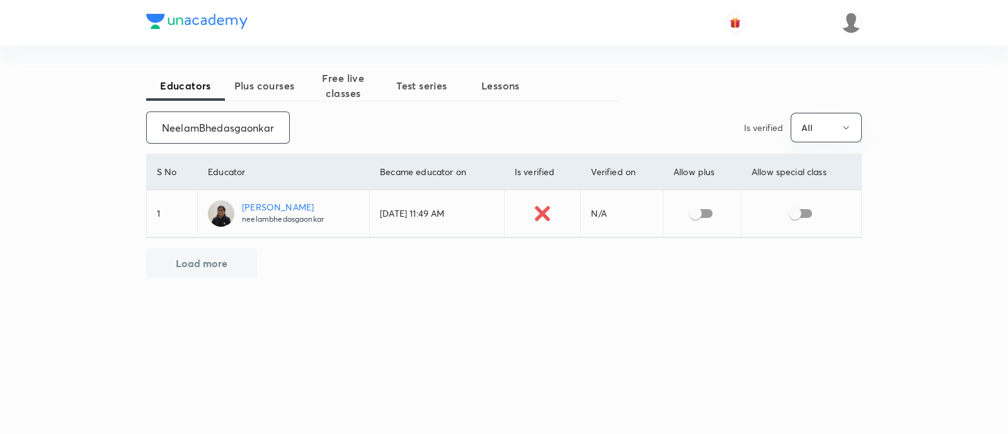
type input "NeelamBhedasgaonkar"
click at [711, 214] on input "checkbox" at bounding box center [696, 214] width 72 height 24
checkbox input "true"
click at [809, 217] on input "checkbox" at bounding box center [795, 214] width 72 height 24
checkbox input "true"
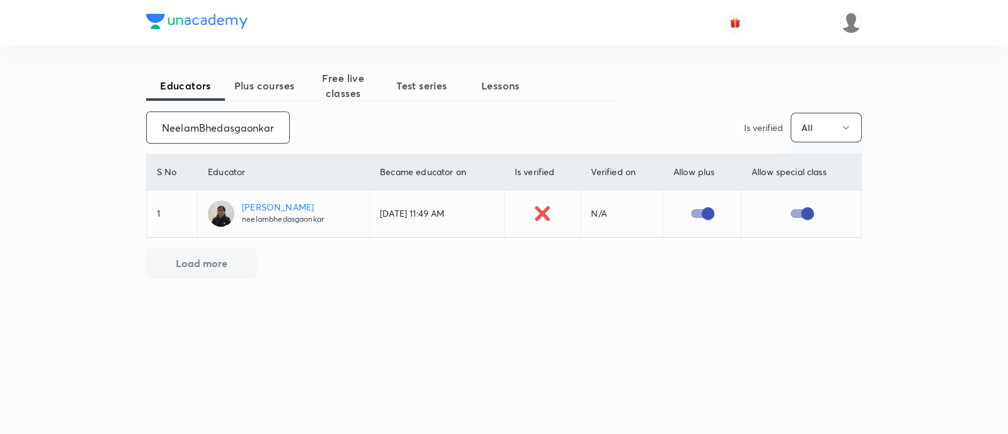
click at [215, 120] on input "NeelamBhedasgaonkar" at bounding box center [218, 127] width 142 height 32
paste input "unacademy-user-5CQWQK78Y3QA"
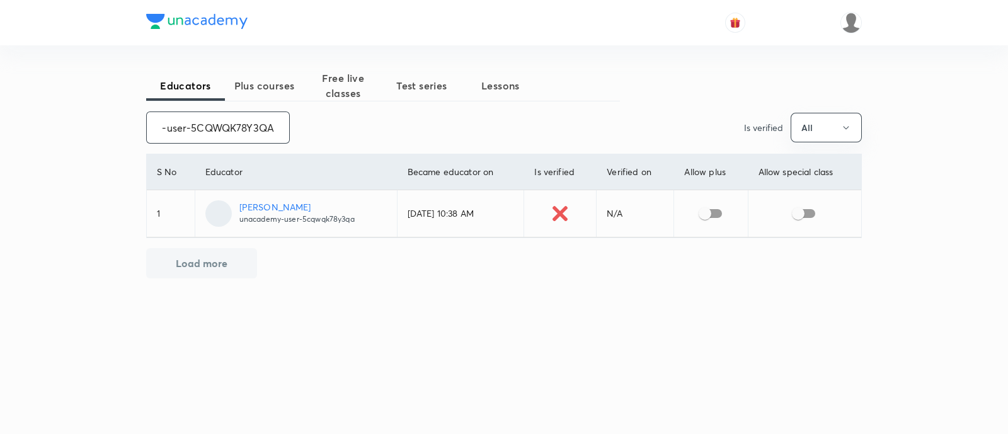
type input "unacademy-user-5CQWQK78Y3QA"
click at [716, 212] on input "checkbox" at bounding box center [705, 214] width 72 height 24
checkbox input "true"
click at [809, 212] on input "checkbox" at bounding box center [798, 214] width 72 height 24
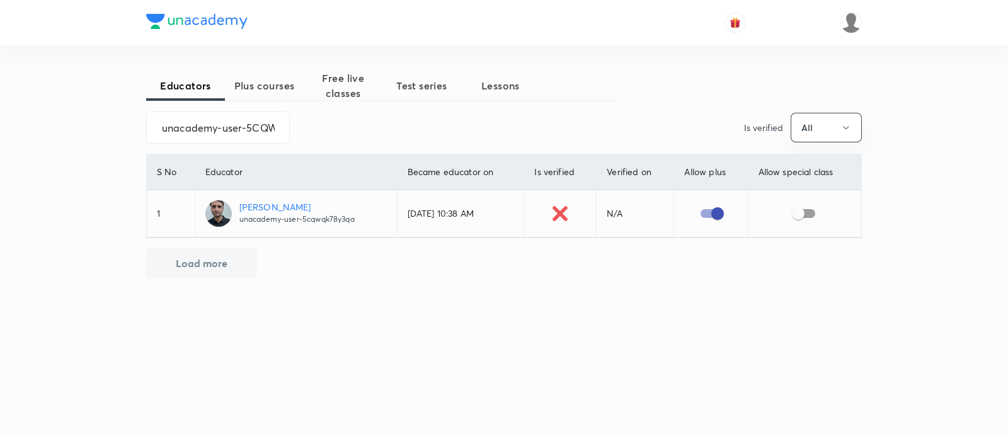
checkbox input "true"
click at [191, 124] on input "unacademy-user-5CQWQK78Y3QA" at bounding box center [218, 127] width 142 height 32
paste input "YHXX3U2KIIEM"
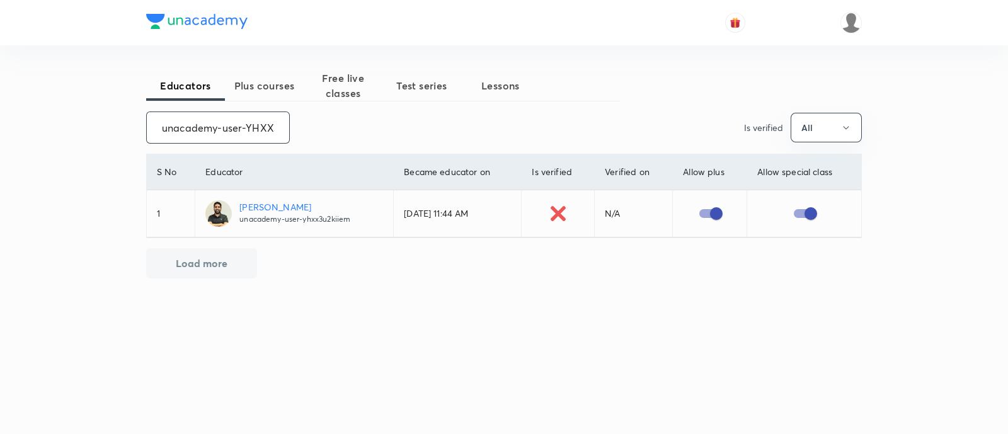
click at [205, 130] on input "unacademy-user-YHXX3U2KIIEM" at bounding box center [218, 127] width 142 height 32
paste input "ZCHW7L4VYLJS"
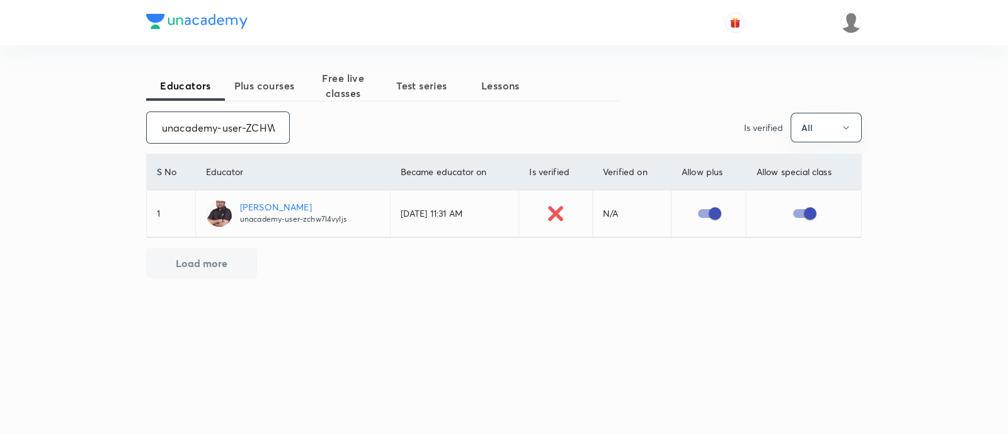
click at [225, 128] on input "unacademy-user-ZCHW7L4VYLJS" at bounding box center [218, 127] width 142 height 32
paste input "QTRPI3RCSGP1"
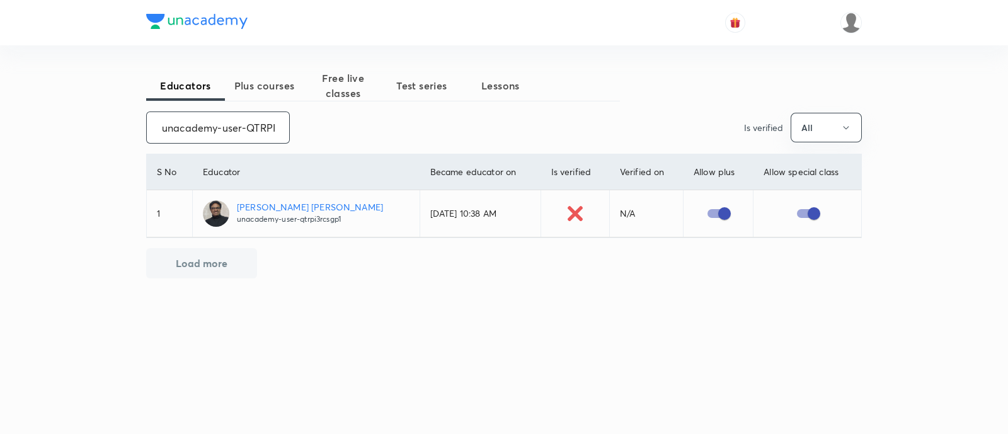
click at [217, 125] on input "unacademy-user-QTRPI3RCSGP1" at bounding box center [218, 127] width 142 height 32
paste input "XZZT7U71JSD8"
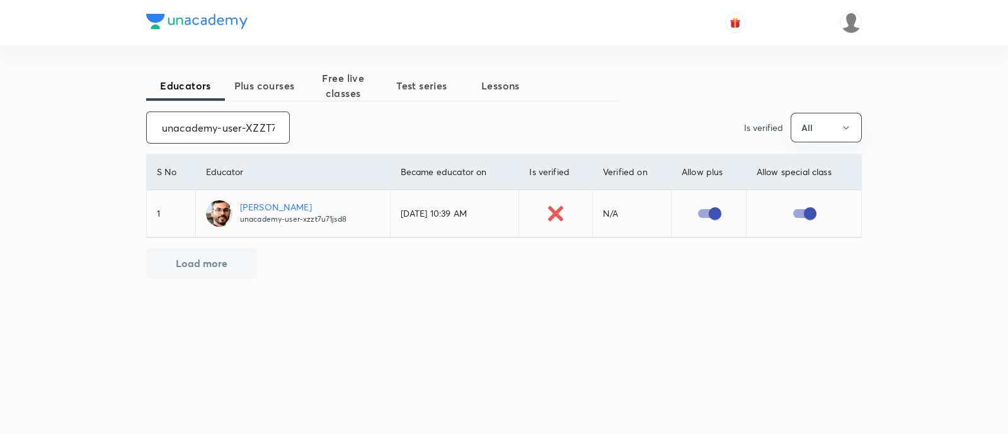
click at [210, 127] on input "unacademy-user-XZZT7U71JSD8" at bounding box center [218, 127] width 142 height 32
paste input "3F0I0A35G2I9"
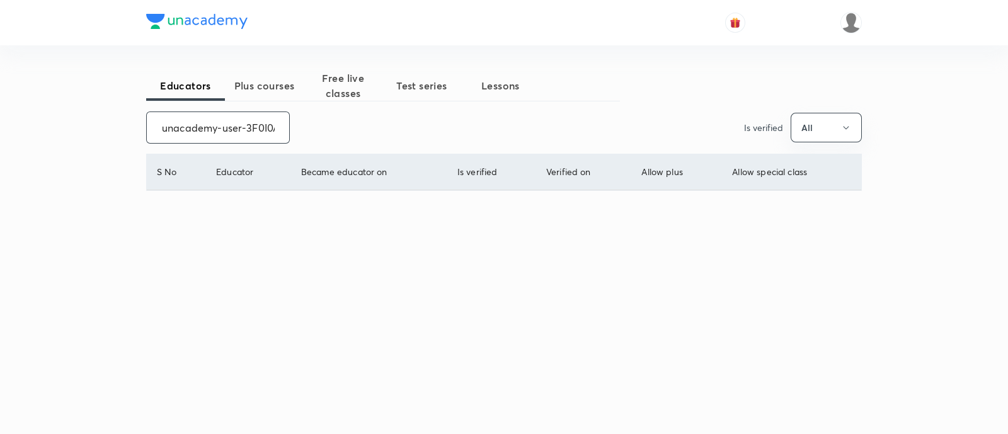
scroll to position [0, 38]
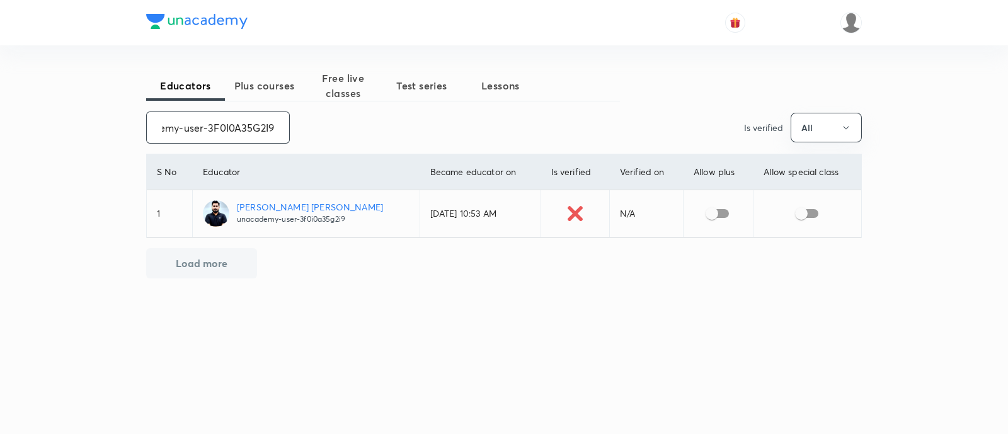
type input "unacademy-user-3F0I0A35G2I9"
click at [711, 212] on input "checkbox" at bounding box center [712, 214] width 72 height 24
checkbox input "true"
click at [813, 212] on input "checkbox" at bounding box center [801, 214] width 72 height 24
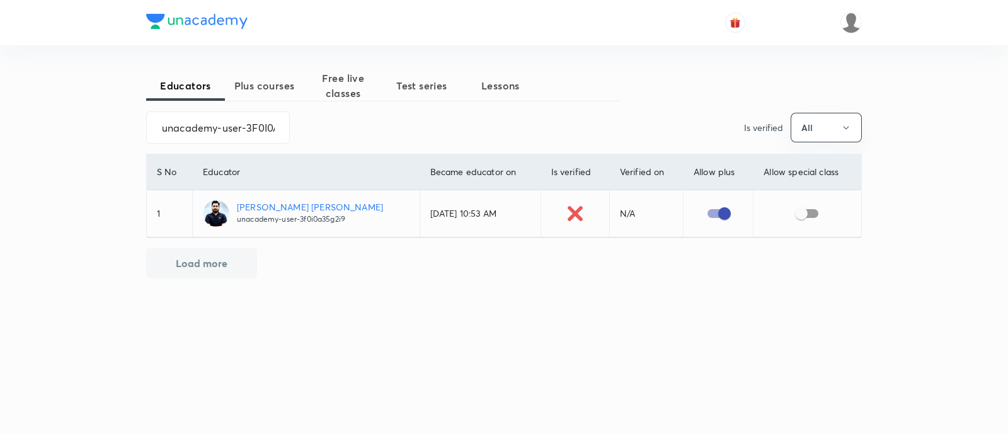
checkbox input "true"
click at [227, 131] on input "unacademy-user-3F0I0A35G2I9" at bounding box center [218, 127] width 142 height 32
paste input "FB3SS3CZXR8E"
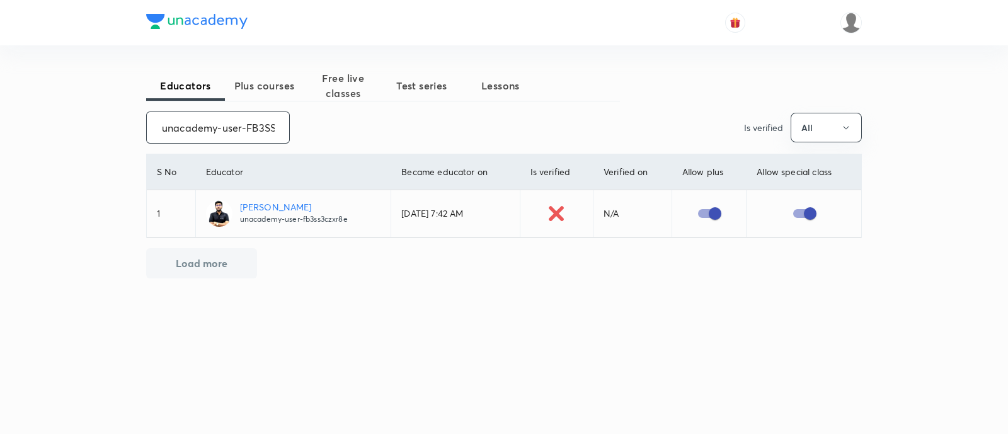
click at [204, 126] on input "unacademy-user-FB3SS3CZXR8E" at bounding box center [218, 127] width 142 height 32
paste input "ELPVIWG2AFUB"
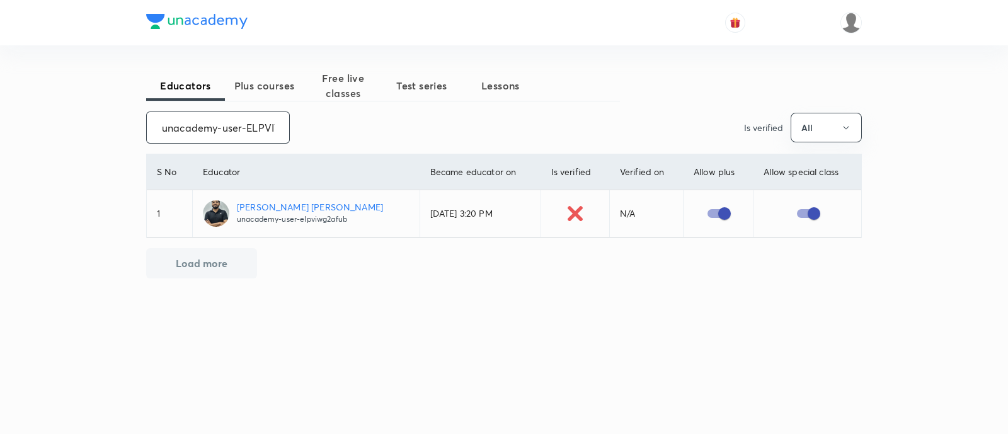
click at [215, 130] on input "unacademy-user-ELPVIWG2AFUB" at bounding box center [218, 127] width 142 height 32
paste input "manu-9658"
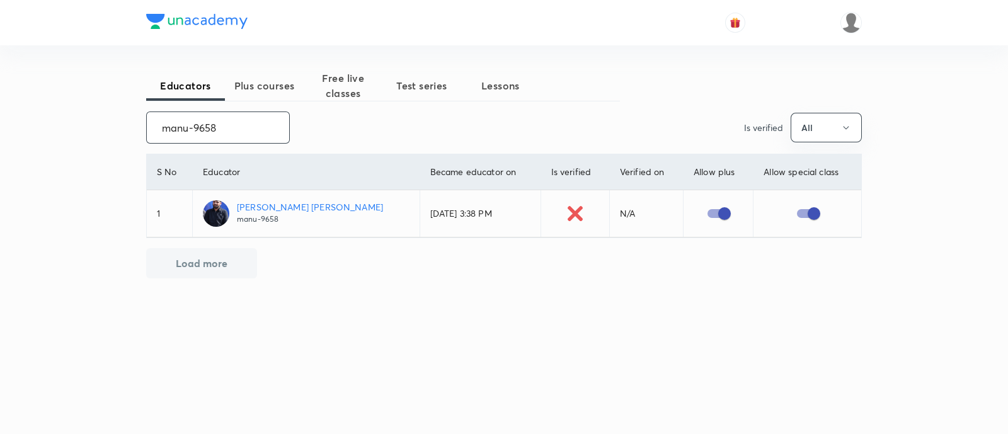
click at [197, 127] on input "manu-9658" at bounding box center [218, 127] width 142 height 32
paste input "Vinayakg2796-9242"
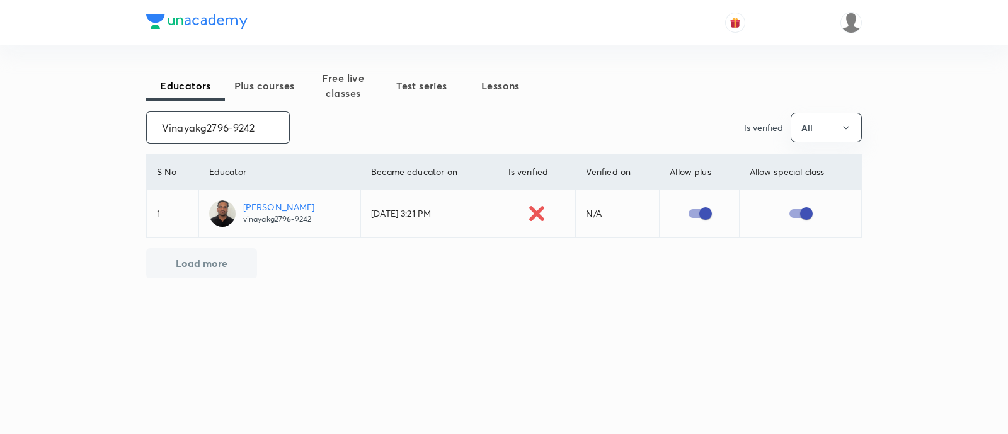
click at [200, 129] on input "Vinayakg2796-9242" at bounding box center [218, 127] width 142 height 32
paste input "unacademy-user-7FOIYXTUH34W"
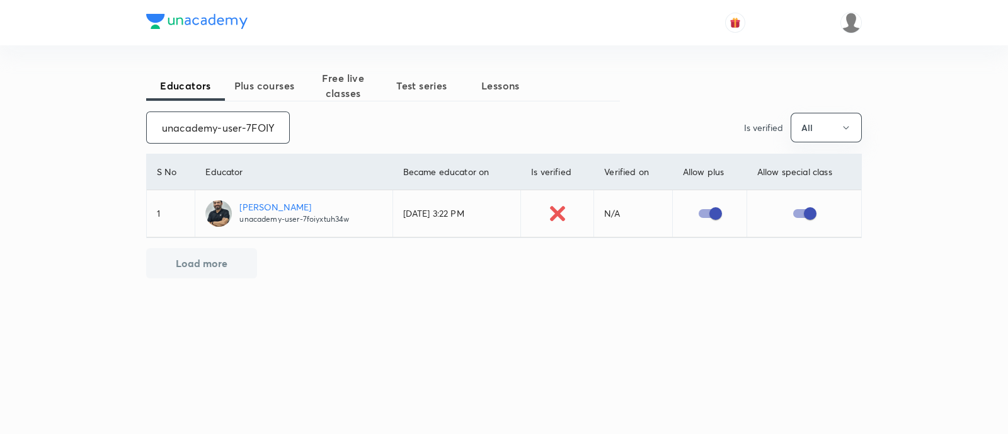
click at [220, 134] on input "unacademy-user-7FOIYXTUH34W" at bounding box center [218, 127] width 142 height 32
paste input "A12CRR7C8DB"
click at [224, 123] on input "unacademy-user-7A12CRR7C8DB" at bounding box center [218, 127] width 142 height 32
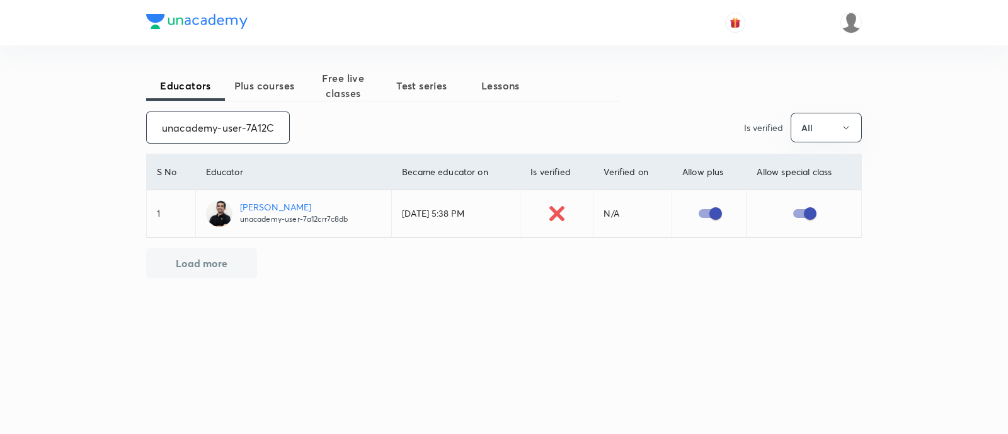
click at [224, 123] on input "unacademy-user-7A12CRR7C8DB" at bounding box center [218, 127] width 142 height 32
paste input "H33A4IJBE3JU"
click at [195, 123] on input "unacademy-user-H33A4IJBE3JU" at bounding box center [218, 127] width 142 height 32
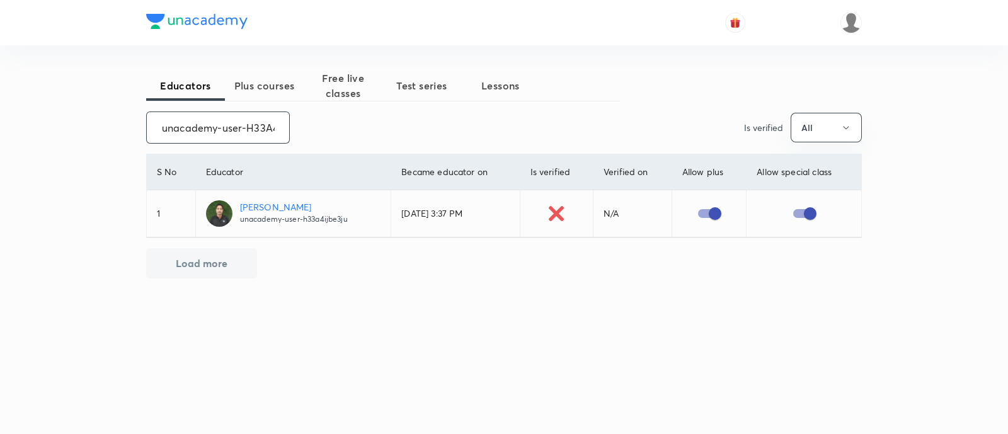
click at [195, 123] on input "unacademy-user-H33A4IJBE3JU" at bounding box center [218, 127] width 142 height 32
paste input "KSR001"
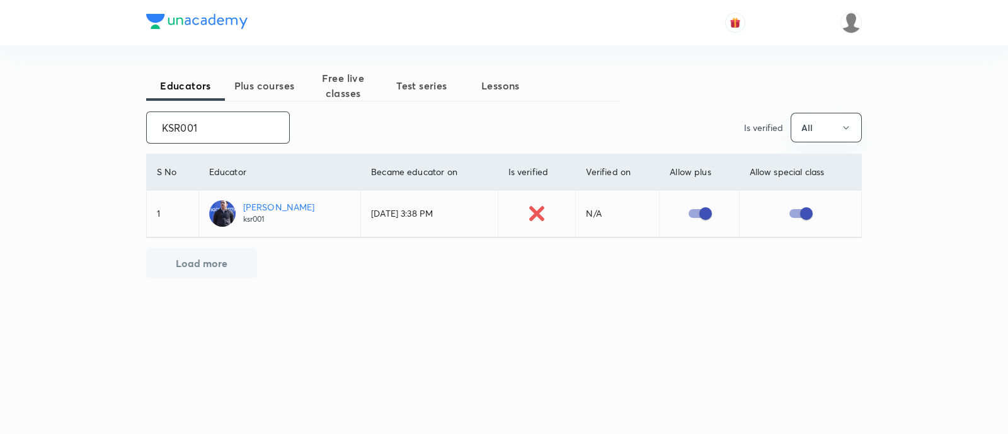
click at [187, 127] on input "KSR001" at bounding box center [218, 127] width 142 height 32
paste input "unacademy-user-MQF12R4U6LGZ"
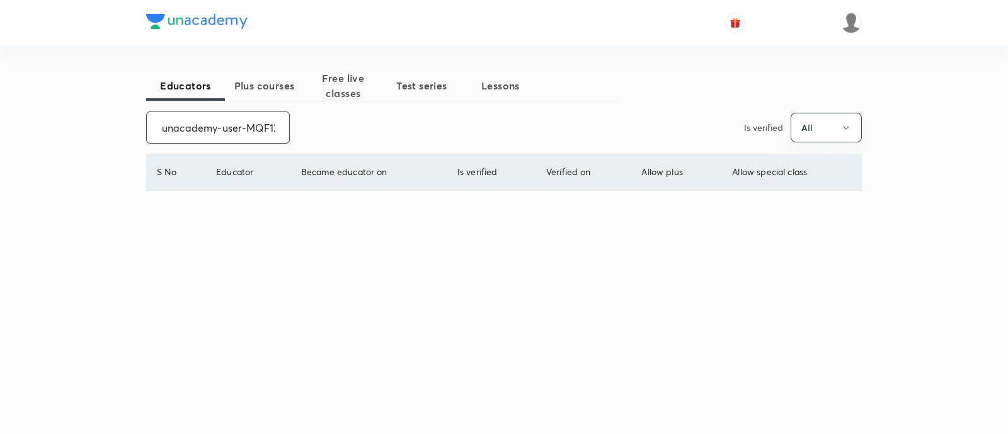
scroll to position [0, 50]
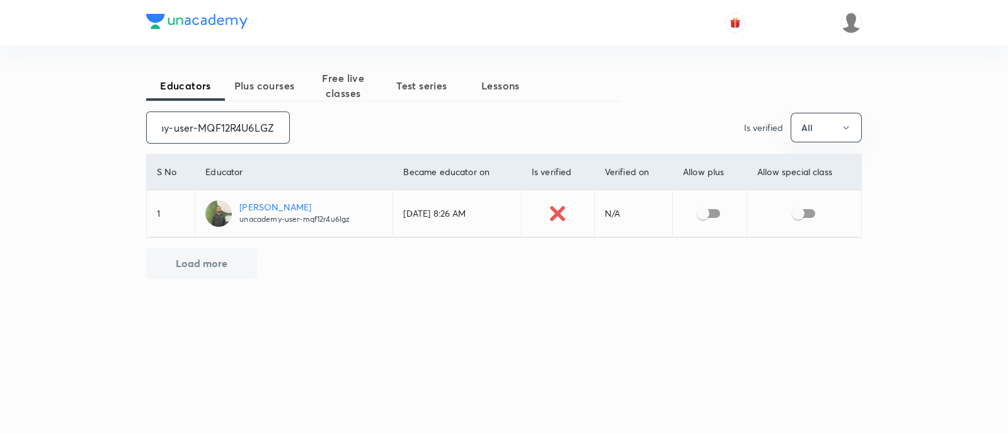
type input "unacademy-user-MQF12R4U6LGZ"
click at [712, 208] on input "checkbox" at bounding box center [703, 214] width 72 height 24
checkbox input "true"
click at [813, 216] on input "checkbox" at bounding box center [798, 214] width 72 height 24
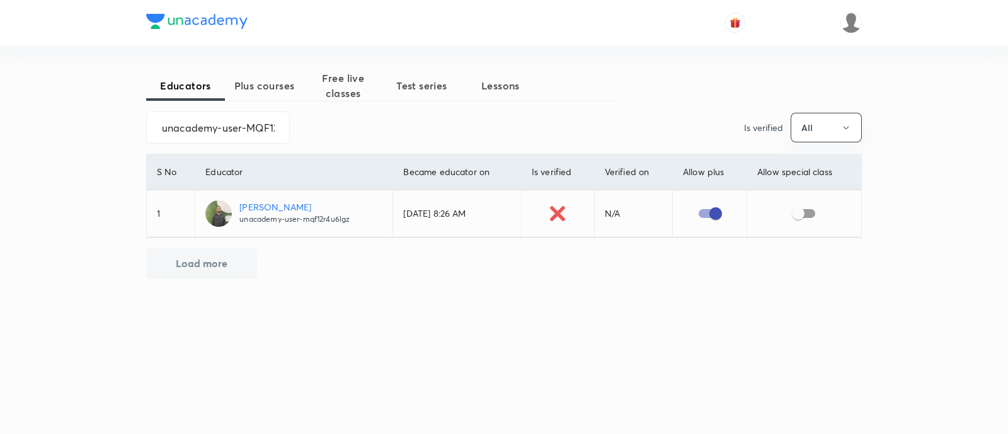
checkbox input "true"
click at [191, 133] on input "unacademy-user-MQF12R4U6LGZ" at bounding box center [218, 127] width 142 height 32
paste input "KSR001"
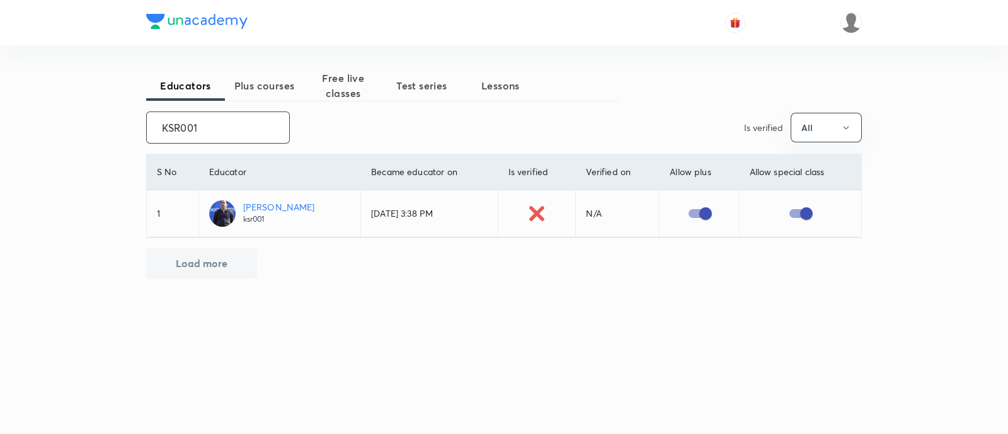
click at [173, 125] on input "KSR001" at bounding box center [218, 127] width 142 height 32
paste
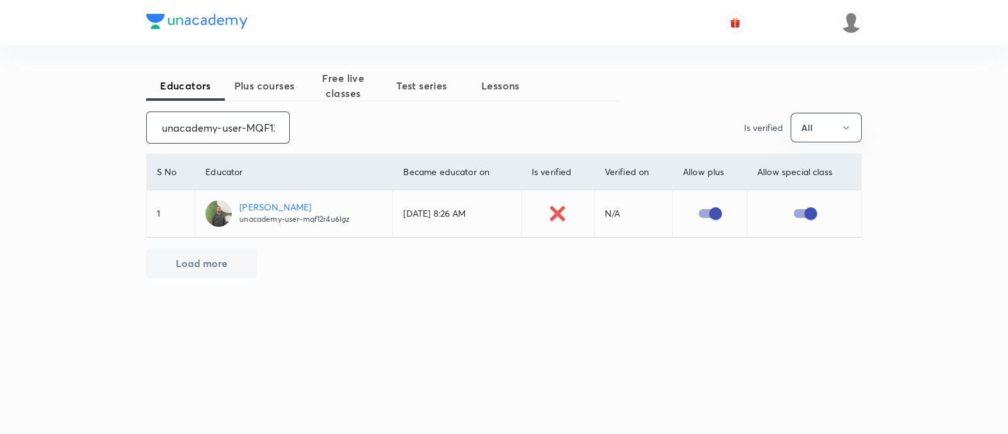
click at [177, 134] on input "unacademy-user-MQF12R4U6LGZ" at bounding box center [218, 127] width 142 height 32
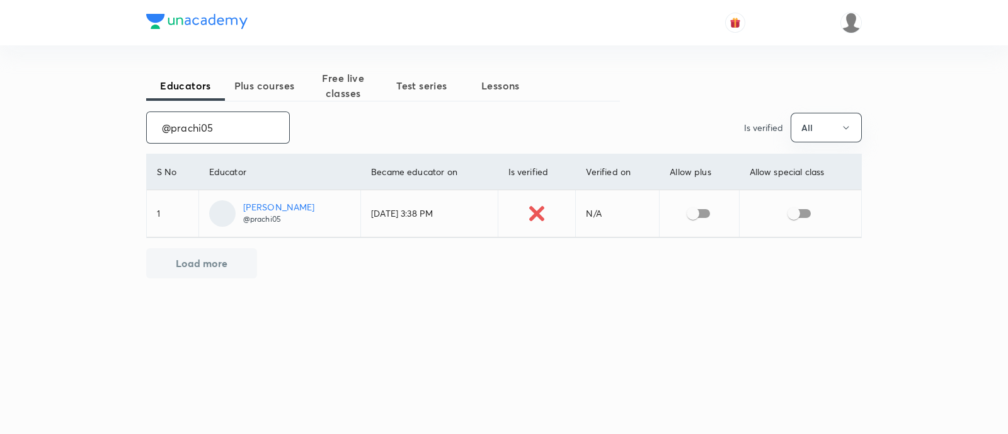
type input "@prachi05"
click at [701, 213] on input "checkbox" at bounding box center [693, 214] width 72 height 24
checkbox input "true"
click at [797, 211] on input "checkbox" at bounding box center [794, 214] width 72 height 24
checkbox input "true"
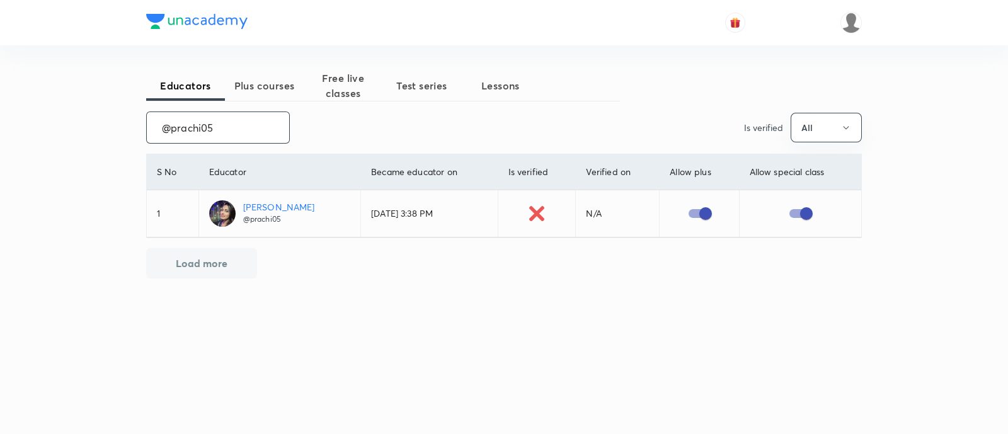
click at [191, 132] on input "@prachi05" at bounding box center [218, 127] width 142 height 32
click at [220, 134] on input "himanshu_bt2002-5731" at bounding box center [218, 127] width 142 height 32
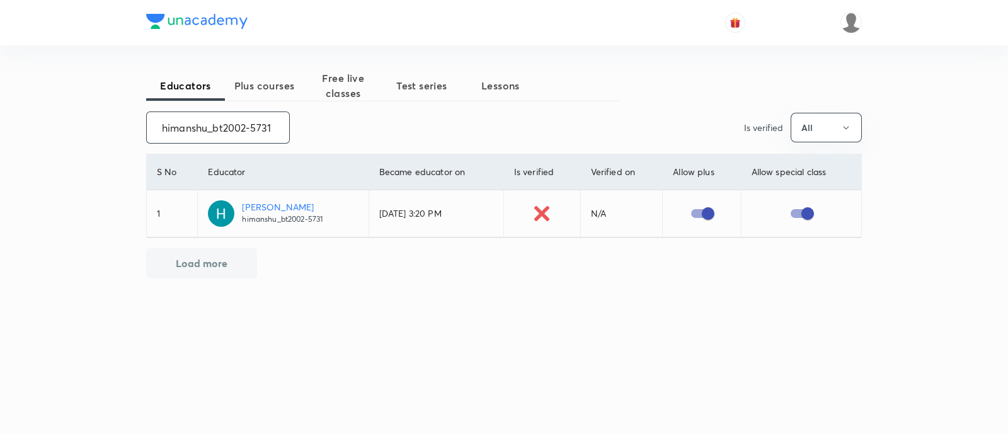
click at [220, 134] on input "himanshu_bt2002-5731" at bounding box center [218, 127] width 142 height 32
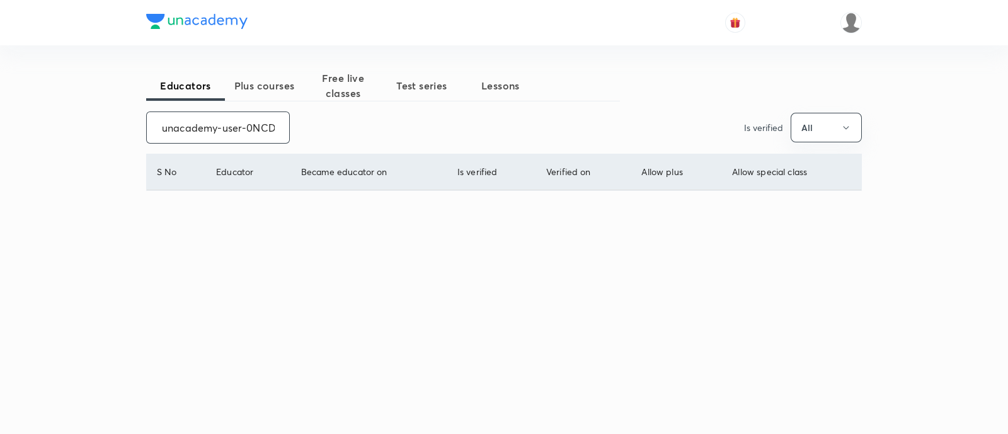
scroll to position [0, 46]
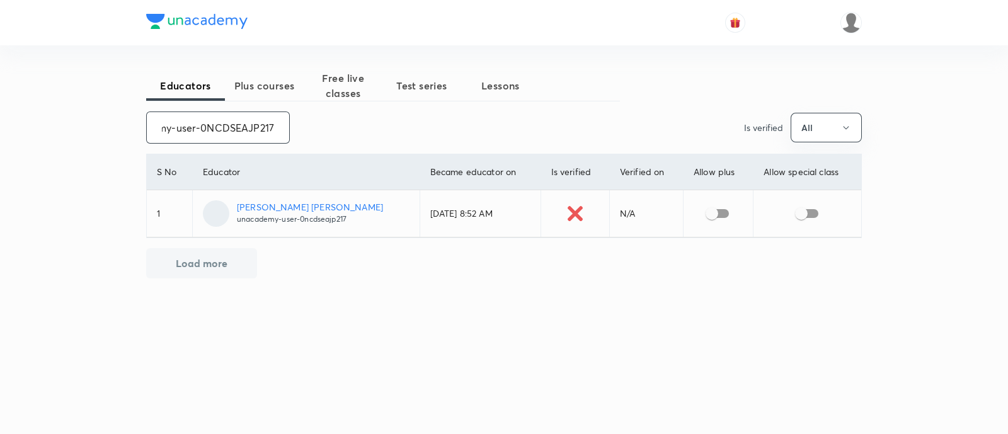
type input "unacademy-user-0NCDSEAJP217"
click at [712, 217] on input "checkbox" at bounding box center [712, 214] width 72 height 24
checkbox input "true"
click at [810, 212] on input "checkbox" at bounding box center [801, 214] width 72 height 24
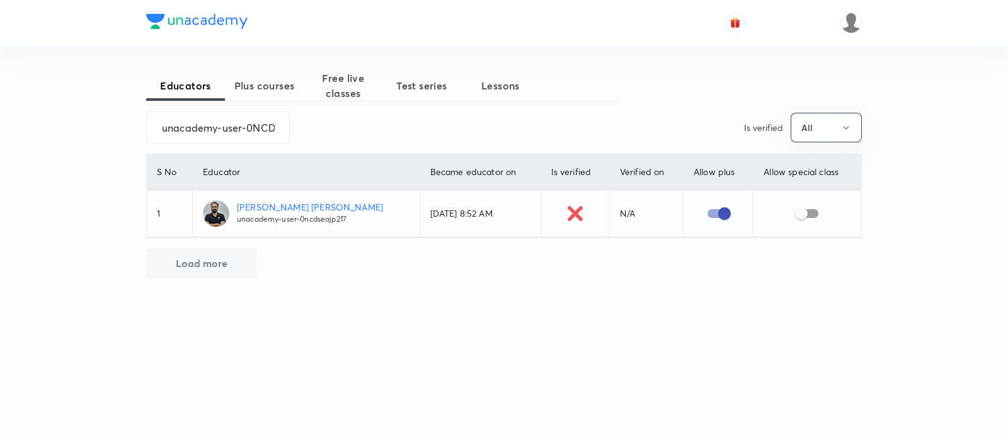
checkbox input "true"
click at [200, 135] on input "unacademy-user-0NCDSEAJP217" at bounding box center [218, 127] width 142 height 32
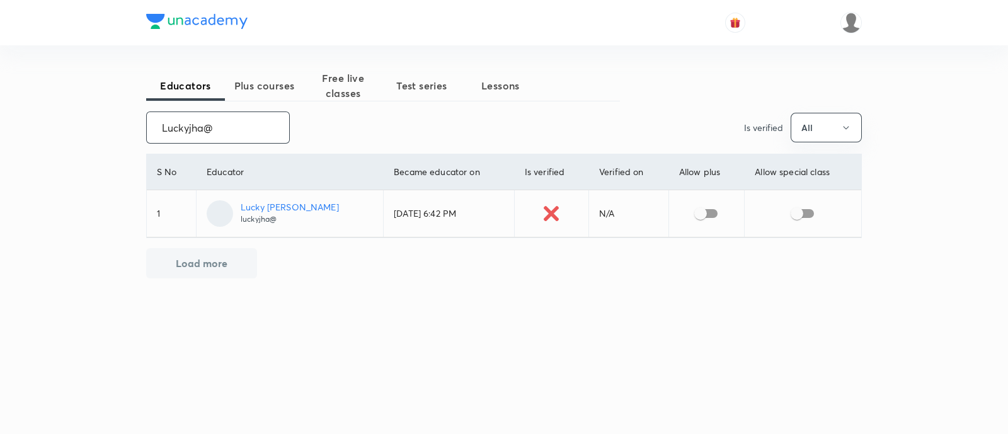
type input "Luckyjha@"
click at [693, 215] on input "checkbox" at bounding box center [701, 214] width 72 height 24
checkbox input "true"
click at [799, 215] on input "checkbox" at bounding box center [797, 214] width 72 height 24
checkbox input "true"
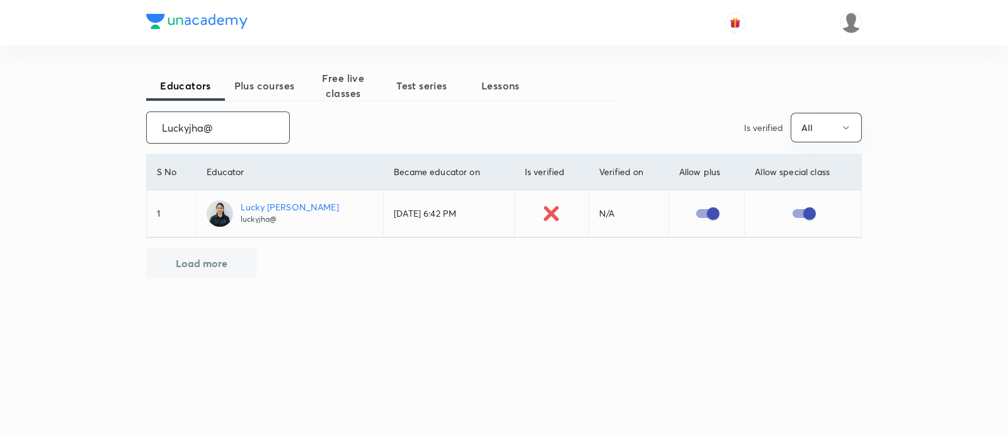
click at [176, 134] on input "Luckyjha@" at bounding box center [218, 127] width 142 height 32
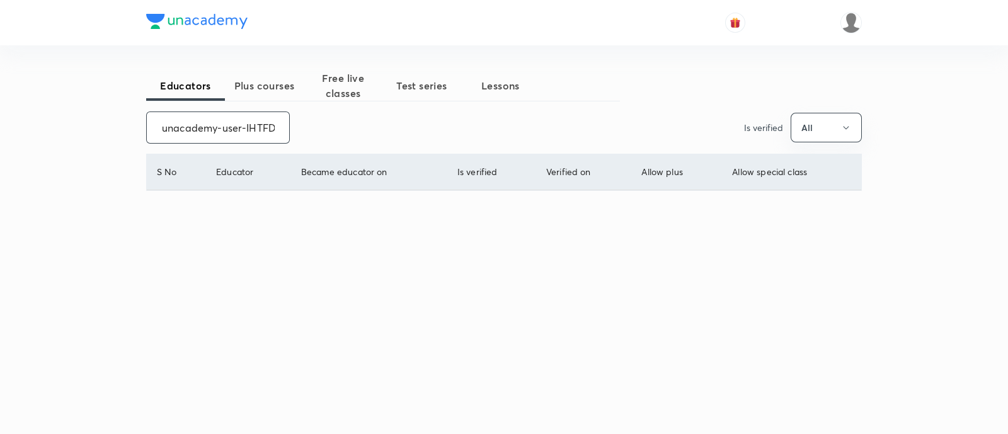
scroll to position [0, 44]
click at [181, 129] on input "unacademy-user-IHTFDT8OBIC7@" at bounding box center [218, 127] width 142 height 32
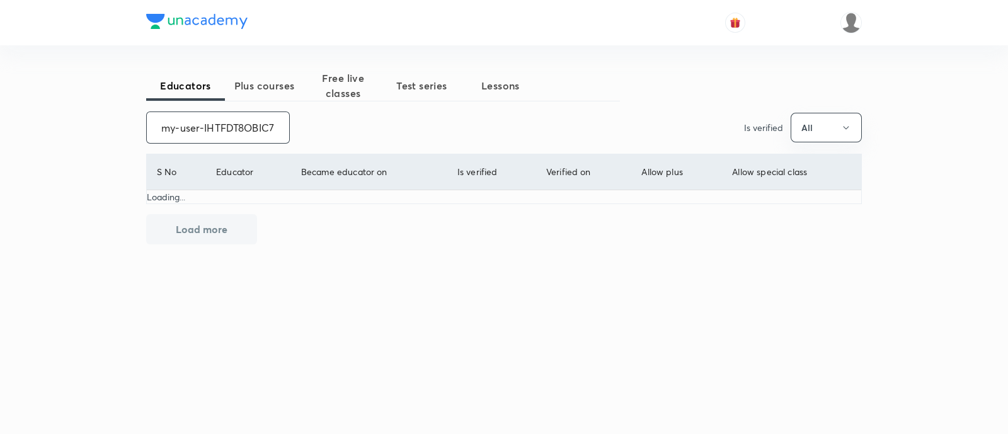
scroll to position [0, 43]
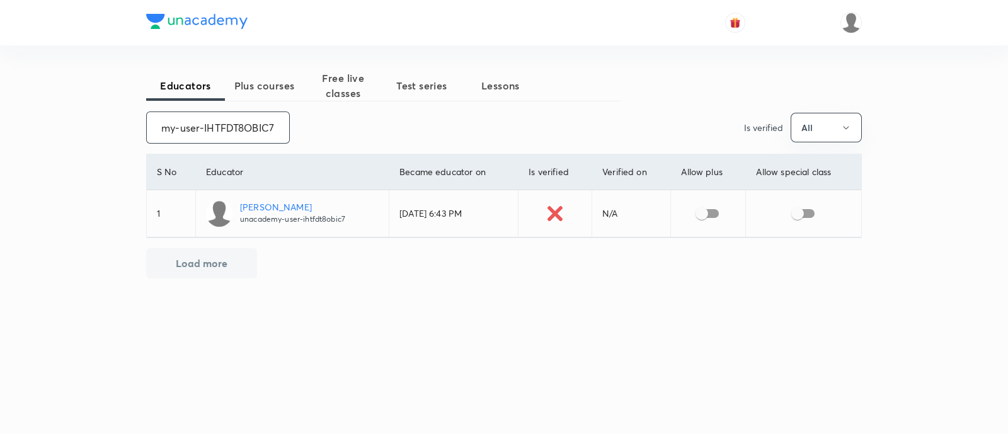
type input "unacademy-user-IHTFDT8OBIC7"
click at [713, 217] on input "checkbox" at bounding box center [702, 214] width 72 height 24
checkbox input "true"
click at [809, 212] on input "checkbox" at bounding box center [798, 214] width 72 height 24
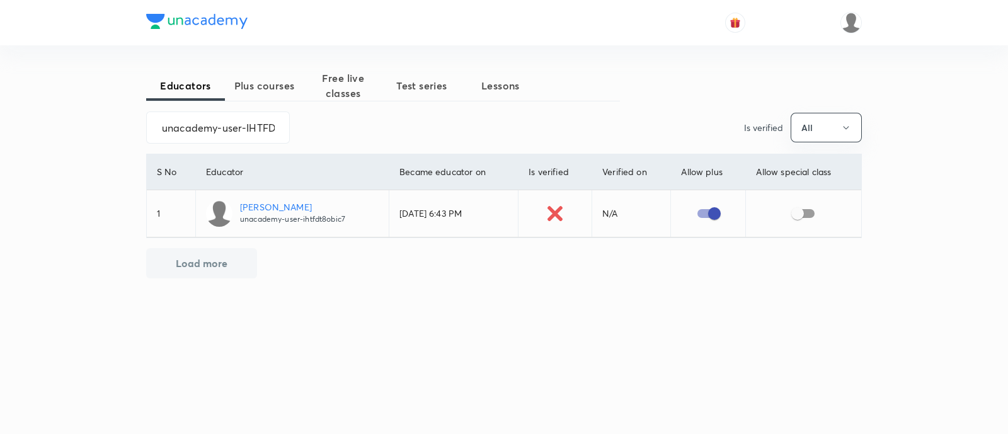
checkbox input "true"
click at [210, 131] on input "unacademy-user-IHTFDT8OBIC7" at bounding box center [218, 127] width 142 height 32
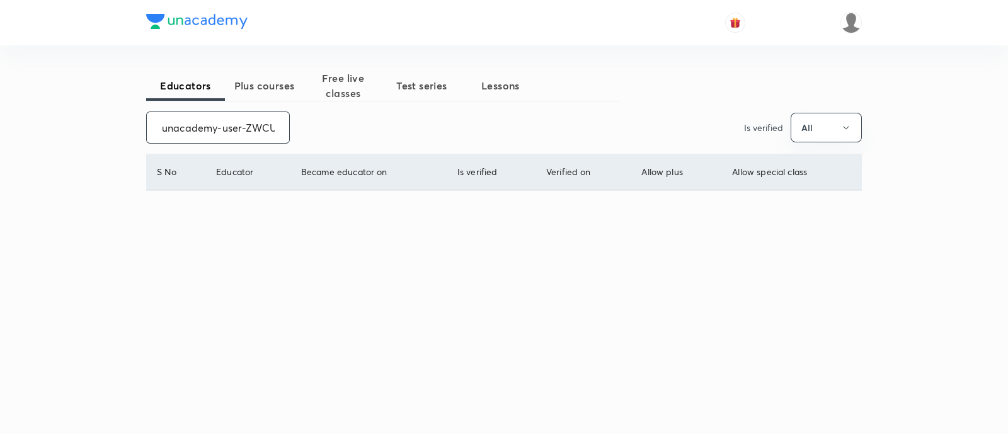
scroll to position [0, 52]
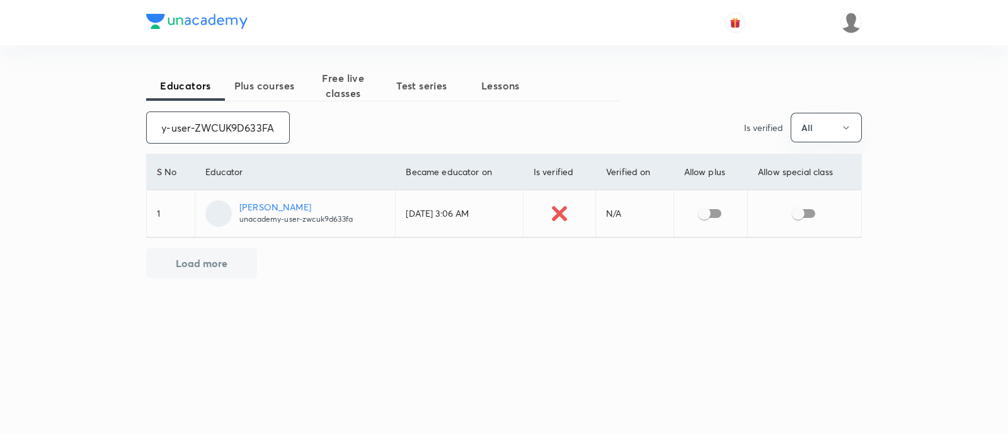
type input "unacademy-user-ZWCUK9D633FA"
click at [719, 215] on input "checkbox" at bounding box center [704, 214] width 72 height 24
checkbox input "true"
click at [818, 215] on input "checkbox" at bounding box center [798, 214] width 72 height 24
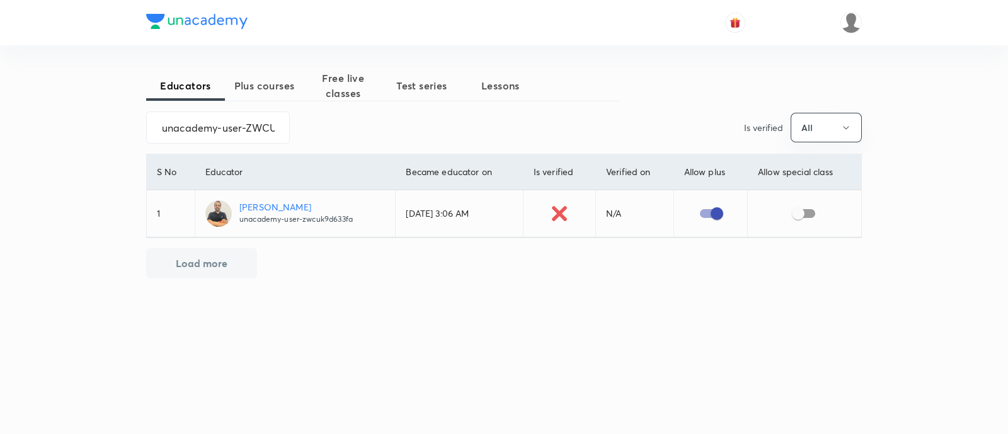
checkbox input "true"
click at [220, 124] on input "unacademy-user-ZWCUK9D633FA" at bounding box center [218, 127] width 142 height 32
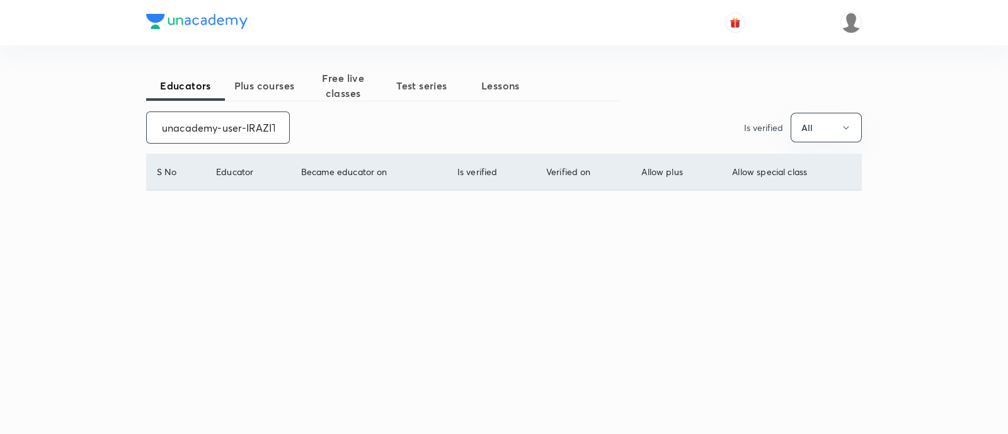
scroll to position [0, 45]
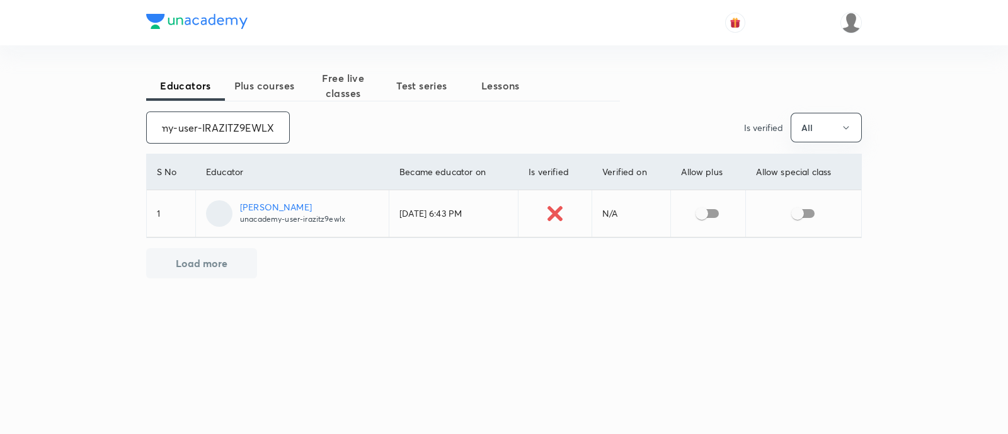
type input "unacademy-user-IRAZITZ9EWLX"
click at [711, 214] on input "checkbox" at bounding box center [702, 214] width 72 height 24
checkbox input "true"
click at [812, 215] on input "checkbox" at bounding box center [798, 214] width 72 height 24
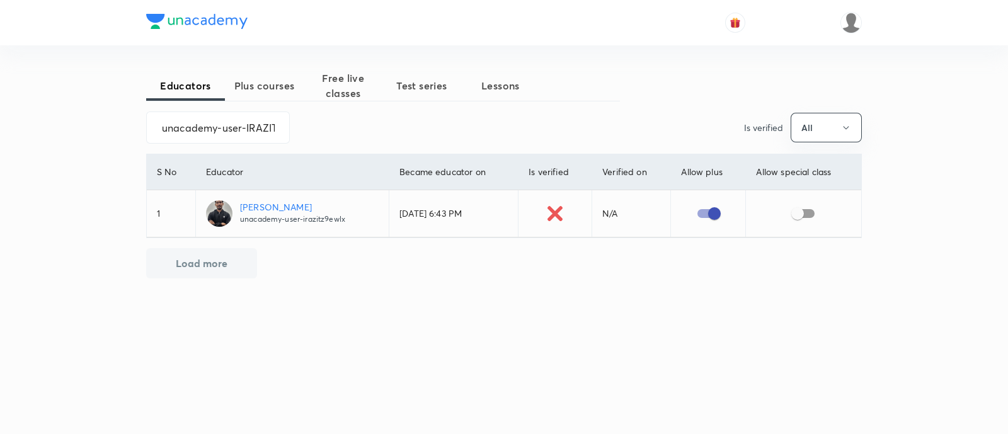
checkbox input "true"
click at [211, 130] on input "unacademy-user-IRAZITZ9EWLX" at bounding box center [218, 127] width 142 height 32
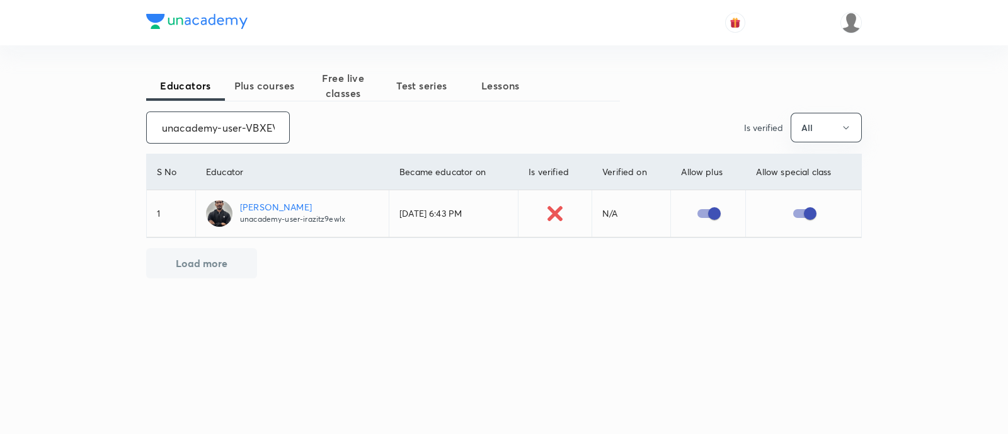
scroll to position [0, 53]
type input "unacademy-user-VBXEVPVOHLLN"
click at [715, 212] on input "checkbox" at bounding box center [703, 214] width 72 height 24
checkbox input "true"
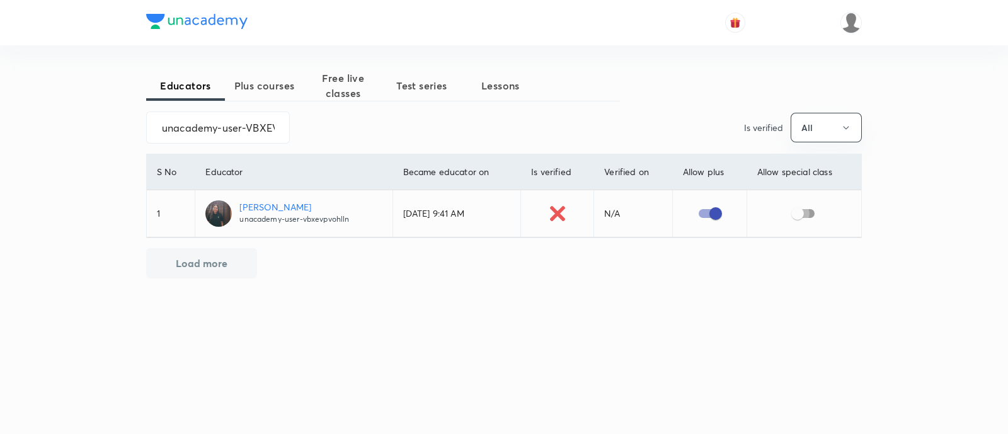
click at [804, 212] on input "checkbox" at bounding box center [798, 214] width 72 height 24
checkbox input "true"
click at [205, 129] on input "unacademy-user-VBXEVPVOHLLN" at bounding box center [218, 127] width 142 height 32
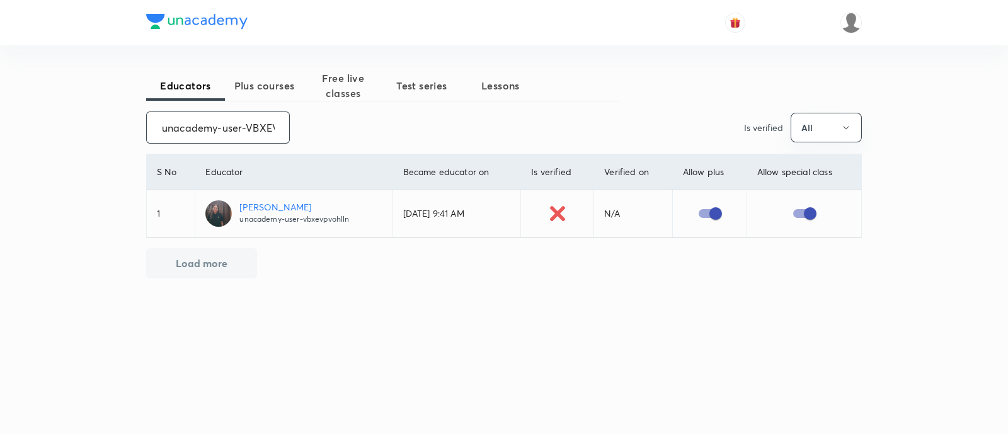
click at [205, 129] on input "unacademy-user-VBXEVPVOHLLN" at bounding box center [218, 127] width 142 height 32
type input "unacademy-user-N638BMIA56O9"
click at [714, 218] on input "checkbox" at bounding box center [705, 214] width 72 height 24
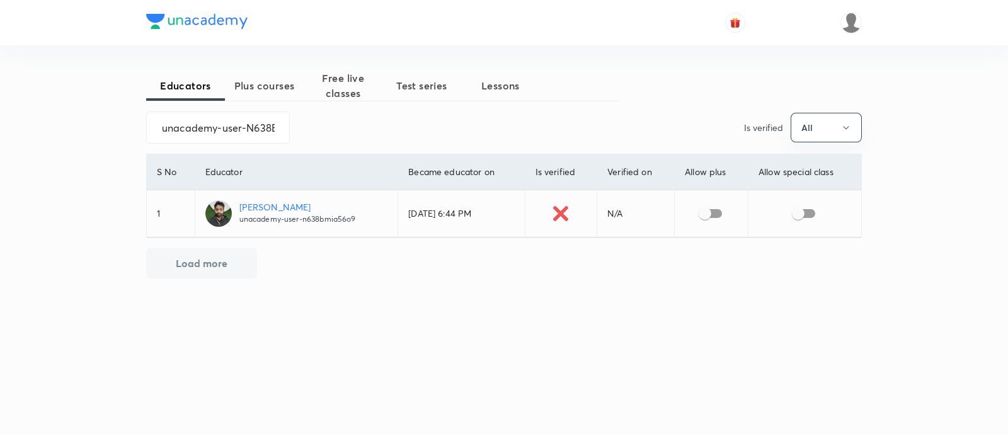
checkbox input "true"
click at [813, 214] on input "checkbox" at bounding box center [798, 214] width 72 height 24
checkbox input "true"
click at [225, 131] on input "unacademy-user-N638BMIA56O9" at bounding box center [218, 127] width 142 height 32
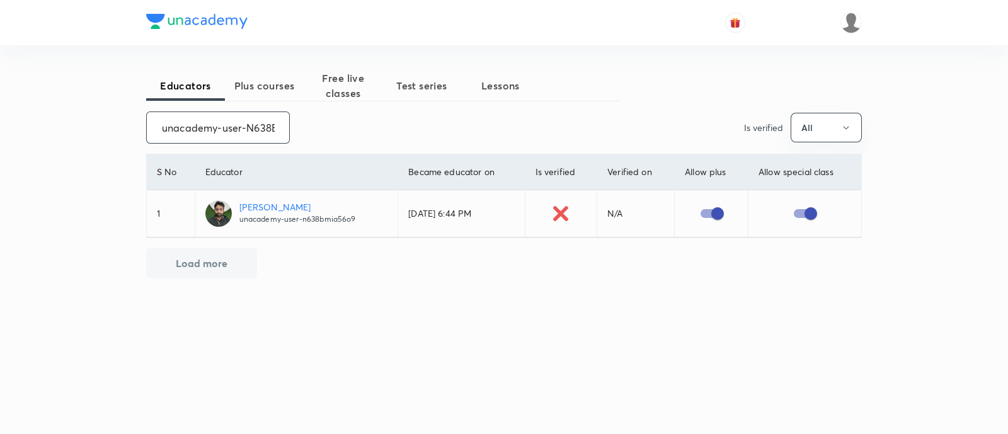
click at [225, 131] on input "unacademy-user-N638BMIA56O9" at bounding box center [218, 127] width 142 height 32
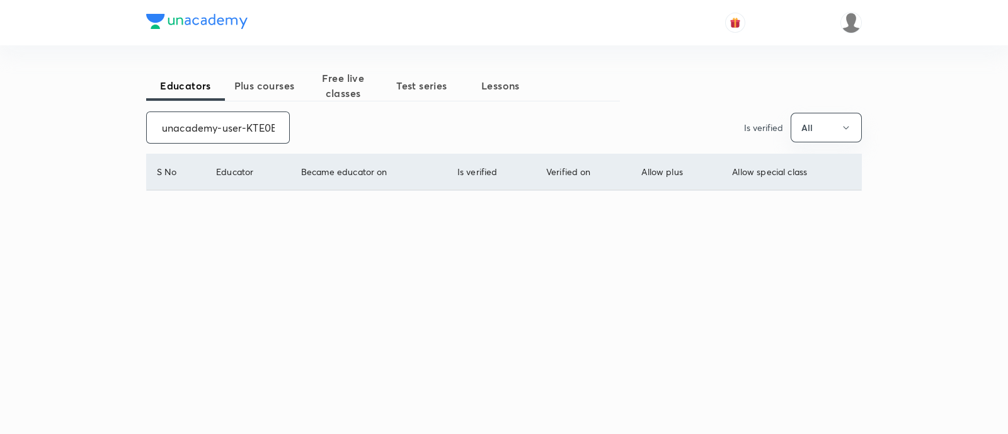
scroll to position [0, 47]
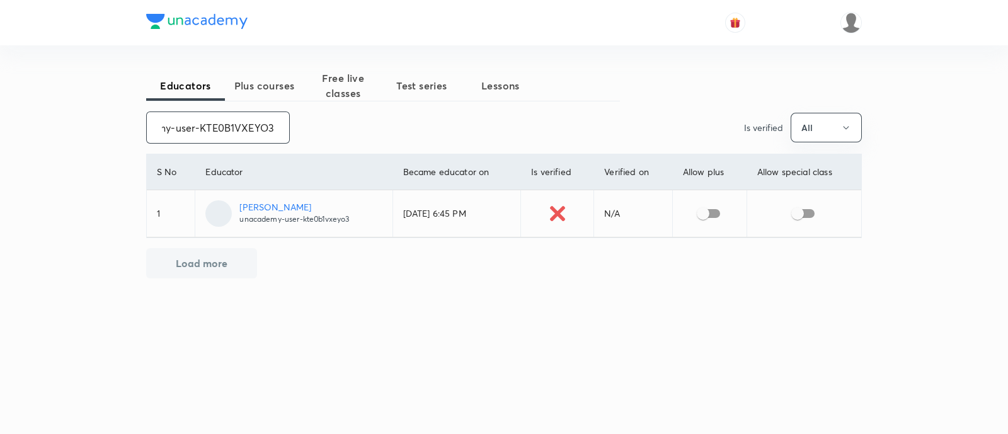
type input "unacademy-user-KTE0B1VXEYO3"
click at [714, 215] on input "checkbox" at bounding box center [703, 214] width 72 height 24
checkbox input "true"
click at [803, 215] on input "checkbox" at bounding box center [798, 214] width 72 height 24
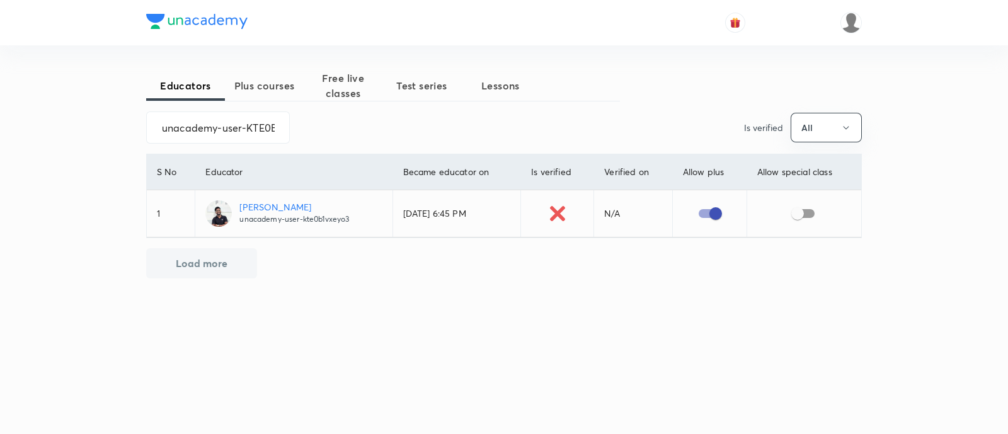
checkbox input "true"
click at [236, 127] on input "unacademy-user-KTE0B1VXEYO3" at bounding box center [218, 127] width 142 height 32
click at [191, 129] on input "unacademy-user-BCLFD2L4XHD0" at bounding box center [218, 127] width 142 height 32
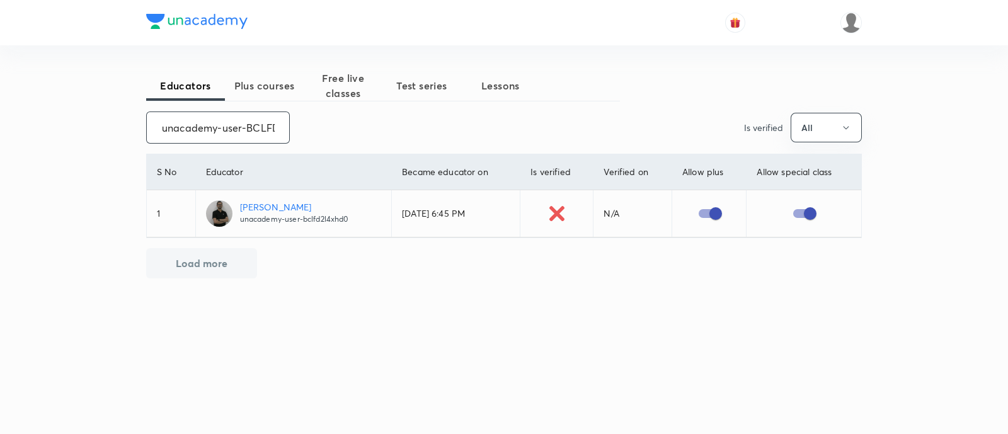
click at [191, 129] on input "unacademy-user-BCLFD2L4XHD0" at bounding box center [218, 127] width 142 height 32
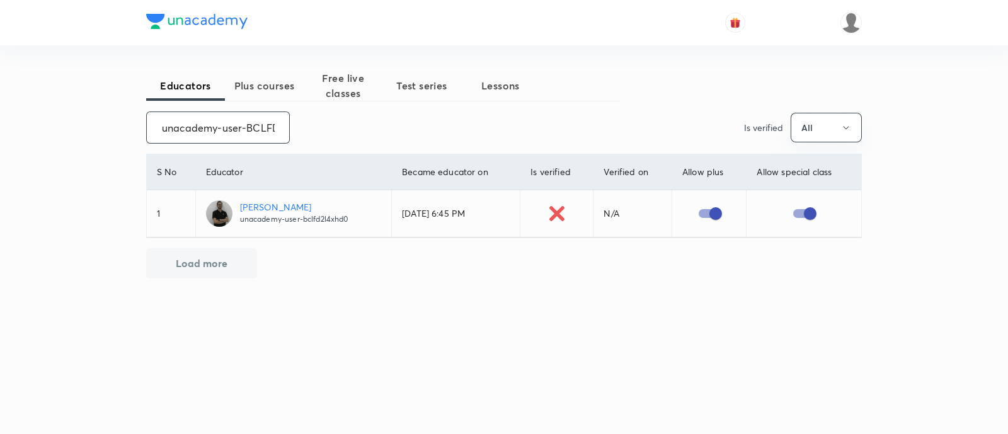
click at [191, 129] on input "unacademy-user-BCLFD2L4XHD0" at bounding box center [218, 127] width 142 height 32
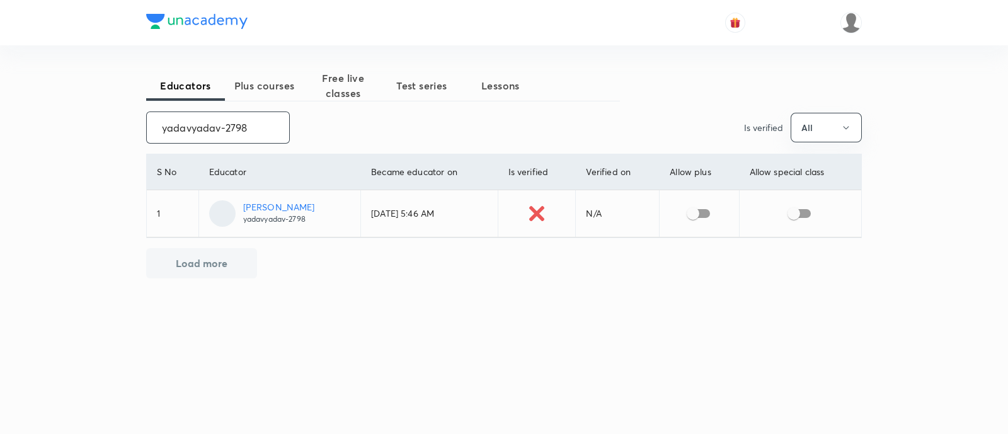
type input "yadavyadav-2798"
click at [704, 209] on input "checkbox" at bounding box center [693, 214] width 72 height 24
checkbox input "true"
click at [807, 214] on input "checkbox" at bounding box center [794, 214] width 72 height 24
checkbox input "true"
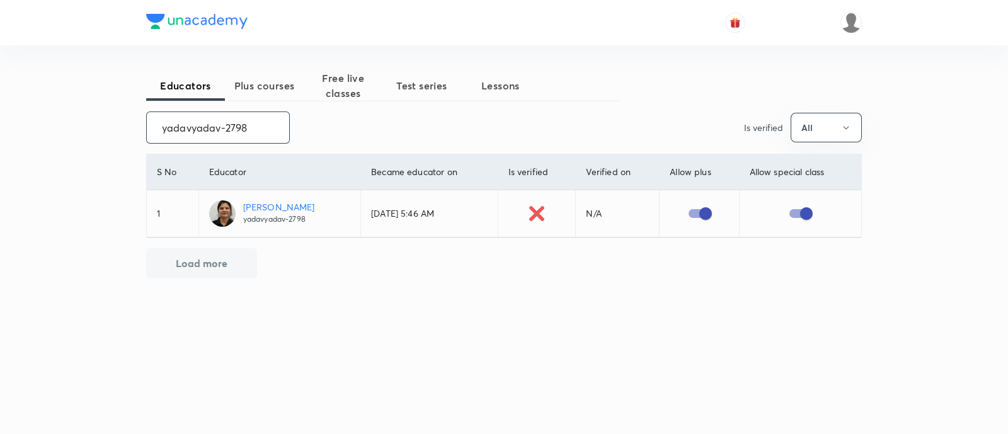
click at [207, 127] on input "yadavyadav-2798" at bounding box center [218, 127] width 142 height 32
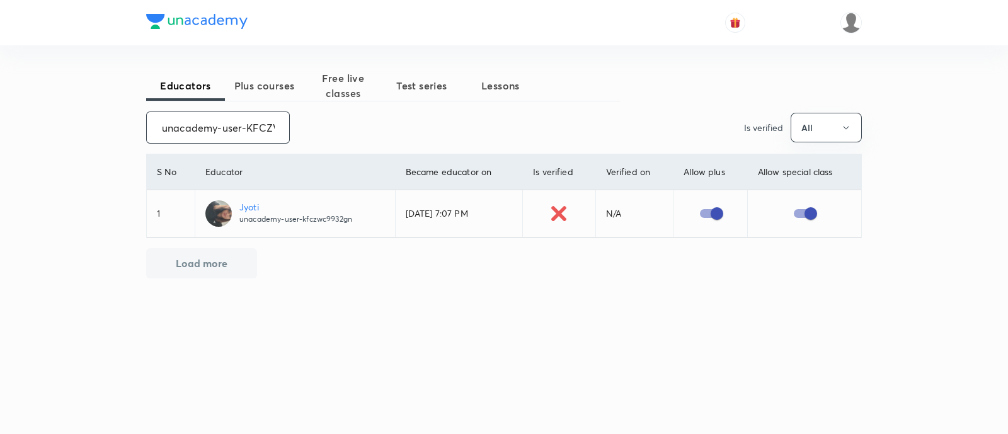
click at [202, 130] on input "unacademy-user-KFCZWC9932GN" at bounding box center [218, 127] width 142 height 32
click at [183, 124] on input "vermavinod105@gmail.com" at bounding box center [218, 127] width 142 height 32
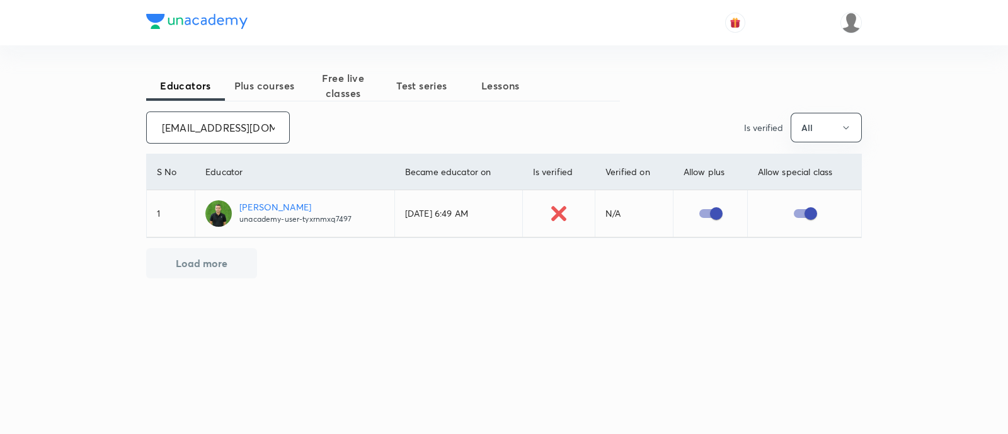
click at [183, 124] on input "vermavinod105@gmail.com" at bounding box center [218, 127] width 142 height 32
click at [203, 122] on input "unacademy-user-Q5C80OLSQLWM" at bounding box center [218, 127] width 142 height 32
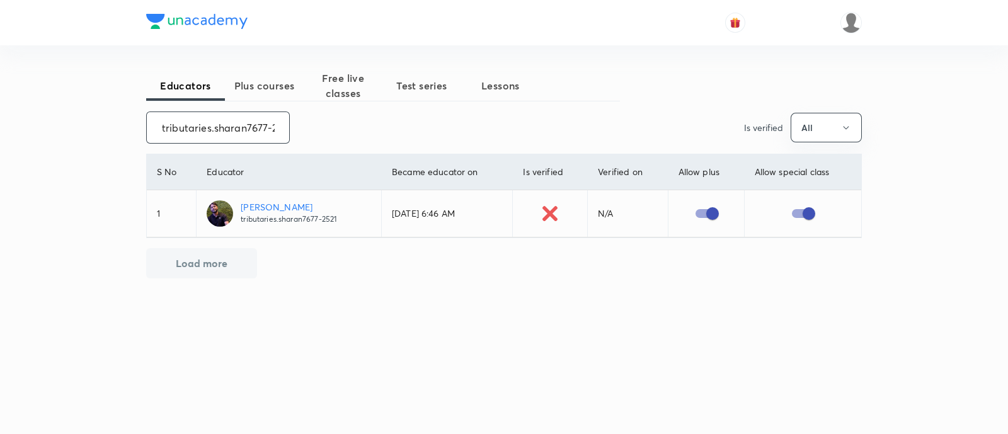
click at [192, 127] on input "tributaries.sharan7677-2521" at bounding box center [218, 127] width 142 height 32
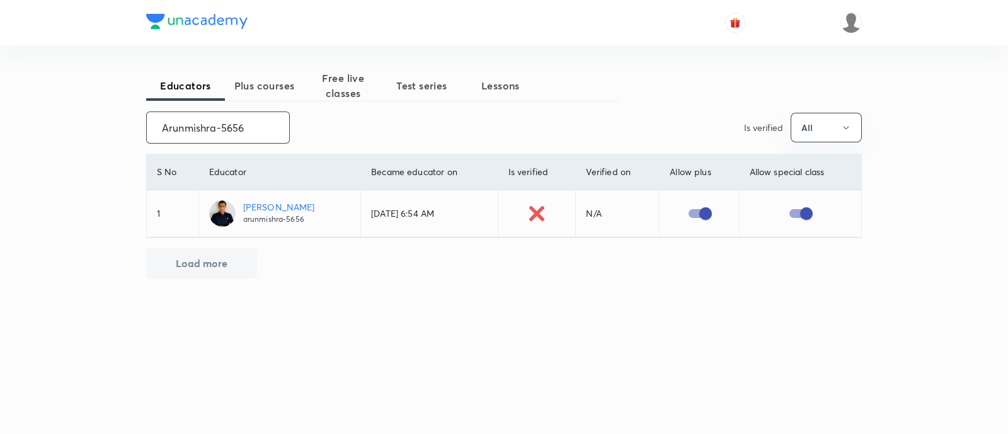
click at [173, 125] on input "Arunmishra-5656" at bounding box center [218, 127] width 142 height 32
click at [224, 123] on input "CTJWO3RK6HJ9" at bounding box center [218, 127] width 142 height 32
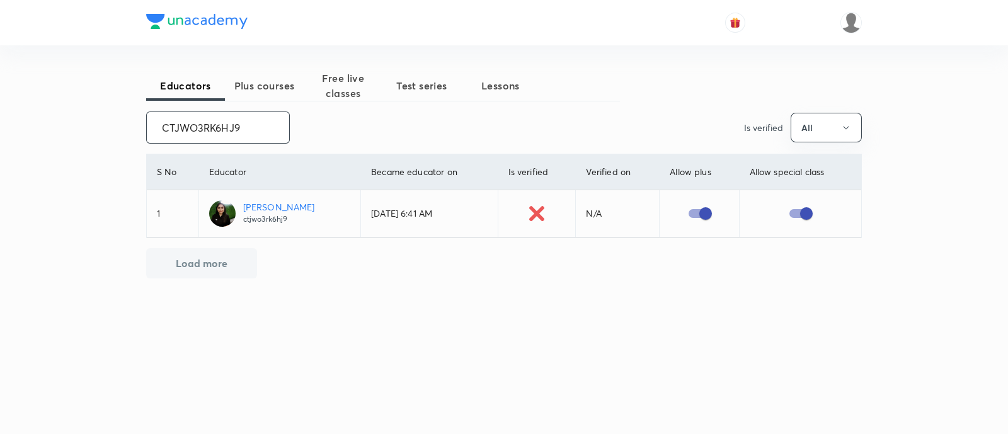
click at [224, 123] on input "CTJWO3RK6HJ9" at bounding box center [218, 127] width 142 height 32
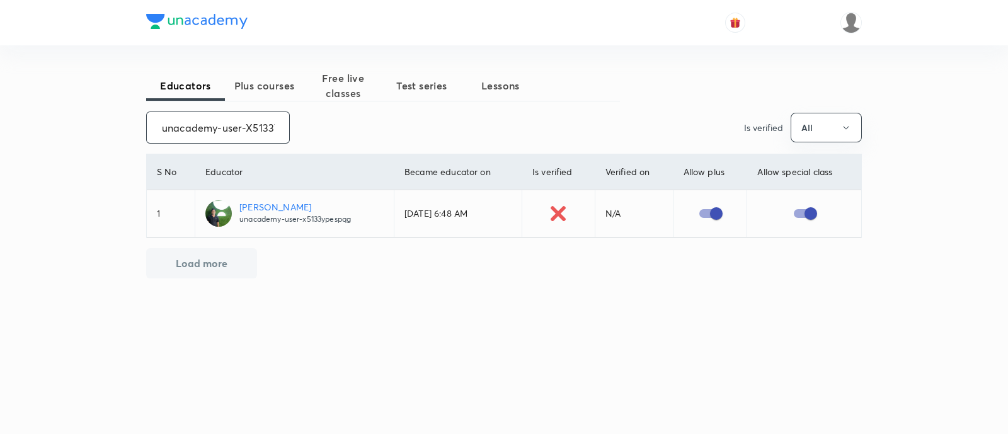
click at [205, 127] on input "unacademy-user-X5133YPESPQG" at bounding box center [218, 127] width 142 height 32
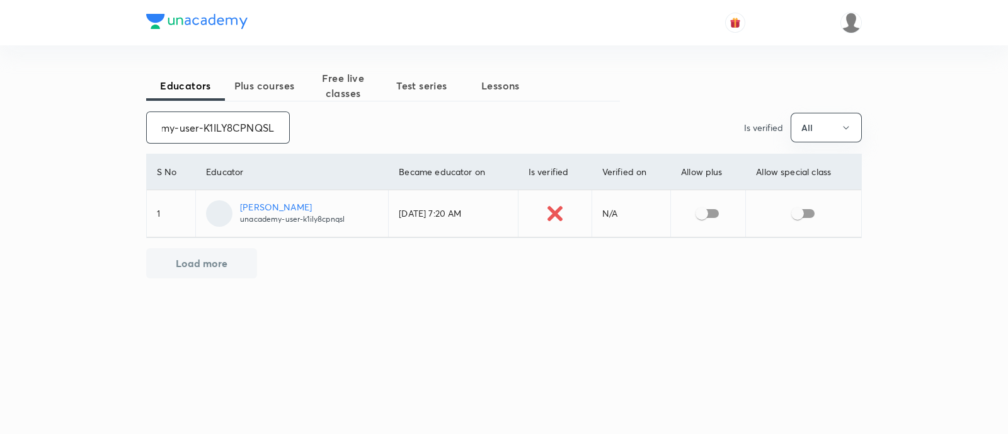
type input "unacademy-user-K1ILY8CPNQSL"
click at [712, 213] on input "checkbox" at bounding box center [702, 214] width 72 height 24
checkbox input "true"
click at [806, 214] on input "checkbox" at bounding box center [798, 214] width 72 height 24
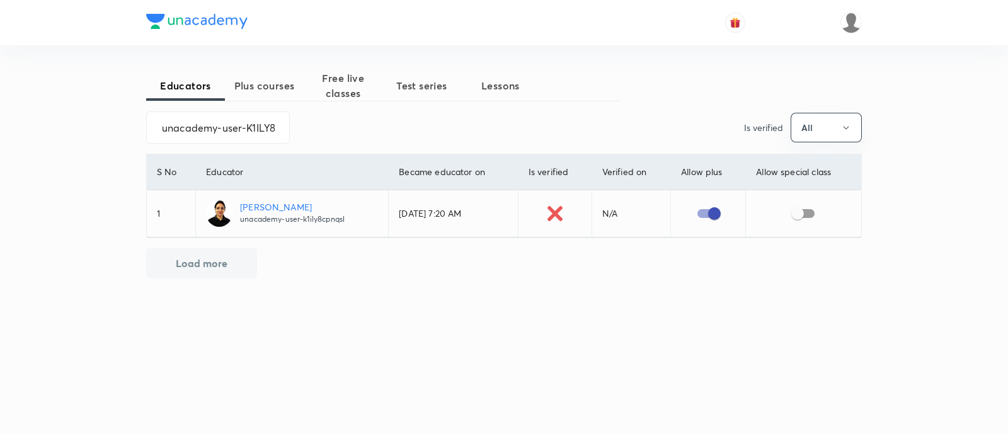
checkbox input "true"
click at [219, 122] on input "unacademy-user-K1ILY8CPNQSL" at bounding box center [218, 127] width 142 height 32
click at [181, 125] on input "unacademy-user-2ZGQI983TA6F" at bounding box center [218, 127] width 142 height 32
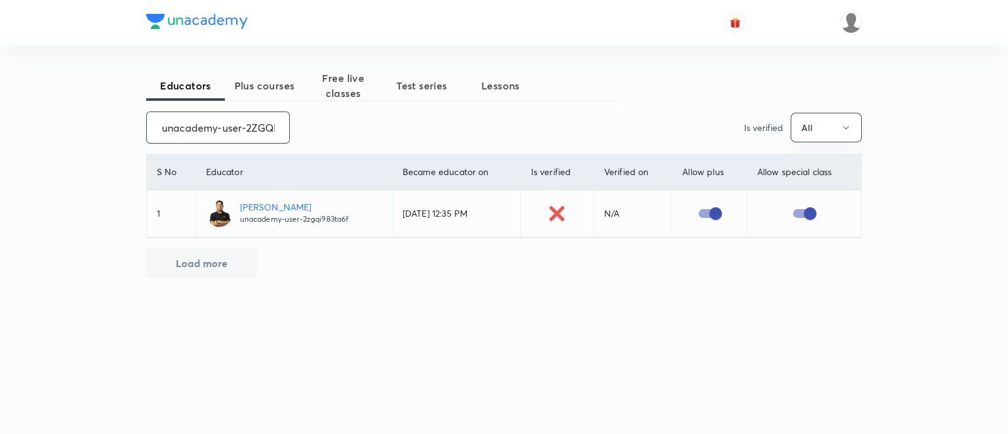
click at [181, 125] on input "unacademy-user-2ZGQI983TA6F" at bounding box center [218, 127] width 142 height 32
click at [208, 130] on input "unacademy-user-DE0EUSO1QBKA" at bounding box center [218, 127] width 142 height 32
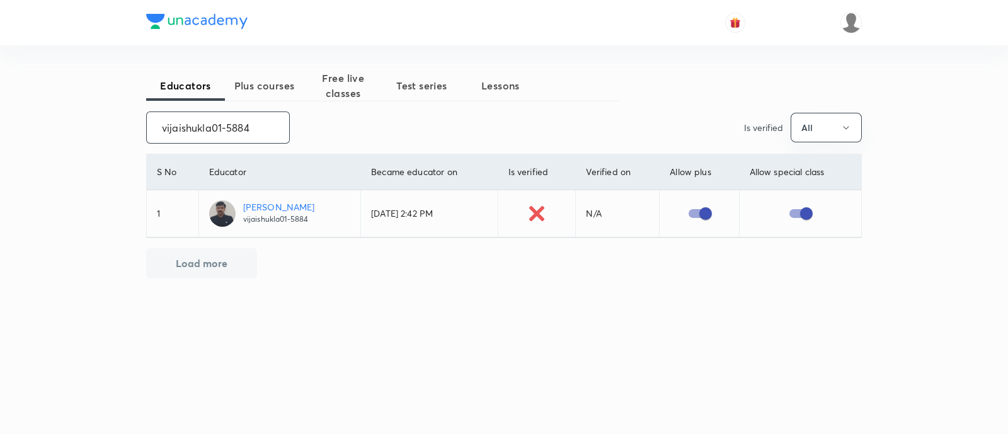
click at [195, 130] on input "vijaishukla01-5884" at bounding box center [218, 127] width 142 height 32
click at [180, 132] on input "Loki-373" at bounding box center [218, 127] width 142 height 32
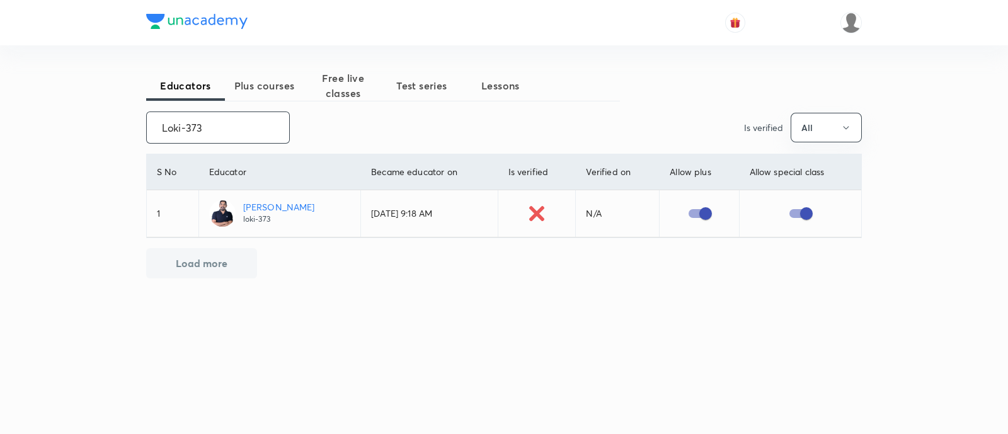
click at [180, 132] on input "Loki-373" at bounding box center [218, 127] width 142 height 32
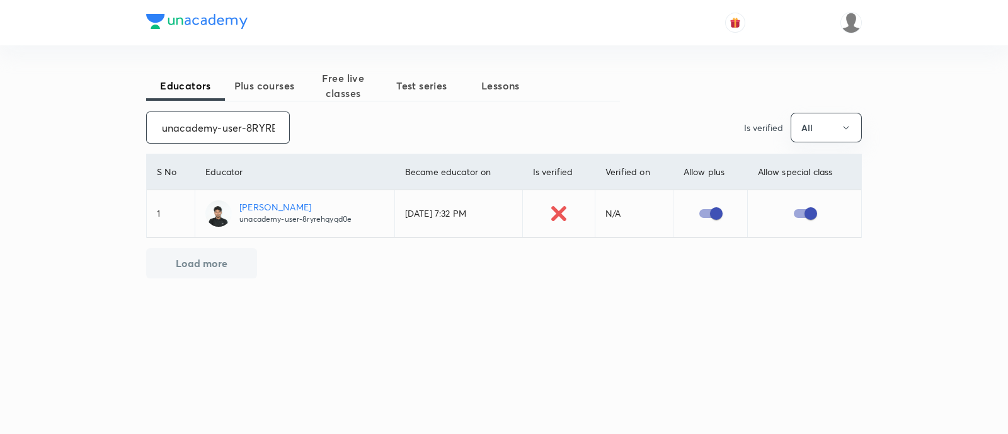
click at [202, 128] on input "unacademy-user-8RYREHQYQD0E" at bounding box center [218, 127] width 142 height 32
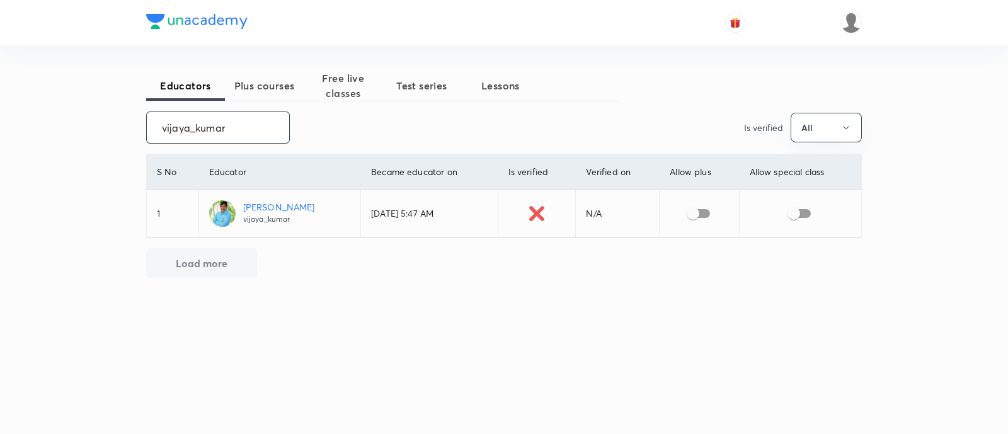
click at [177, 134] on input "vijaya_kumar" at bounding box center [218, 127] width 142 height 32
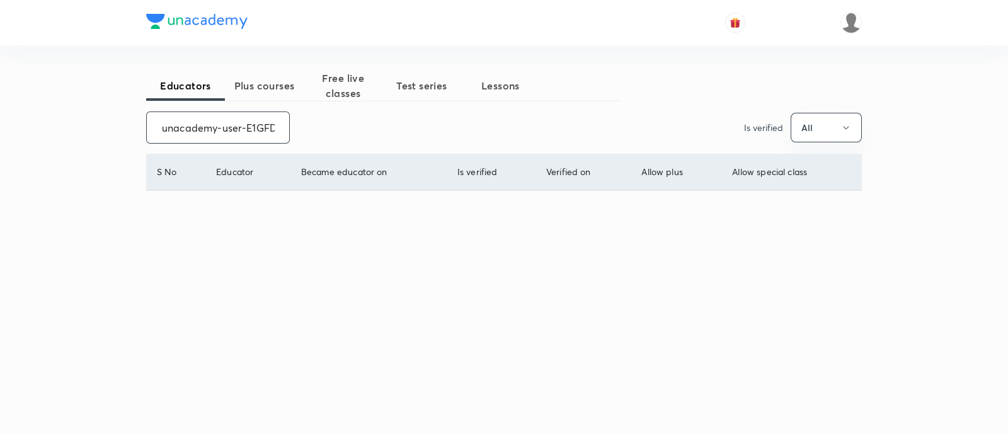
scroll to position [0, 50]
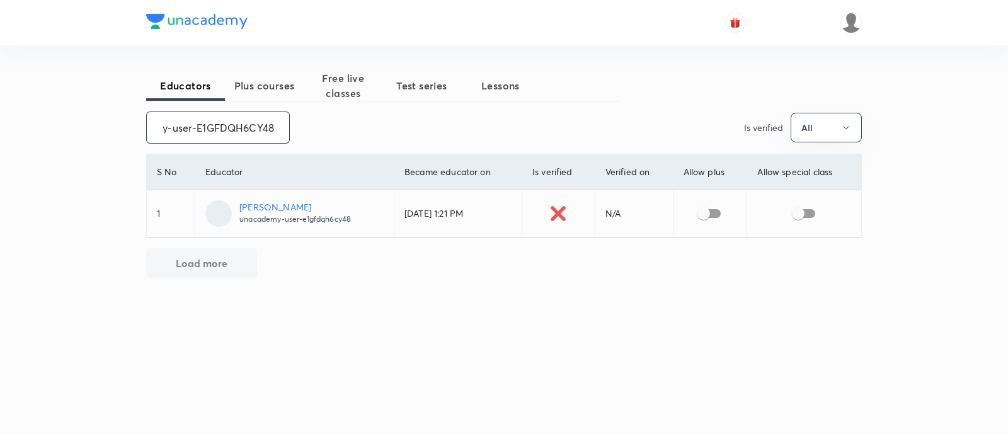
type input "unacademy-user-E1GFDQH6CY48"
click at [709, 211] on input "checkbox" at bounding box center [704, 214] width 72 height 24
checkbox input "true"
click at [806, 213] on input "checkbox" at bounding box center [798, 214] width 72 height 24
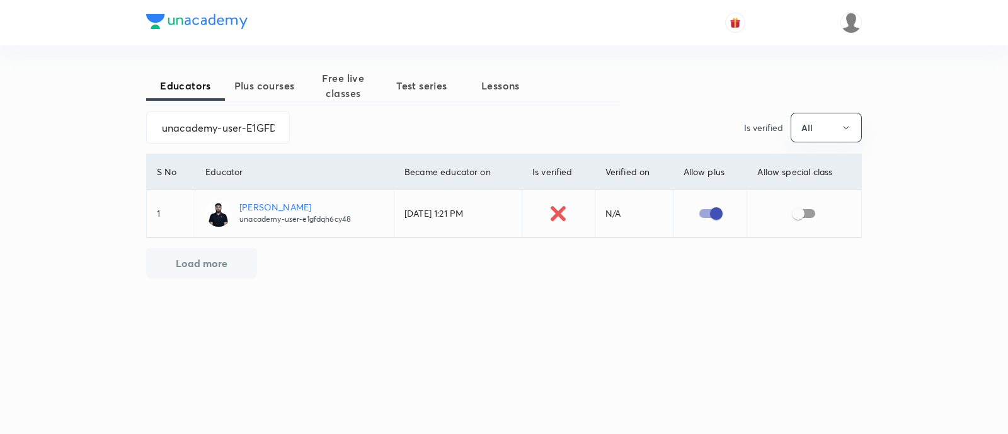
checkbox input "true"
click at [209, 130] on input "unacademy-user-E1GFDQH6CY48" at bounding box center [218, 127] width 142 height 32
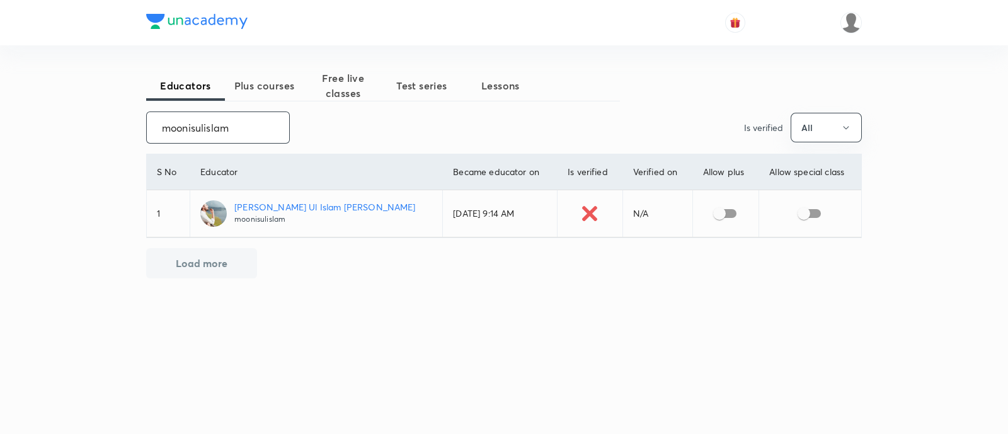
type input "moonisulislam"
click at [711, 215] on input "checkbox" at bounding box center [719, 214] width 72 height 24
checkbox input "true"
click at [801, 215] on input "checkbox" at bounding box center [804, 214] width 72 height 24
checkbox input "true"
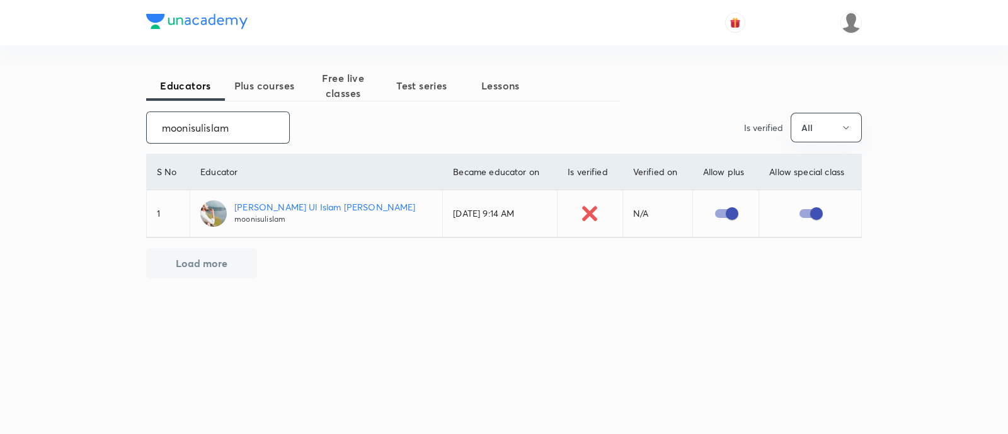
click at [200, 125] on input "moonisulislam" at bounding box center [218, 127] width 142 height 32
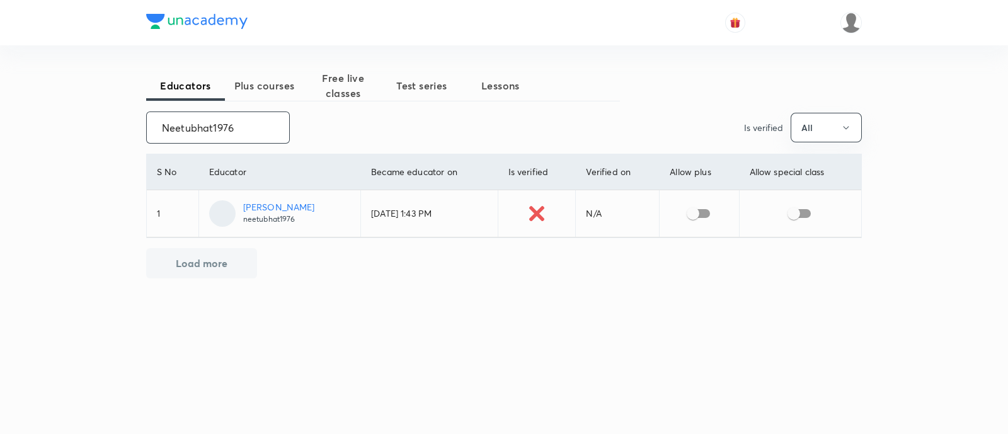
type input "Neetubhat1976"
click at [695, 212] on input "checkbox" at bounding box center [693, 214] width 72 height 24
checkbox input "true"
click at [804, 209] on input "checkbox" at bounding box center [794, 214] width 72 height 24
checkbox input "true"
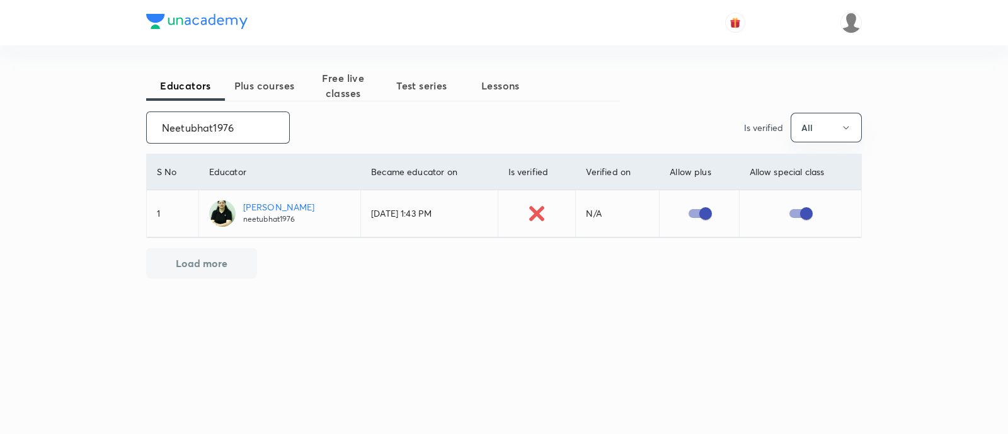
click at [222, 130] on input "Neetubhat1976" at bounding box center [218, 127] width 142 height 32
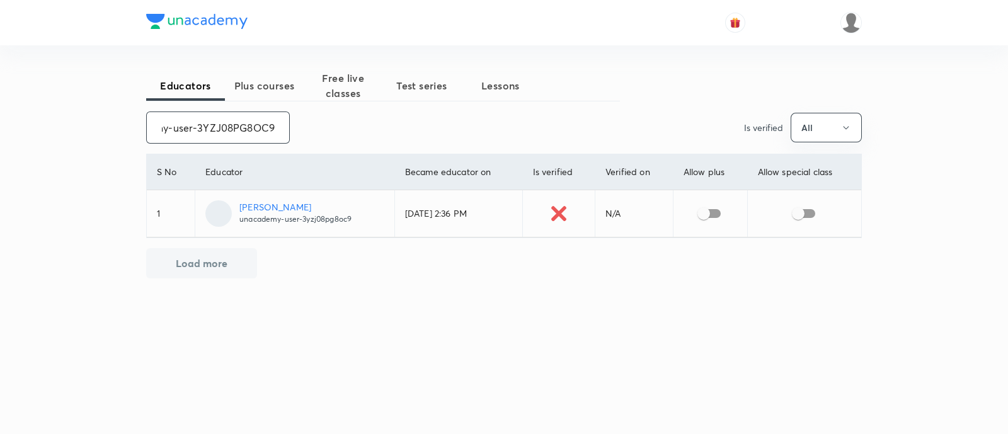
type input "unacademy-user-3YZJ08PG8OC9"
click at [712, 215] on input "checkbox" at bounding box center [704, 214] width 72 height 24
checkbox input "true"
click at [807, 212] on input "checkbox" at bounding box center [798, 214] width 72 height 24
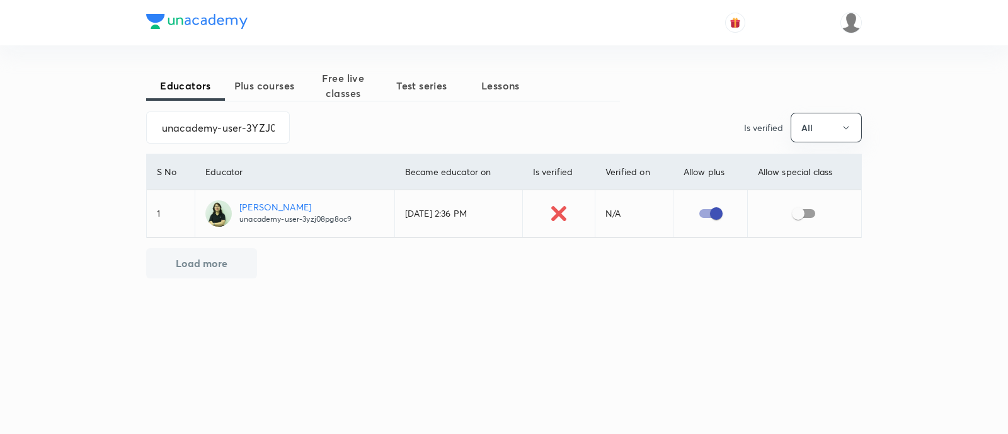
checkbox input "true"
click at [217, 129] on input "unacademy-user-3YZJ08PG8OC9" at bounding box center [218, 127] width 142 height 32
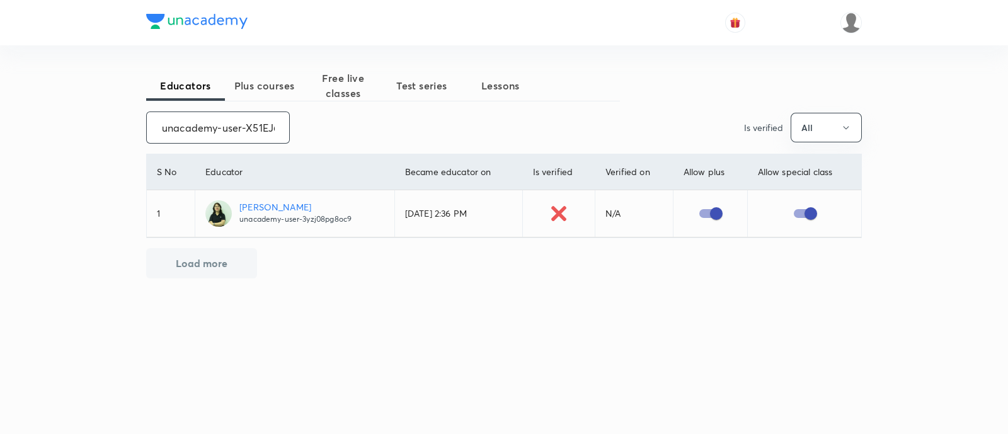
scroll to position [0, 47]
type input "unacademy-user-X51EJ69M9QFC"
click at [718, 212] on input "checkbox" at bounding box center [704, 214] width 72 height 24
checkbox input "true"
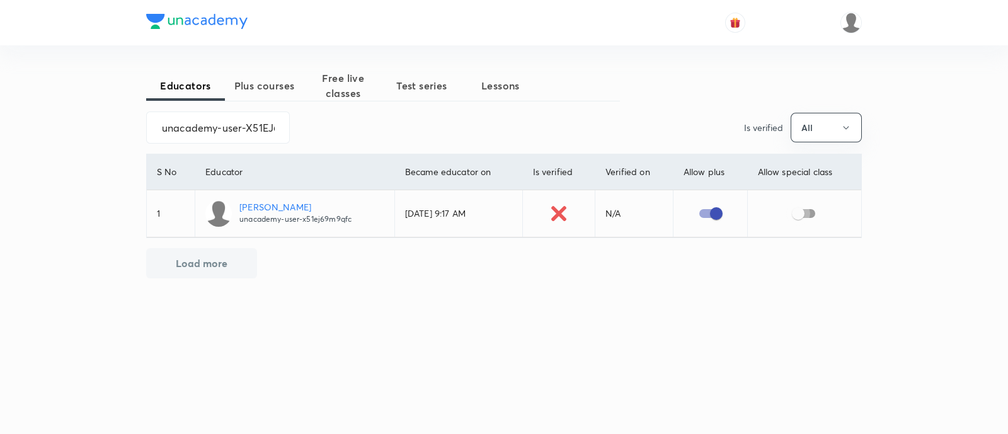
click at [809, 215] on input "checkbox" at bounding box center [798, 214] width 72 height 24
checkbox input "true"
click at [234, 129] on input "unacademy-user-X51EJ69M9QFC" at bounding box center [218, 127] width 142 height 32
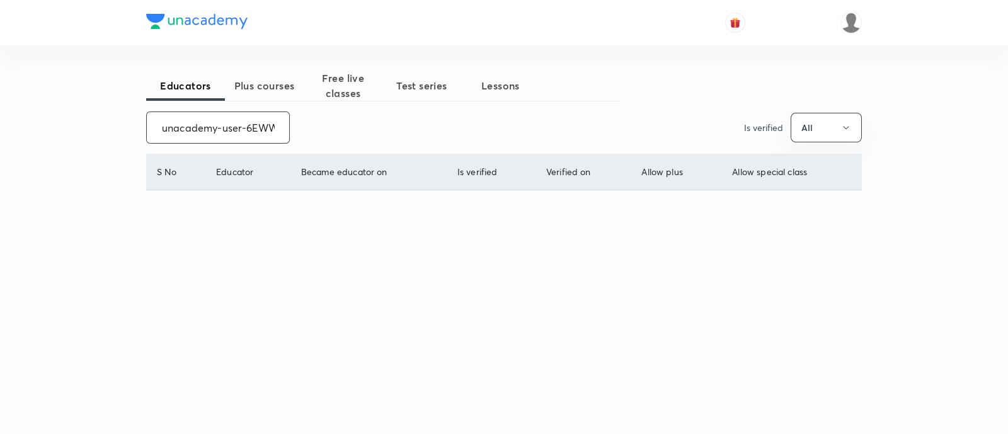
scroll to position [0, 57]
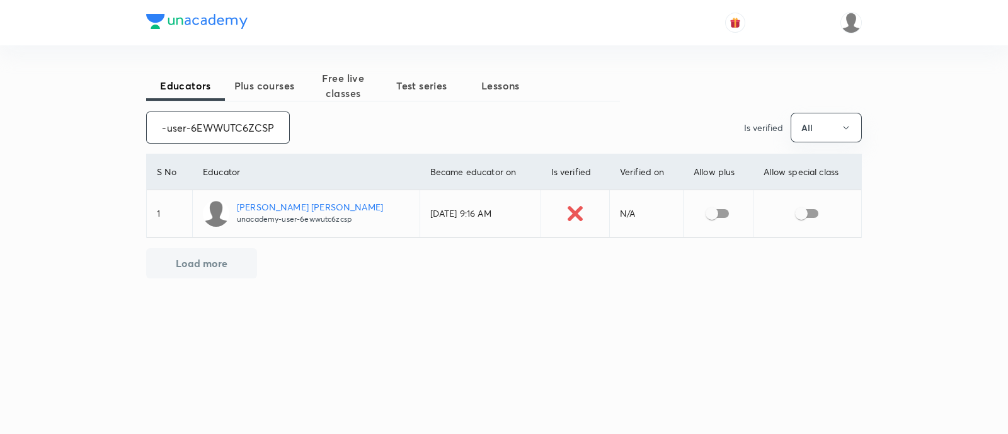
type input "unacademy-user-6EWWUTC6ZCSP"
click at [711, 214] on input "checkbox" at bounding box center [712, 214] width 72 height 24
checkbox input "true"
click at [807, 212] on input "checkbox" at bounding box center [801, 214] width 72 height 24
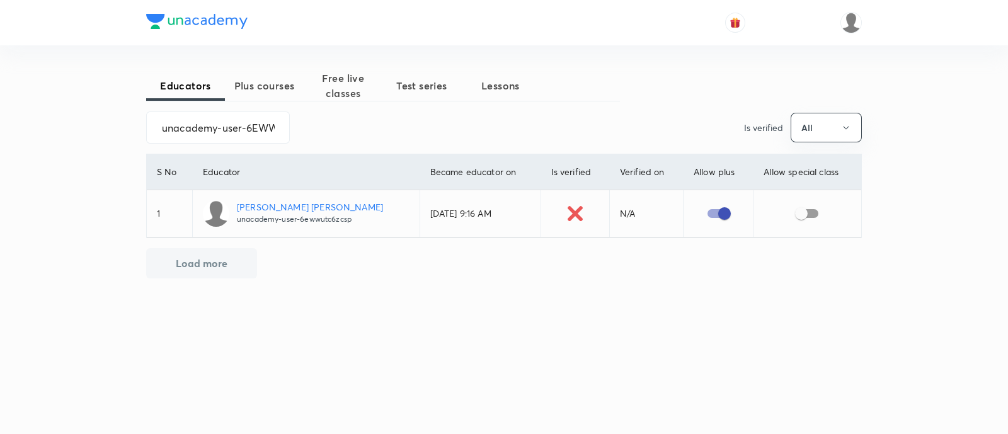
checkbox input "true"
click at [215, 129] on input "unacademy-user-6EWWUTC6ZCSP" at bounding box center [218, 127] width 142 height 32
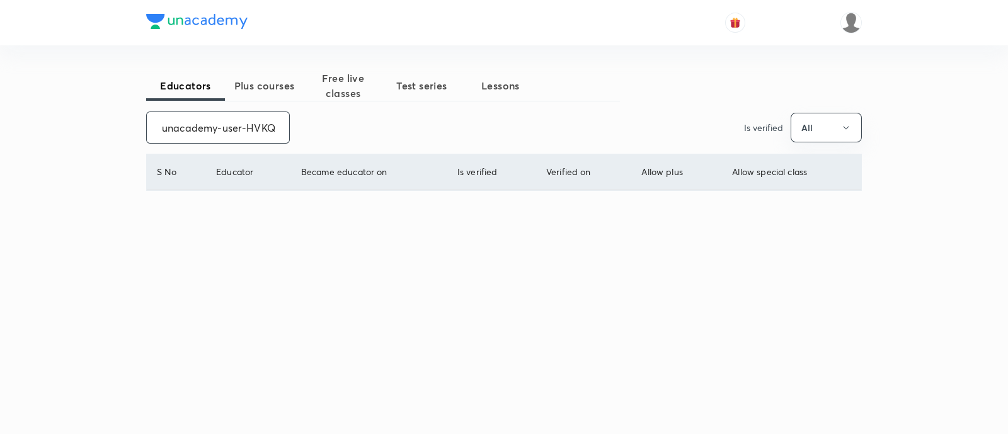
scroll to position [0, 55]
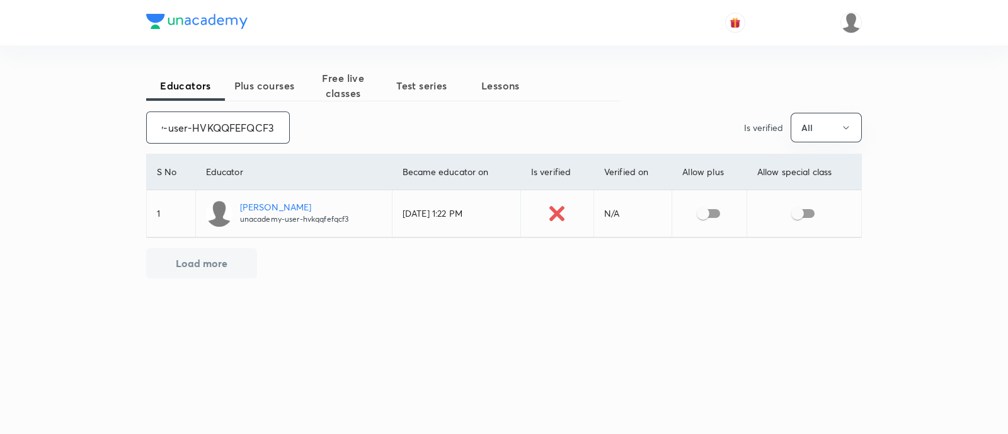
type input "unacademy-user-HVKQQFEFQCF3"
click at [707, 212] on input "checkbox" at bounding box center [703, 214] width 72 height 24
checkbox input "true"
click at [803, 212] on input "checkbox" at bounding box center [798, 214] width 72 height 24
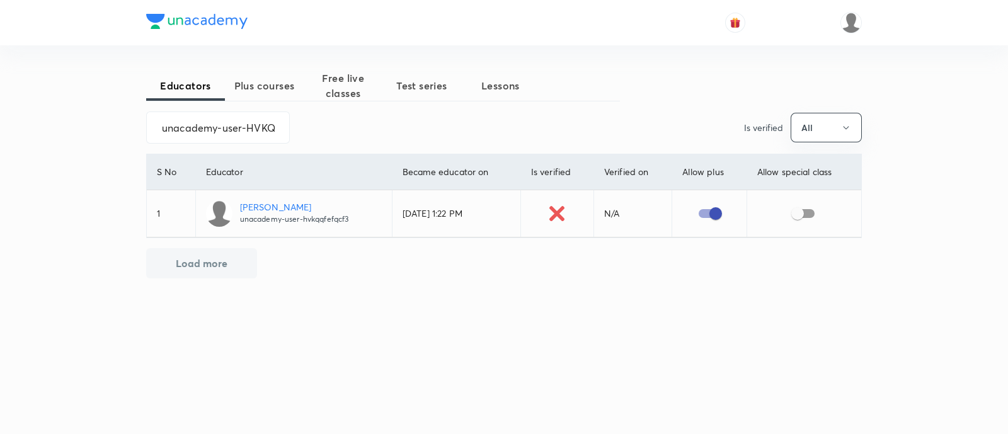
checkbox input "true"
click at [200, 130] on input "unacademy-user-HVKQQFEFQCF3" at bounding box center [218, 127] width 142 height 32
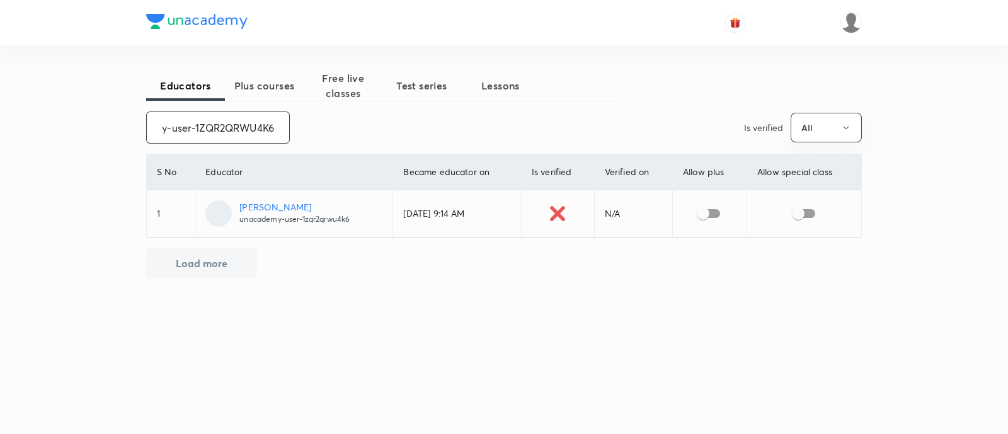
type input "unacademy-user-1ZQR2QRWU4K6"
click at [712, 214] on input "checkbox" at bounding box center [703, 214] width 72 height 24
checkbox input "true"
click at [806, 209] on input "checkbox" at bounding box center [798, 214] width 72 height 24
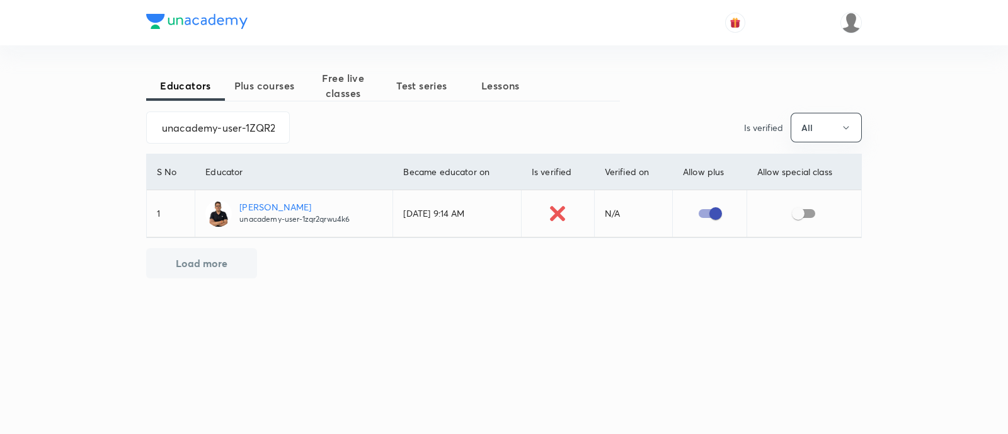
checkbox input "true"
click at [212, 137] on input "unacademy-user-1ZQR2QRWU4K6" at bounding box center [218, 127] width 142 height 32
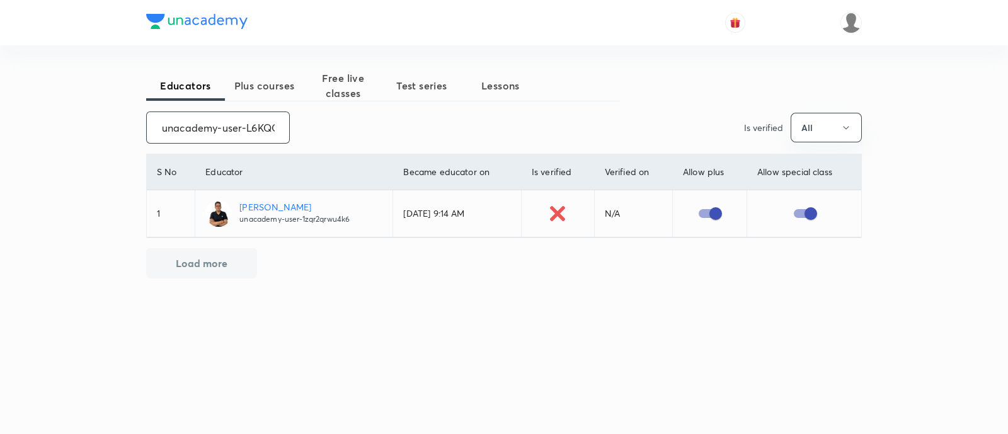
scroll to position [0, 52]
type input "unacademy-user-L6KQO8H0G6Z5"
click at [708, 213] on input "checkbox" at bounding box center [704, 214] width 72 height 24
checkbox input "true"
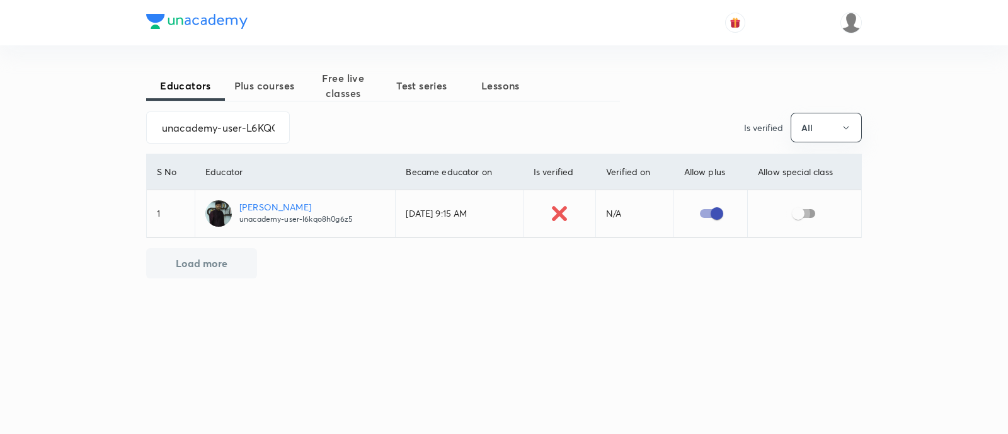
click at [806, 214] on input "checkbox" at bounding box center [798, 214] width 72 height 24
checkbox input "true"
click at [229, 127] on input "unacademy-user-L6KQO8H0G6Z5" at bounding box center [218, 127] width 142 height 32
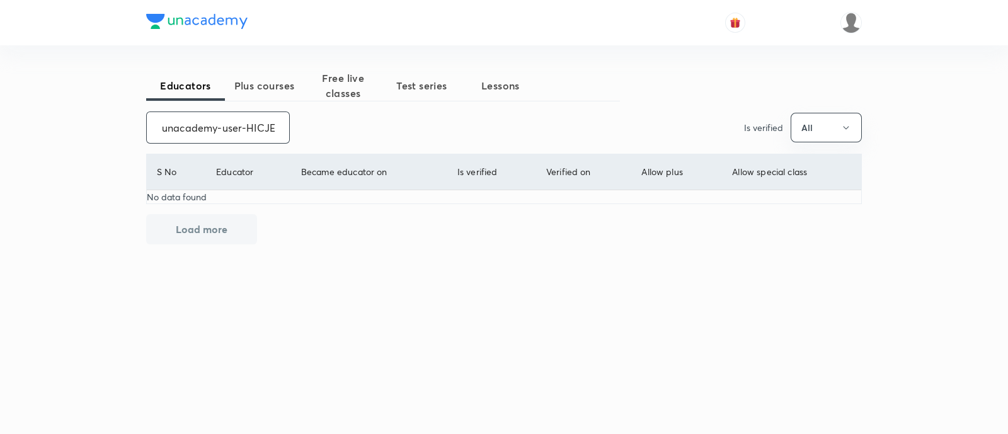
click at [197, 132] on input "unacademy-user-HICJEN8WT6GK" at bounding box center [218, 127] width 142 height 32
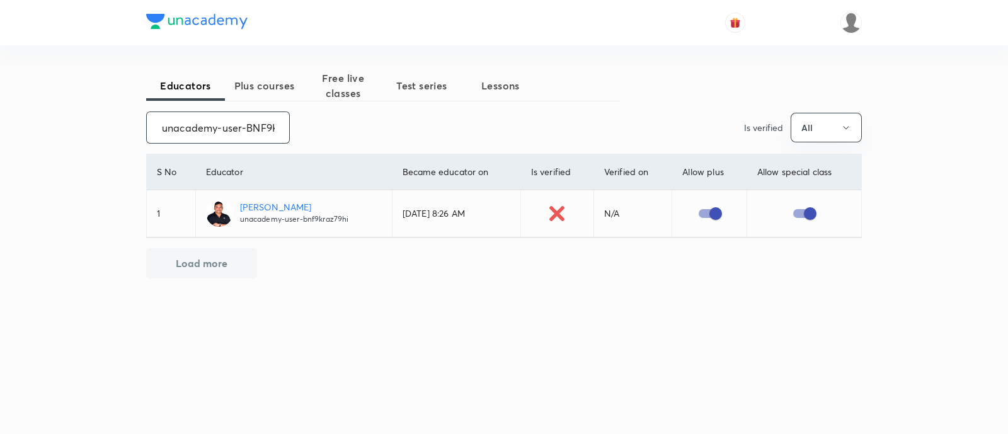
click at [229, 125] on input "unacademy-user-BNF9KRAZ79HI" at bounding box center [218, 127] width 142 height 32
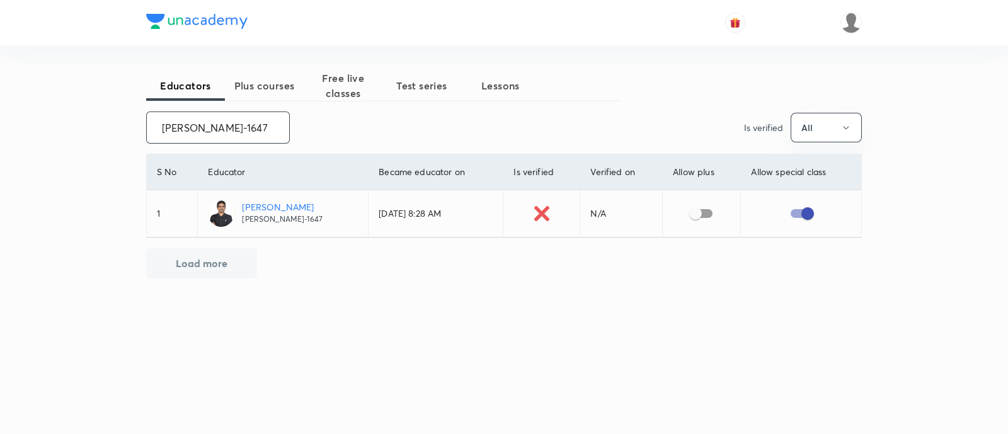
type input "venkatarao-1647"
click at [700, 214] on input "checkbox" at bounding box center [696, 214] width 72 height 24
checkbox input "true"
click at [214, 127] on input "venkatarao-1647" at bounding box center [218, 127] width 142 height 32
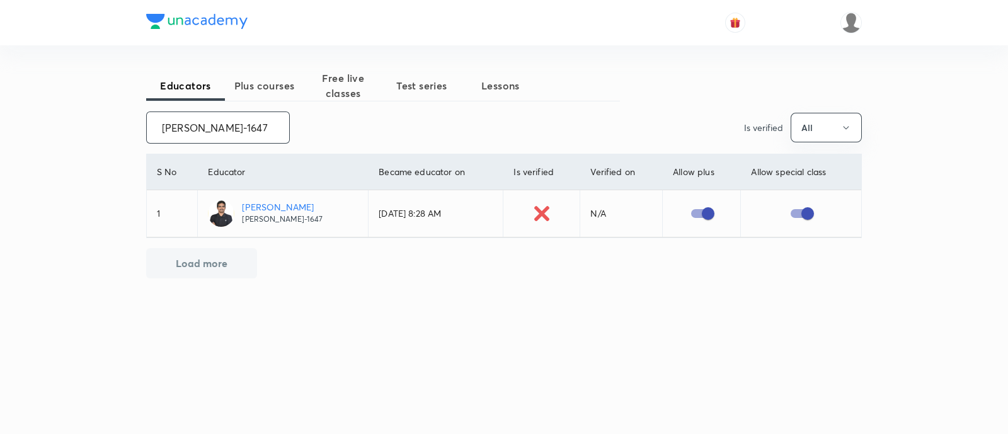
click at [214, 127] on input "venkatarao-1647" at bounding box center [218, 127] width 142 height 32
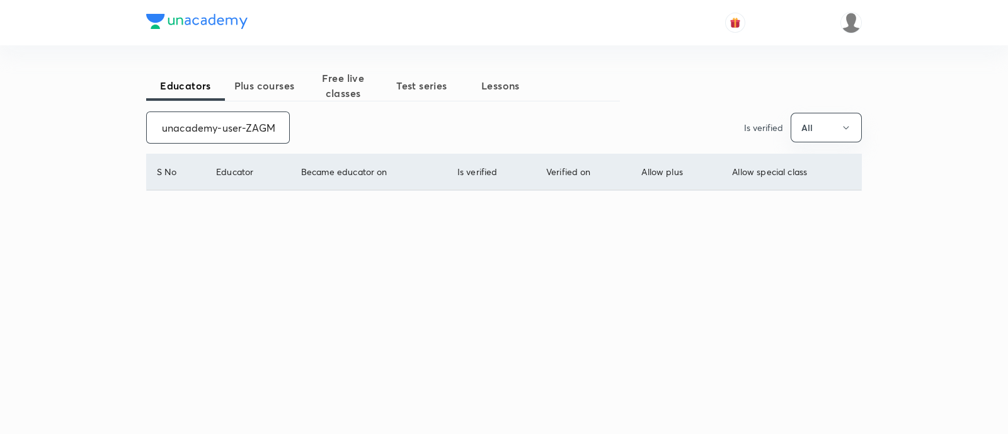
scroll to position [0, 53]
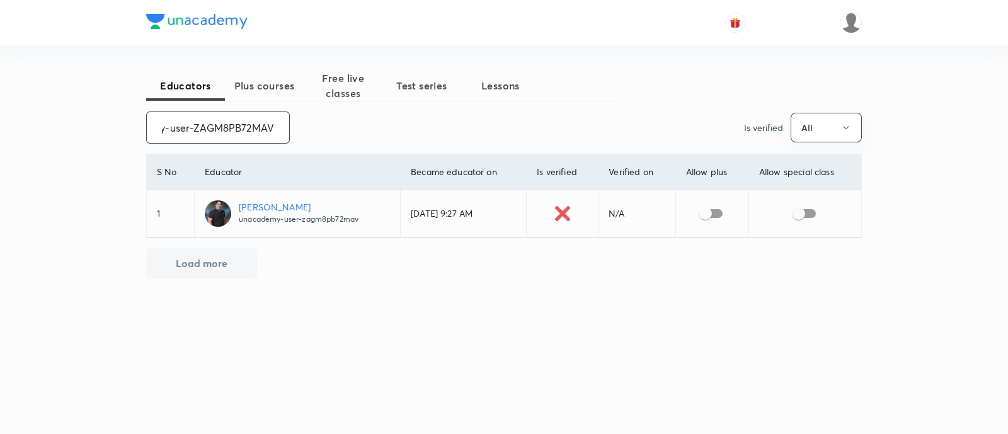
type input "unacademy-user-ZAGM8PB72MAV"
click at [716, 214] on input "checkbox" at bounding box center [706, 214] width 72 height 24
checkbox input "true"
click at [815, 208] on input "checkbox" at bounding box center [799, 214] width 72 height 24
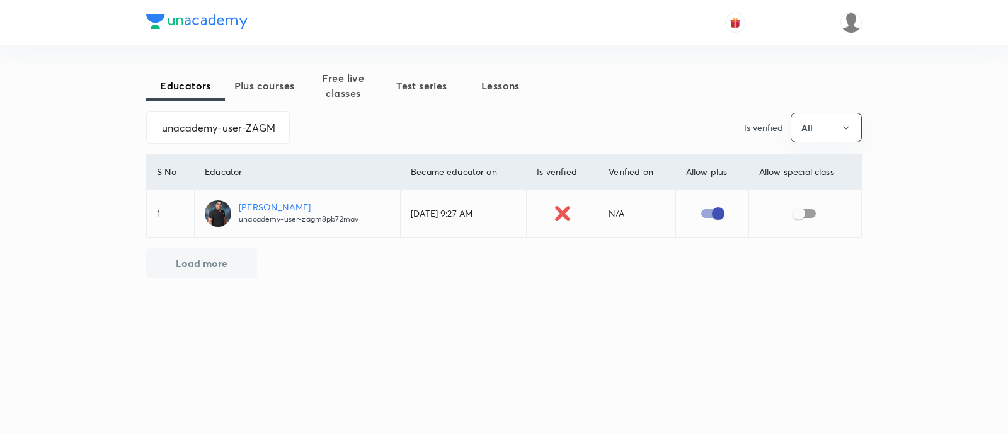
checkbox input "true"
click at [234, 132] on input "unacademy-user-ZAGM8PB72MAV" at bounding box center [218, 127] width 142 height 32
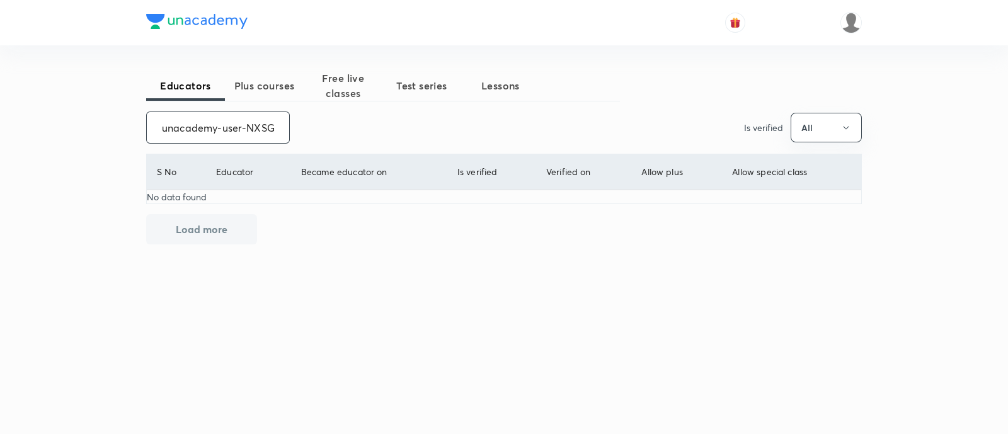
click at [227, 127] on input "unacademy-user-NXSG7PNCYPNA" at bounding box center [218, 127] width 142 height 32
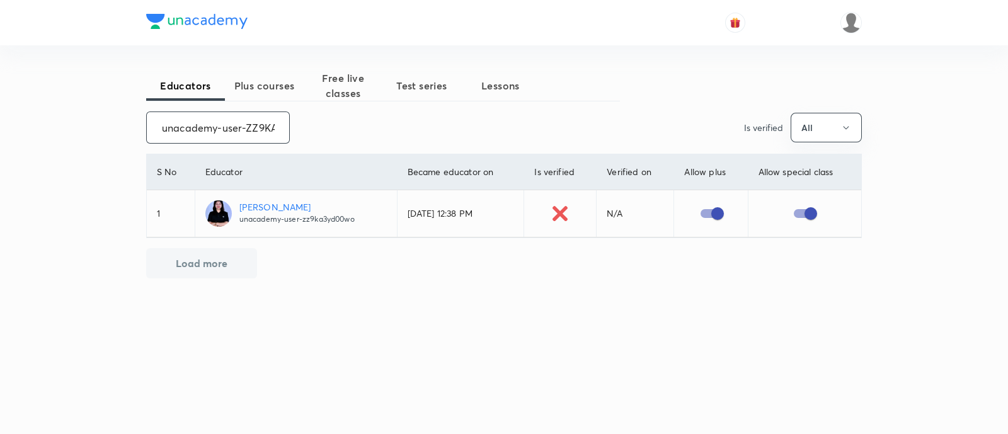
click at [212, 125] on input "unacademy-user-ZZ9KA3YD00WO" at bounding box center [218, 127] width 142 height 32
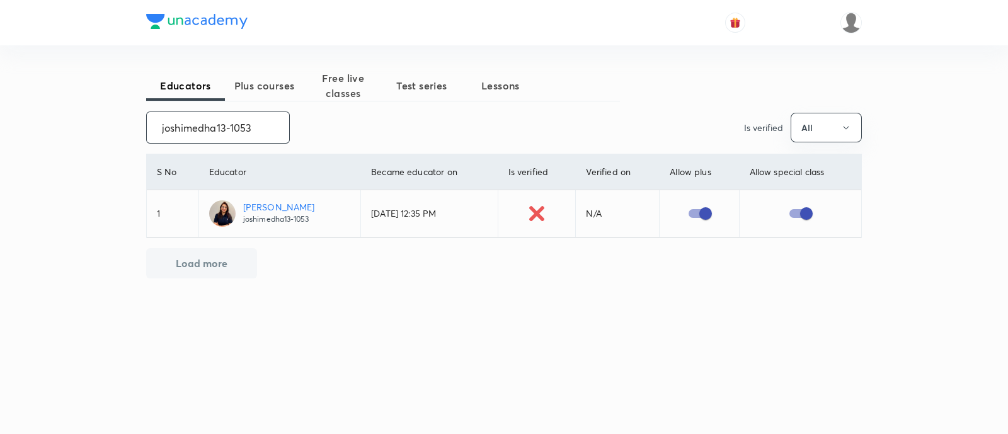
click at [208, 129] on input "joshimedha13-1053" at bounding box center [218, 127] width 142 height 32
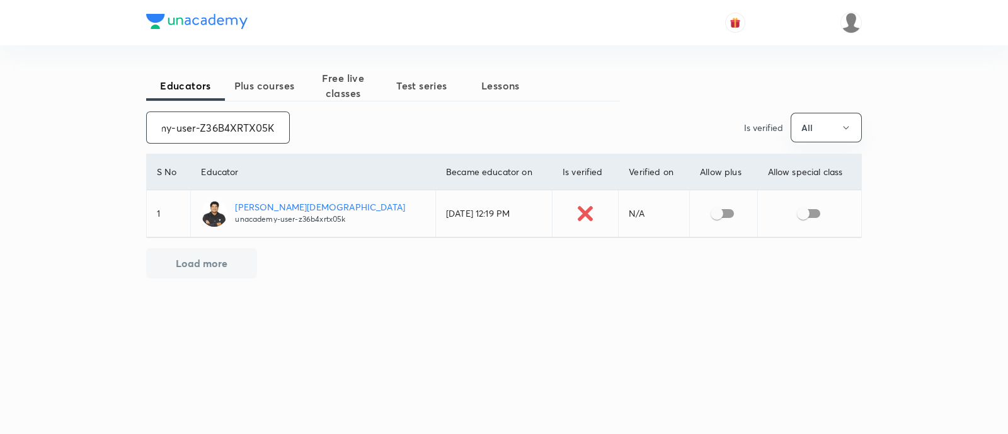
type input "unacademy-user-Z36B4XRTX05K"
click at [716, 210] on input "checkbox" at bounding box center [717, 214] width 72 height 24
checkbox input "true"
click at [812, 210] on input "checkbox" at bounding box center [803, 214] width 72 height 24
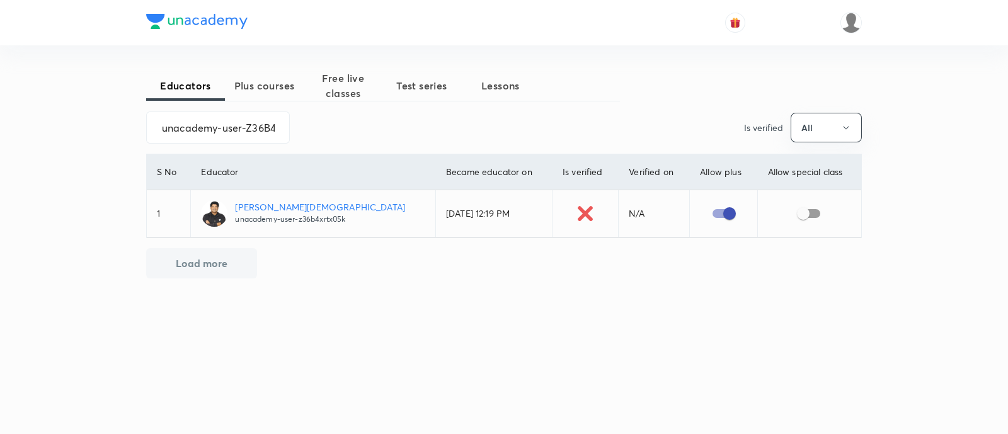
checkbox input "true"
click at [211, 127] on input "unacademy-user-Z36B4XRTX05K" at bounding box center [218, 127] width 142 height 32
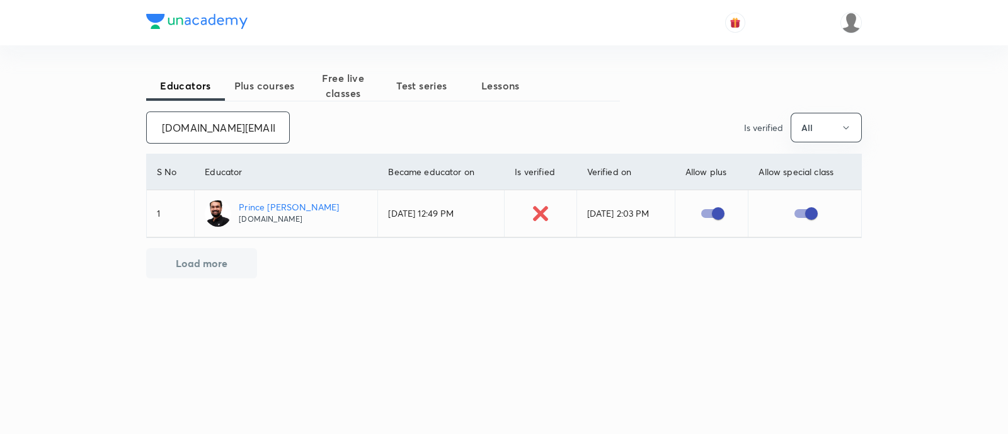
click at [227, 128] on input "princedubey.in@gmail.com" at bounding box center [218, 127] width 142 height 32
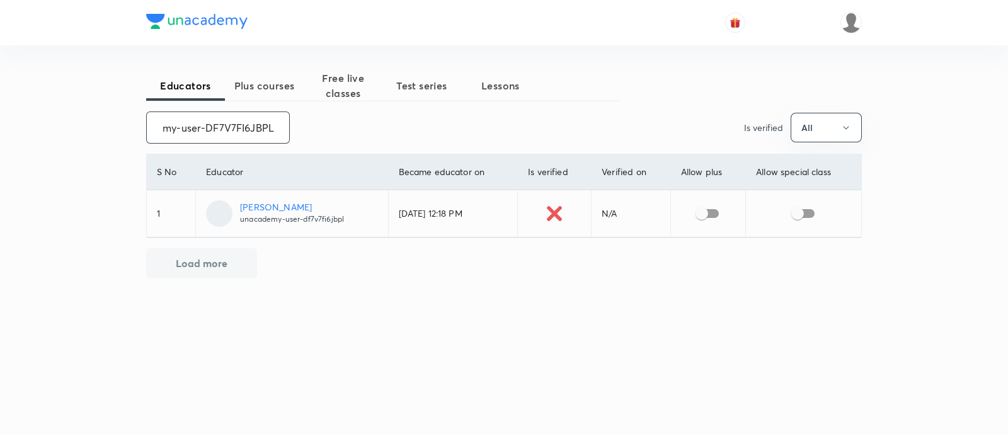
type input "unacademy-user-DF7V7FI6JBPL"
click at [715, 214] on input "checkbox" at bounding box center [702, 214] width 72 height 24
checkbox input "true"
click at [814, 214] on input "checkbox" at bounding box center [798, 214] width 72 height 24
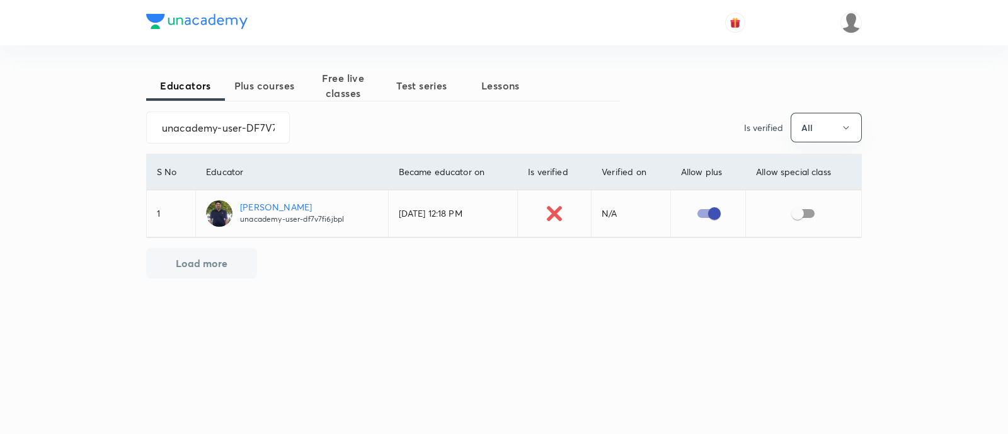
checkbox input "true"
click at [205, 122] on input "unacademy-user-DF7V7FI6JBPL" at bounding box center [218, 127] width 142 height 32
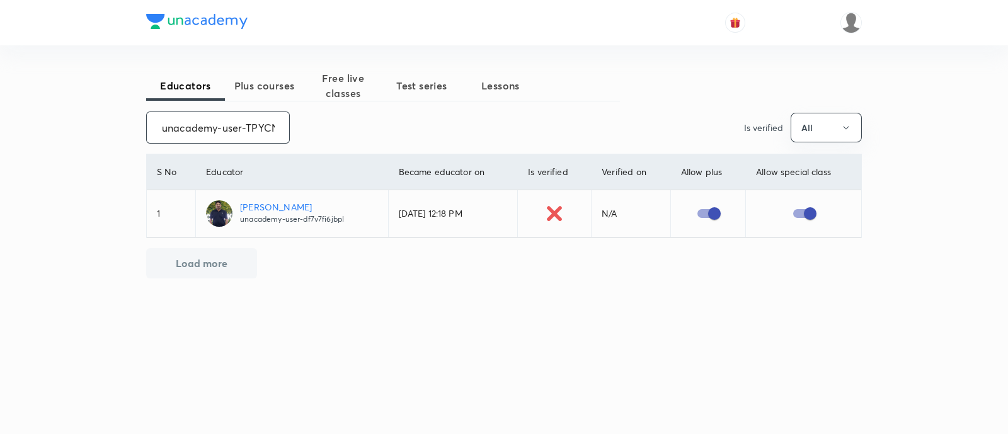
scroll to position [0, 47]
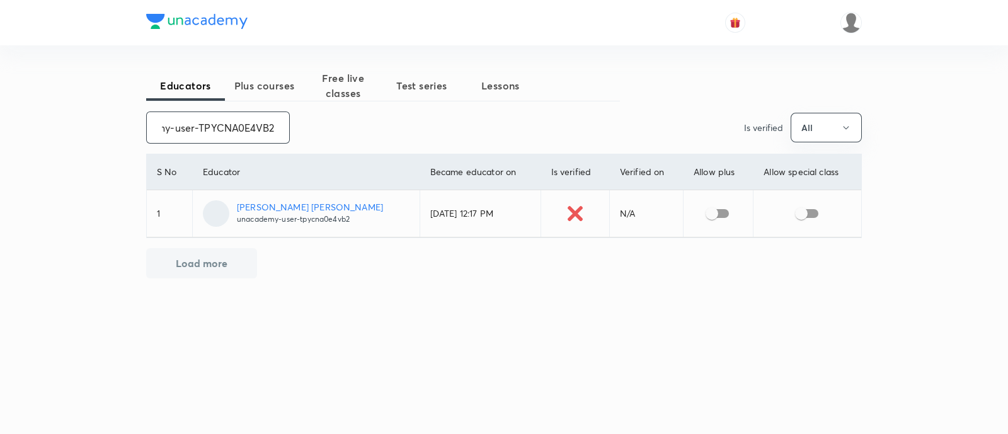
type input "unacademy-user-TPYCNA0E4VB2"
click at [713, 213] on input "checkbox" at bounding box center [712, 214] width 72 height 24
checkbox input "true"
click at [806, 213] on input "checkbox" at bounding box center [801, 214] width 72 height 24
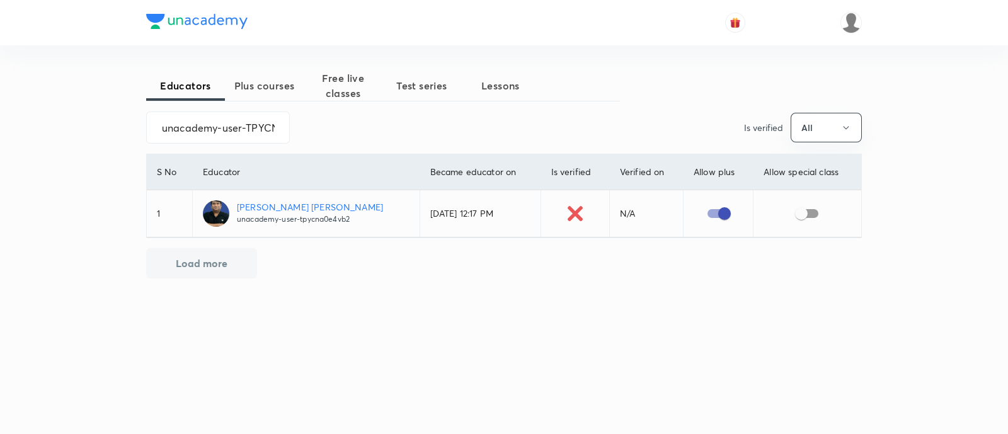
checkbox input "true"
click at [214, 126] on input "unacademy-user-TPYCNA0E4VB2" at bounding box center [218, 127] width 142 height 32
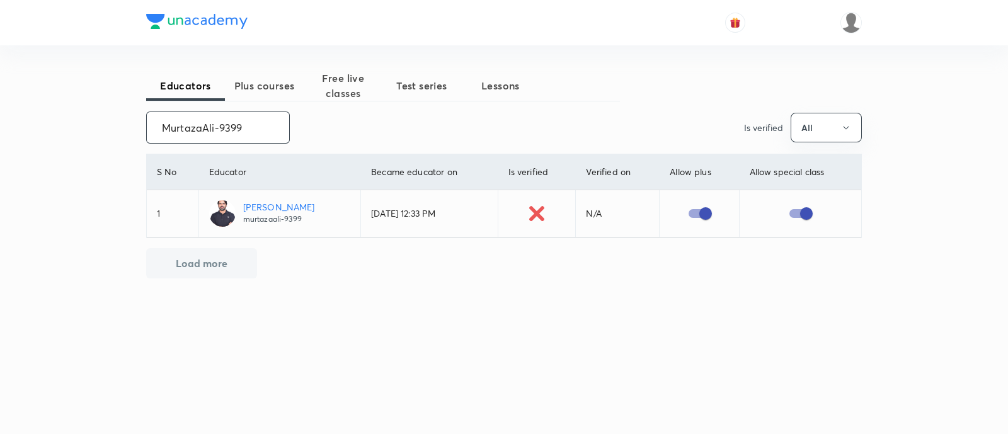
click at [224, 130] on input "MurtazaAli-9399" at bounding box center [218, 127] width 142 height 32
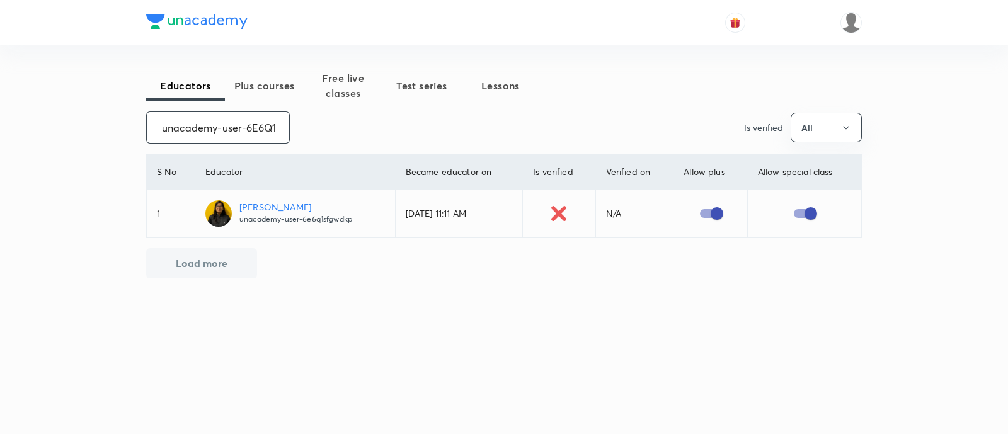
click at [205, 127] on input "unacademy-user-6E6Q1SFGWDKP" at bounding box center [218, 127] width 142 height 32
click at [211, 130] on input "unacademy-user-6XADBOQDCW2G" at bounding box center [218, 127] width 142 height 32
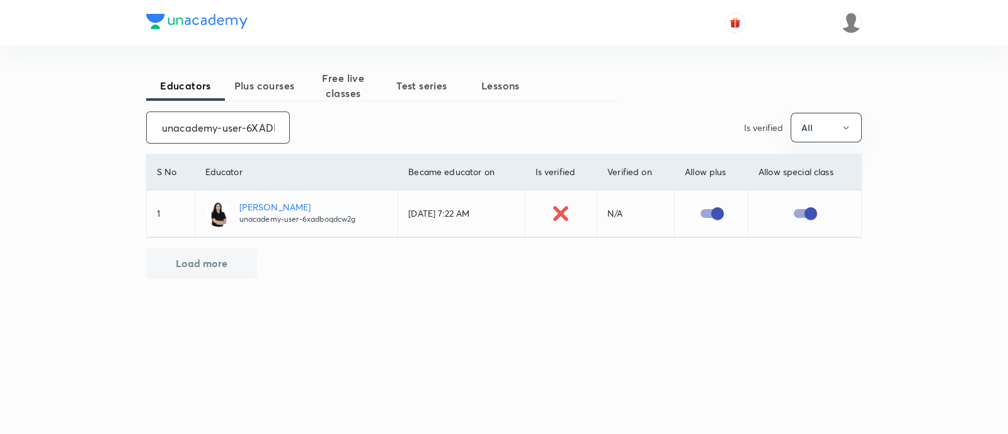
click at [211, 130] on input "unacademy-user-6XADBOQDCW2G" at bounding box center [218, 127] width 142 height 32
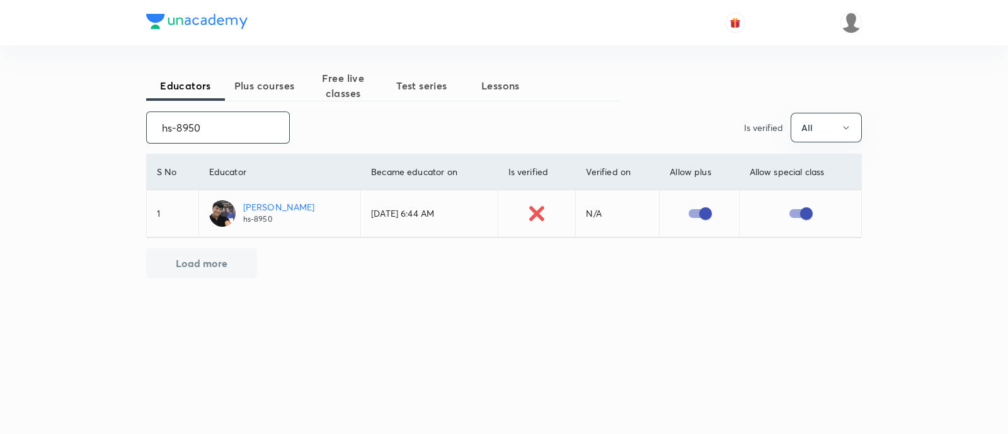
click at [185, 127] on input "hs-8950" at bounding box center [218, 127] width 142 height 32
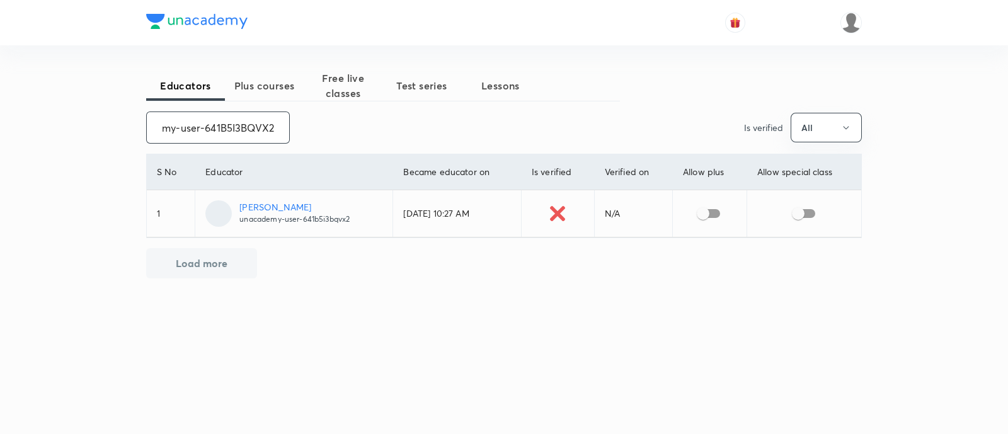
type input "unacademy-user-641B5I3BQVX2"
click at [718, 217] on input "checkbox" at bounding box center [703, 214] width 72 height 24
checkbox input "true"
click at [811, 212] on input "checkbox" at bounding box center [798, 214] width 72 height 24
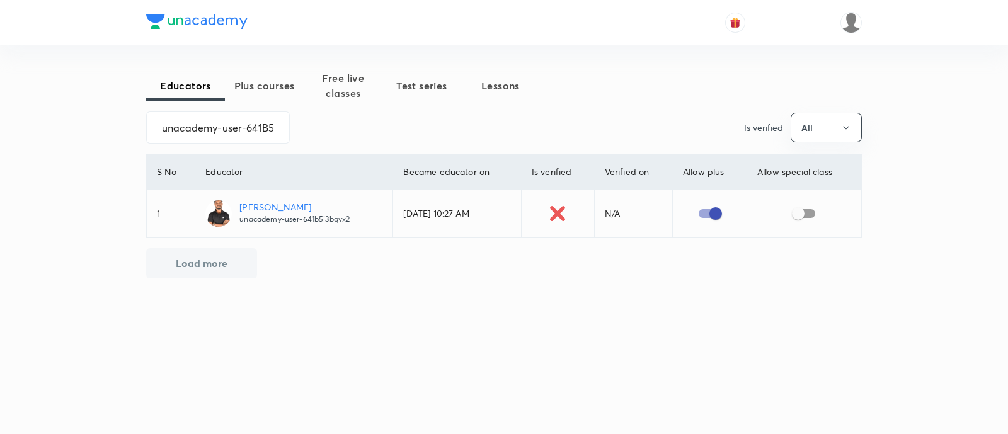
checkbox input "true"
click at [201, 127] on input "unacademy-user-641B5I3BQVX2" at bounding box center [218, 127] width 142 height 32
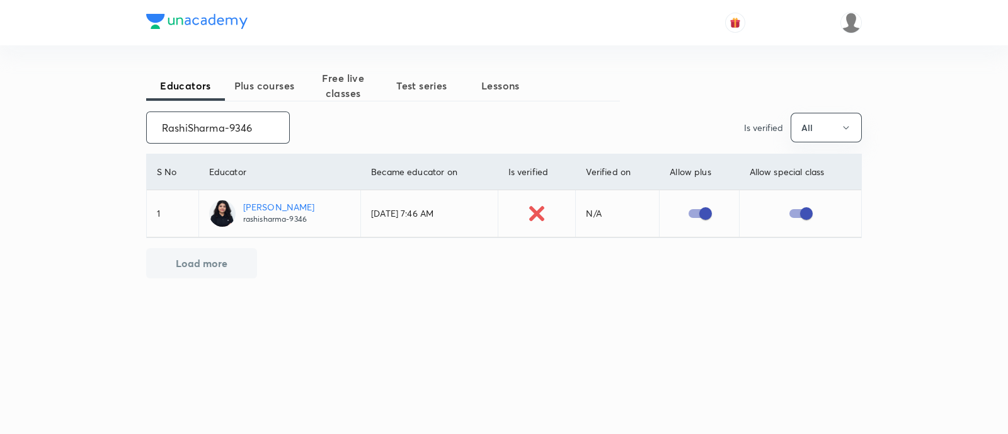
click at [185, 133] on input "RashiSharma-9346" at bounding box center [218, 127] width 142 height 32
click at [187, 124] on input "aastikudenia" at bounding box center [218, 127] width 142 height 32
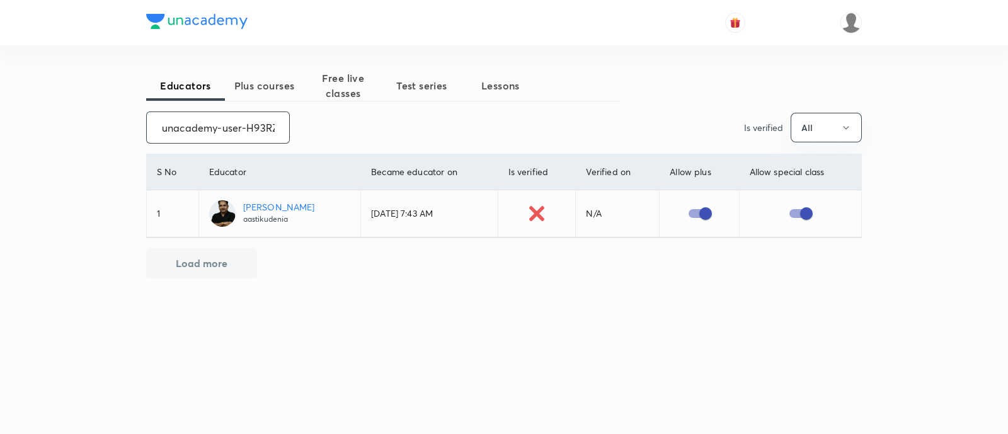
click at [187, 124] on input "unacademy-user-H93RZ1SK1HW3" at bounding box center [218, 127] width 142 height 32
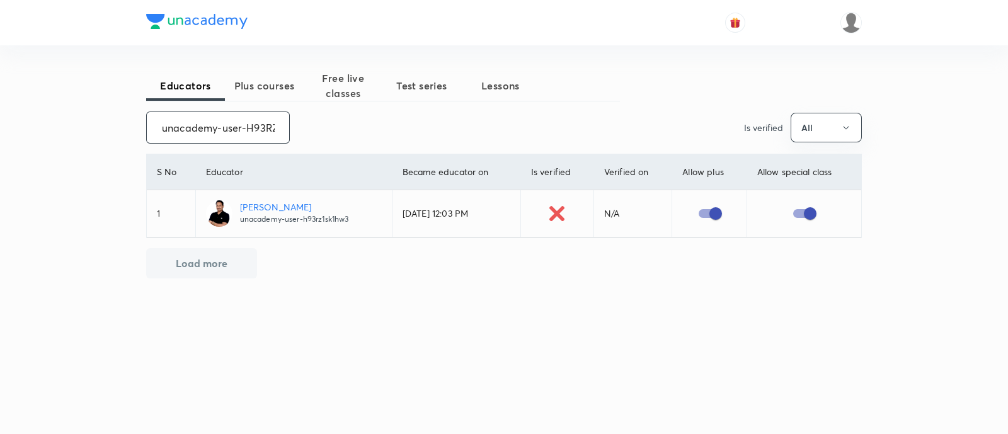
click at [221, 130] on input "unacademy-user-H93RZ1SK1HW3" at bounding box center [218, 127] width 142 height 32
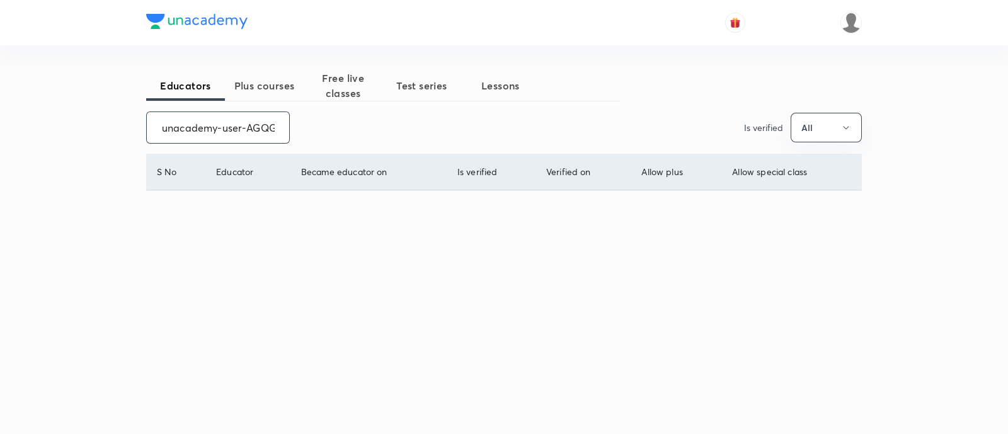
scroll to position [0, 59]
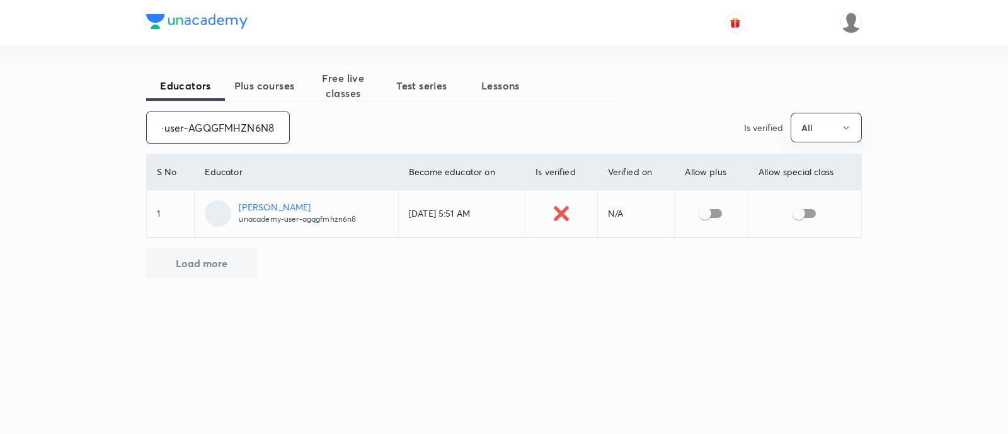
type input "unacademy-user-AGQGFMHZN6N8"
click at [714, 209] on input "checkbox" at bounding box center [705, 214] width 72 height 24
checkbox input "true"
click at [816, 211] on input "checkbox" at bounding box center [799, 214] width 72 height 24
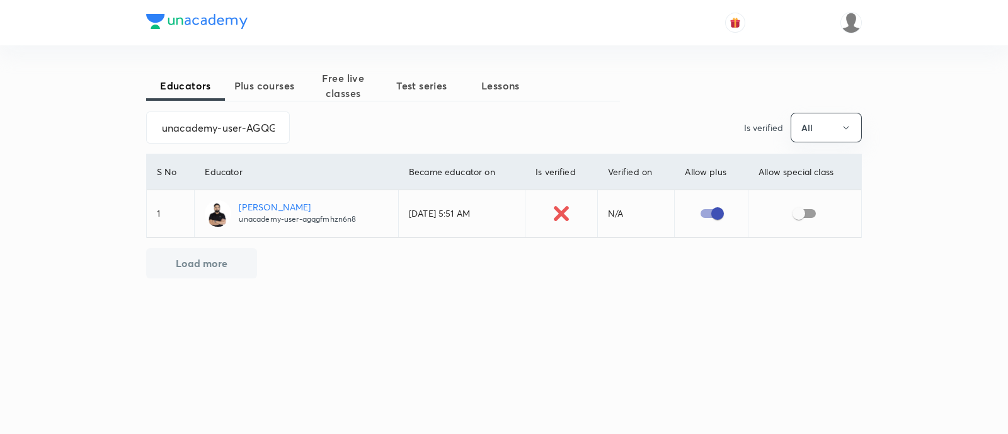
checkbox input "true"
click at [231, 125] on input "unacademy-user-AGQGFMHZN6N8" at bounding box center [218, 127] width 142 height 32
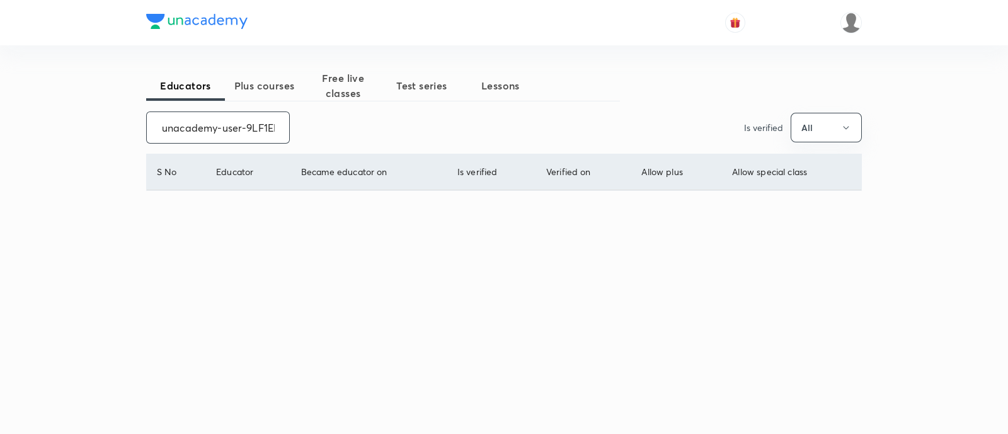
scroll to position [0, 44]
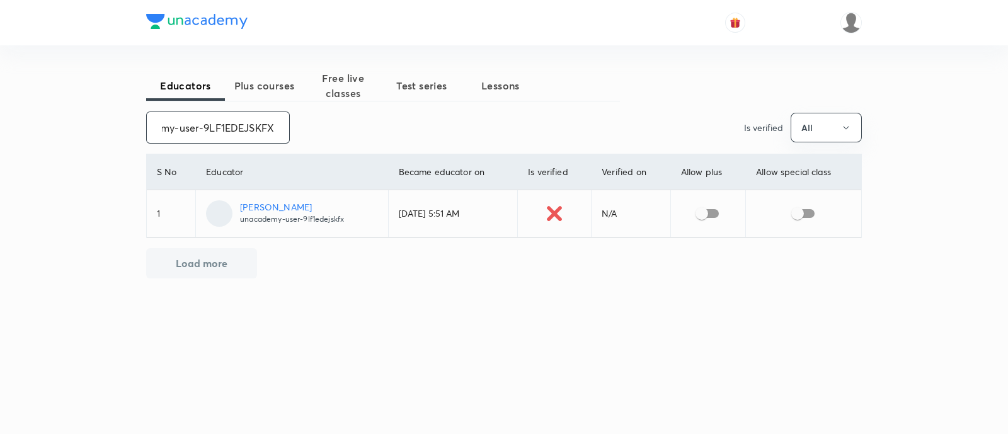
type input "unacademy-user-9LF1EDEJSKFX"
click at [712, 214] on input "checkbox" at bounding box center [702, 214] width 72 height 24
checkbox input "true"
click at [812, 215] on input "checkbox" at bounding box center [798, 214] width 72 height 24
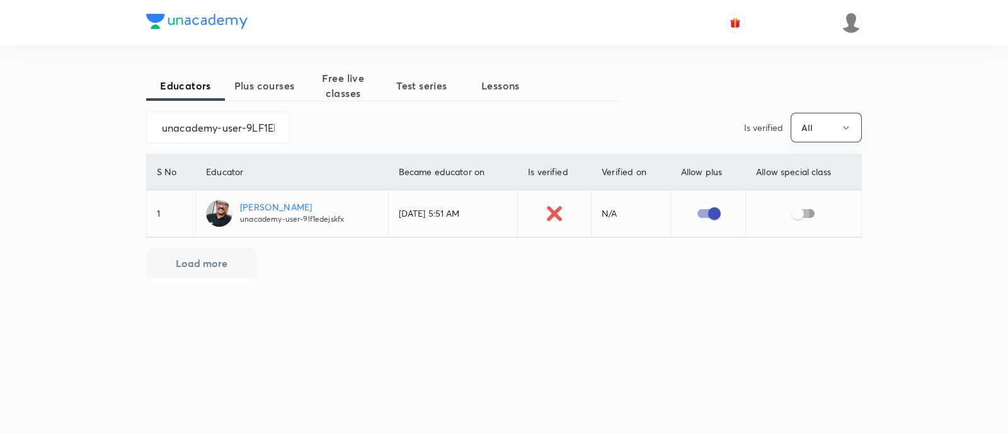
checkbox input "true"
click at [217, 125] on input "unacademy-user-9LF1EDEJSKFX" at bounding box center [218, 127] width 142 height 32
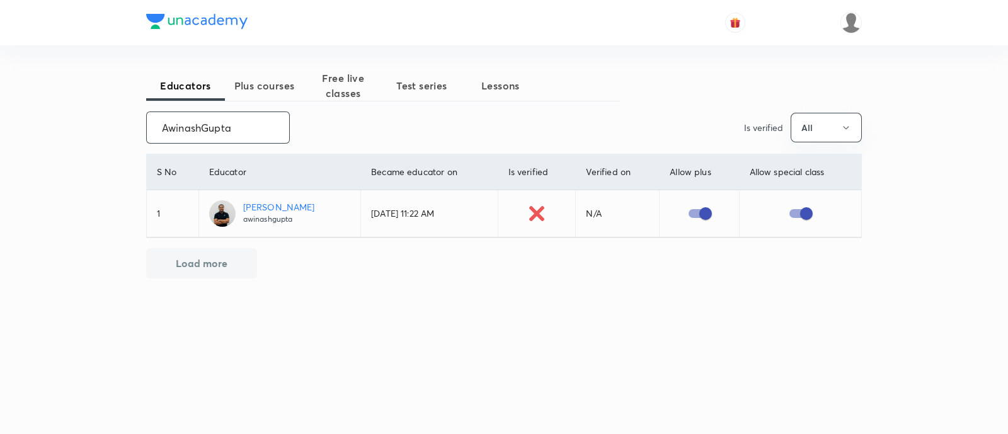
click at [205, 132] on input "AwinashGupta" at bounding box center [218, 127] width 142 height 32
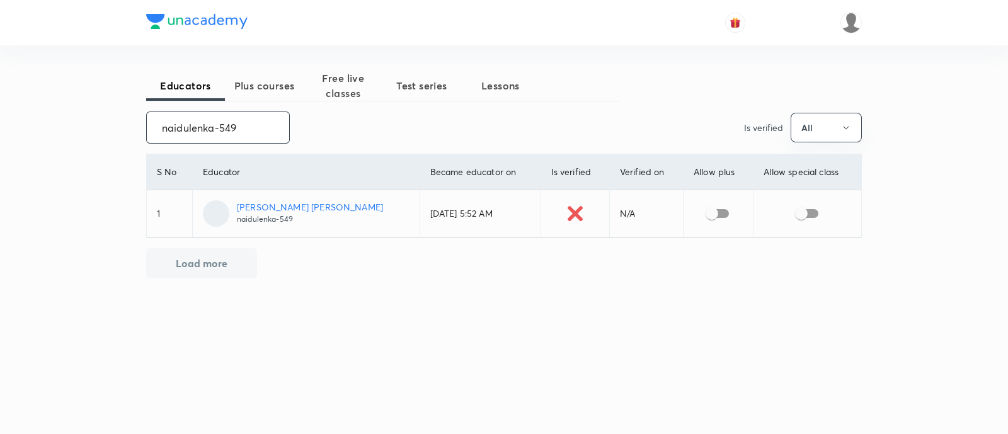
type input "naidulenka-549"
click at [710, 214] on input "checkbox" at bounding box center [712, 214] width 72 height 24
checkbox input "true"
click at [804, 217] on input "checkbox" at bounding box center [801, 214] width 72 height 24
checkbox input "true"
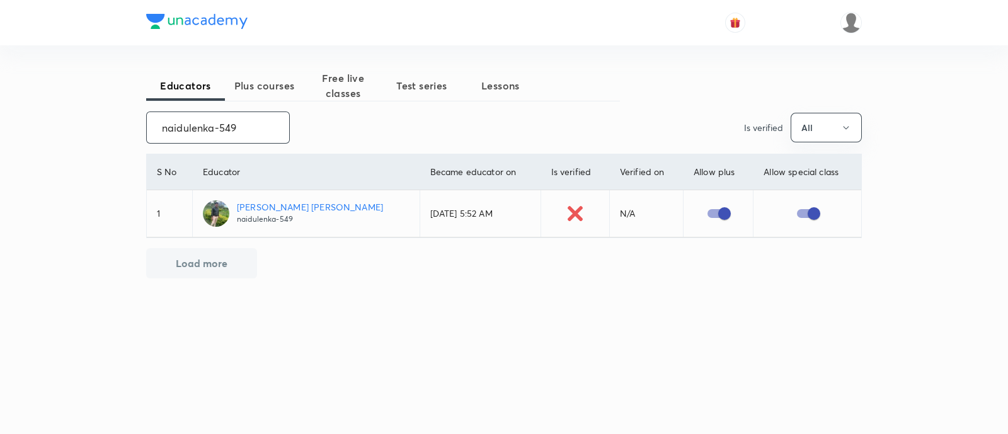
click at [212, 123] on input "naidulenka-549" at bounding box center [218, 127] width 142 height 32
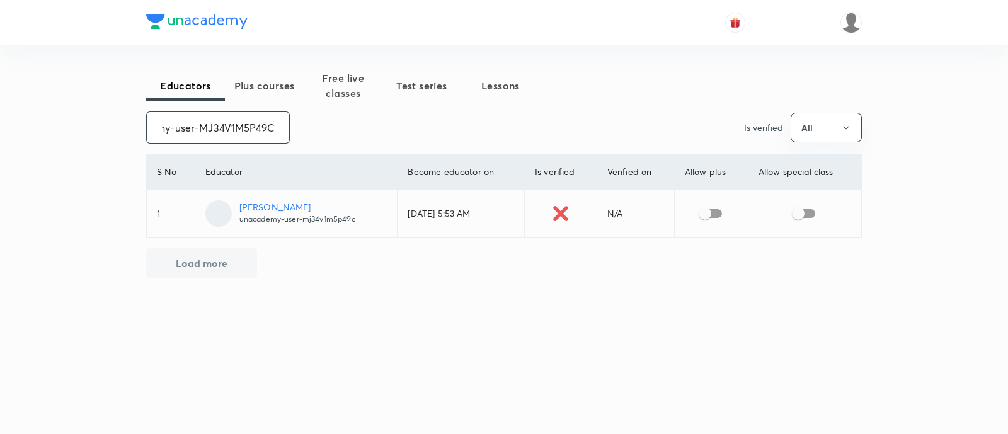
type input "unacademy-user-MJ34V1M5P49C"
click at [715, 210] on input "checkbox" at bounding box center [705, 214] width 72 height 24
click at [807, 212] on input "checkbox" at bounding box center [798, 214] width 72 height 24
click at [184, 127] on input "unacademy-user-MJ34V1M5P49C" at bounding box center [218, 127] width 142 height 32
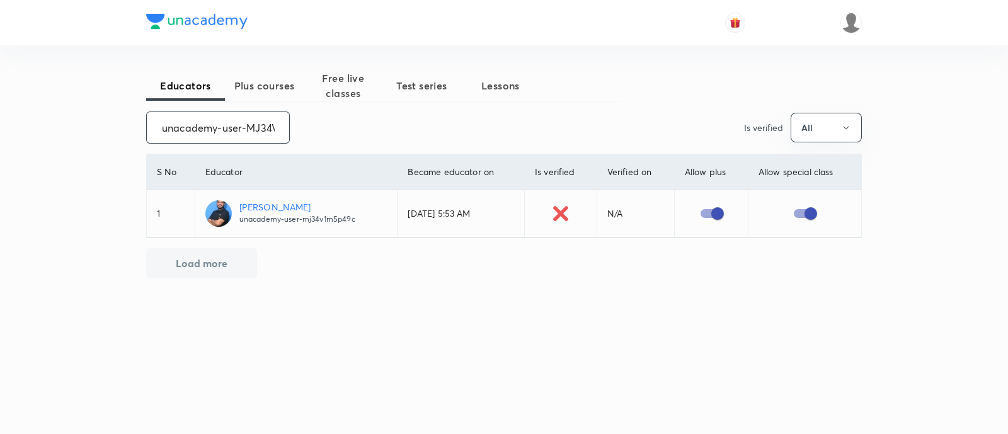
click at [184, 127] on input "unacademy-user-MJ34V1M5P49C" at bounding box center [218, 127] width 142 height 32
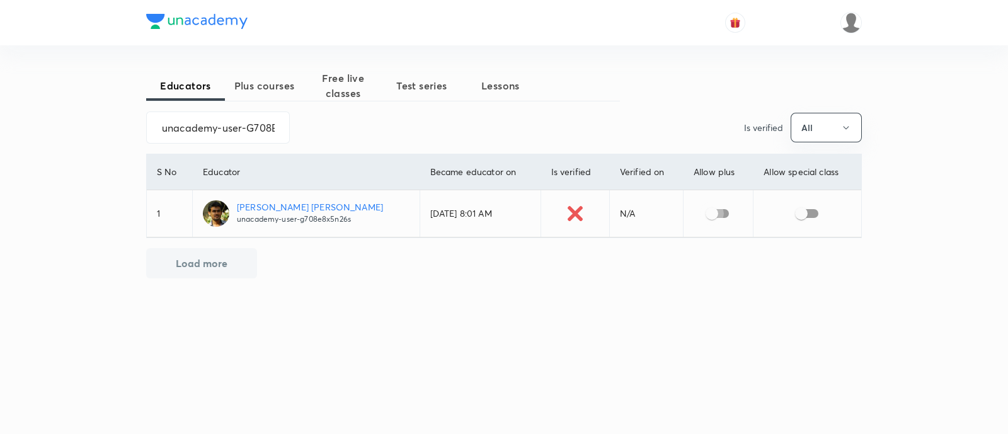
click at [715, 212] on input "checkbox" at bounding box center [712, 214] width 72 height 24
click at [808, 217] on input "checkbox" at bounding box center [801, 214] width 72 height 24
click at [224, 123] on input "unacademy-user-G708E8X5N26S" at bounding box center [218, 127] width 142 height 32
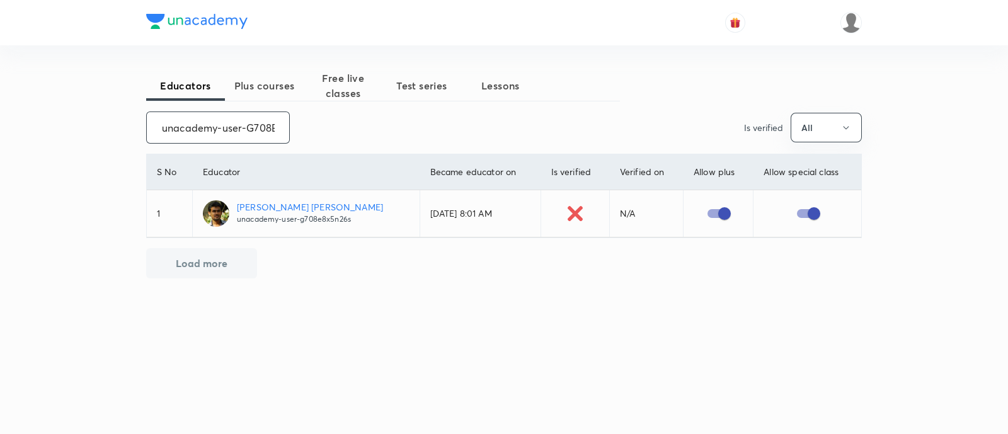
click at [224, 123] on input "unacademy-user-G708E8X5N26S" at bounding box center [218, 127] width 142 height 32
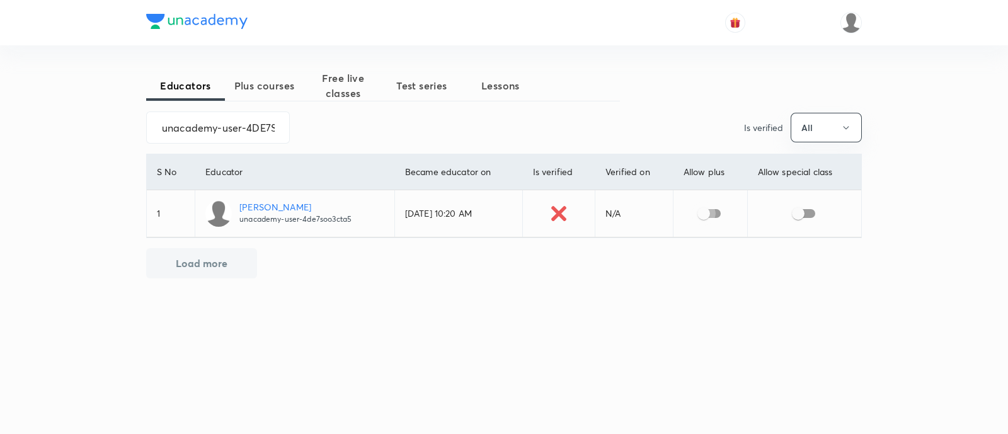
click at [714, 213] on input "checkbox" at bounding box center [704, 214] width 72 height 24
click at [810, 212] on input "checkbox" at bounding box center [798, 214] width 72 height 24
click at [180, 123] on input "unacademy-user-4DE7SOO3CTA5" at bounding box center [218, 127] width 142 height 32
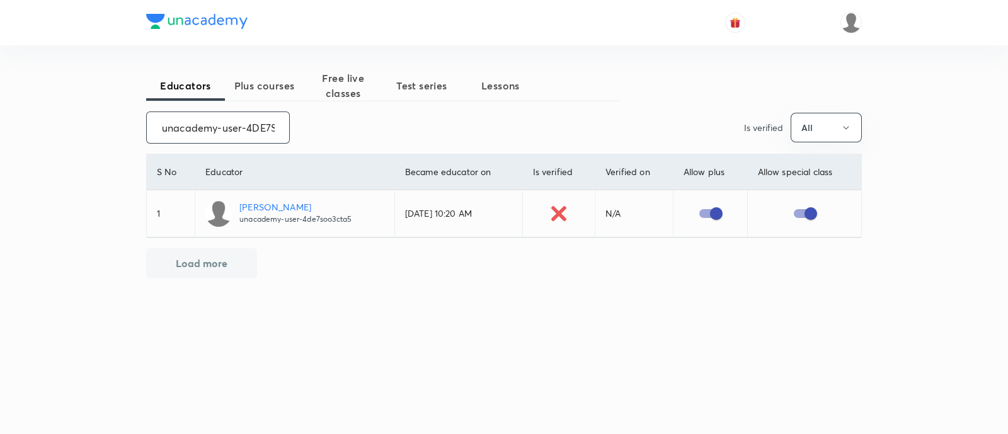
click at [180, 123] on input "unacademy-user-4DE7SOO3CTA5" at bounding box center [218, 127] width 142 height 32
click at [716, 206] on input "checkbox" at bounding box center [703, 214] width 72 height 24
click at [813, 212] on input "checkbox" at bounding box center [798, 214] width 72 height 24
click at [236, 125] on input "unacademy-user-6NP79L9B36FL" at bounding box center [218, 127] width 142 height 32
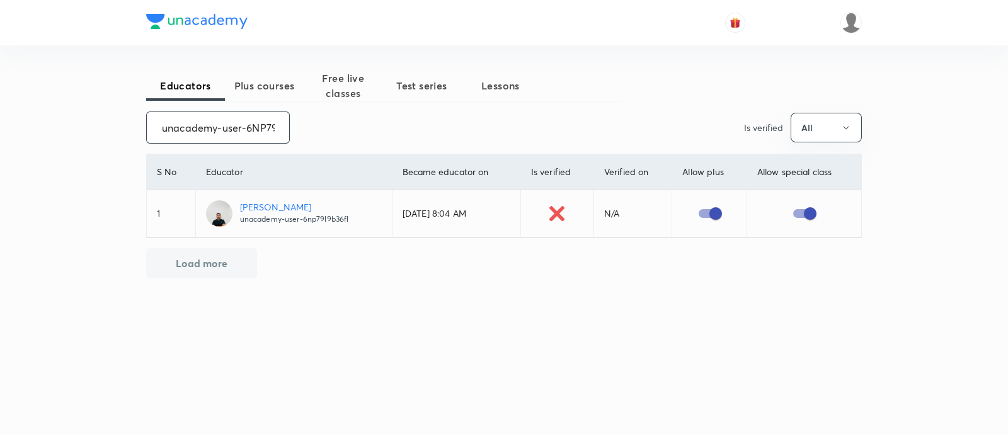
click at [236, 125] on input "unacademy-user-6NP79L9B36FL" at bounding box center [218, 127] width 142 height 32
click at [715, 208] on input "checkbox" at bounding box center [704, 214] width 72 height 24
click at [813, 210] on input "checkbox" at bounding box center [798, 214] width 72 height 24
click at [202, 130] on input "unacademy-user-T4DTWFQB4PRW" at bounding box center [218, 127] width 142 height 32
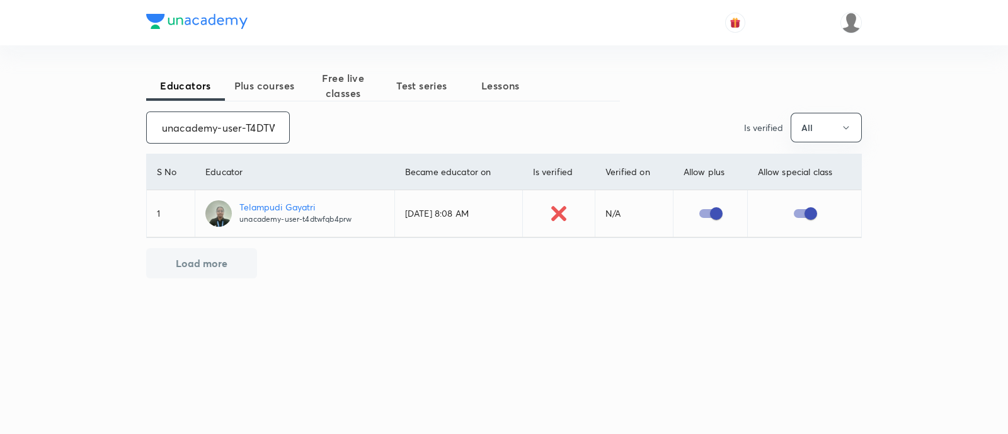
click at [202, 130] on input "unacademy-user-T4DTWFQB4PRW" at bounding box center [218, 127] width 142 height 32
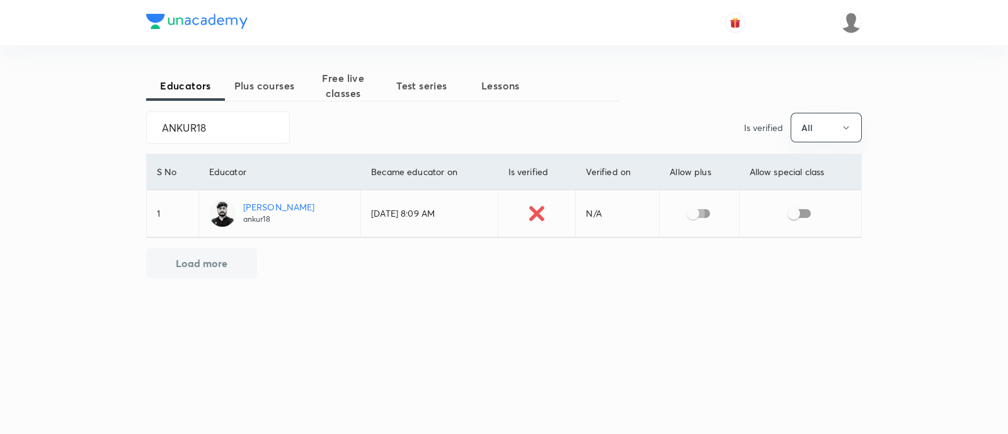
click at [699, 206] on input "checkbox" at bounding box center [693, 214] width 72 height 24
click at [800, 217] on input "checkbox" at bounding box center [794, 214] width 72 height 24
